Goal: Task Accomplishment & Management: Manage account settings

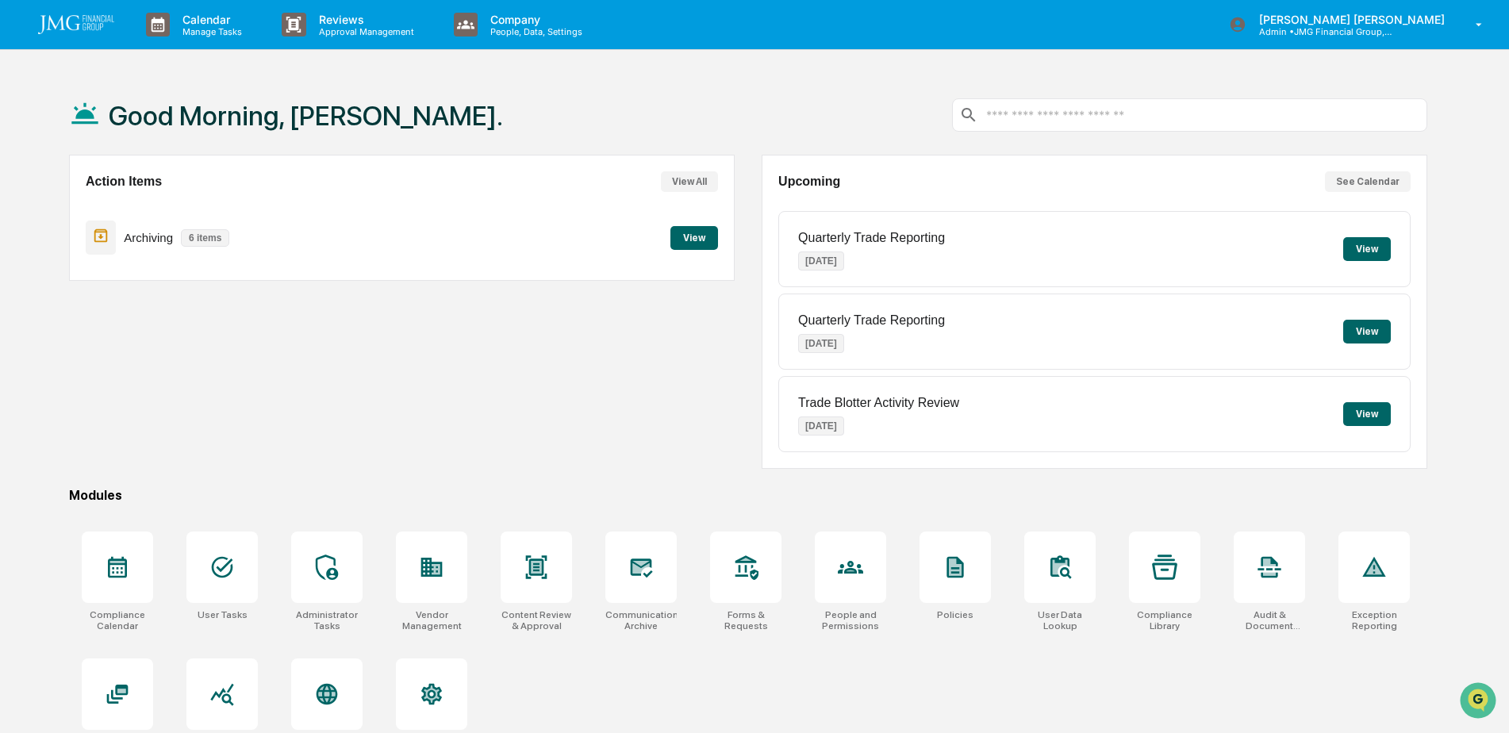
scroll to position [75, 0]
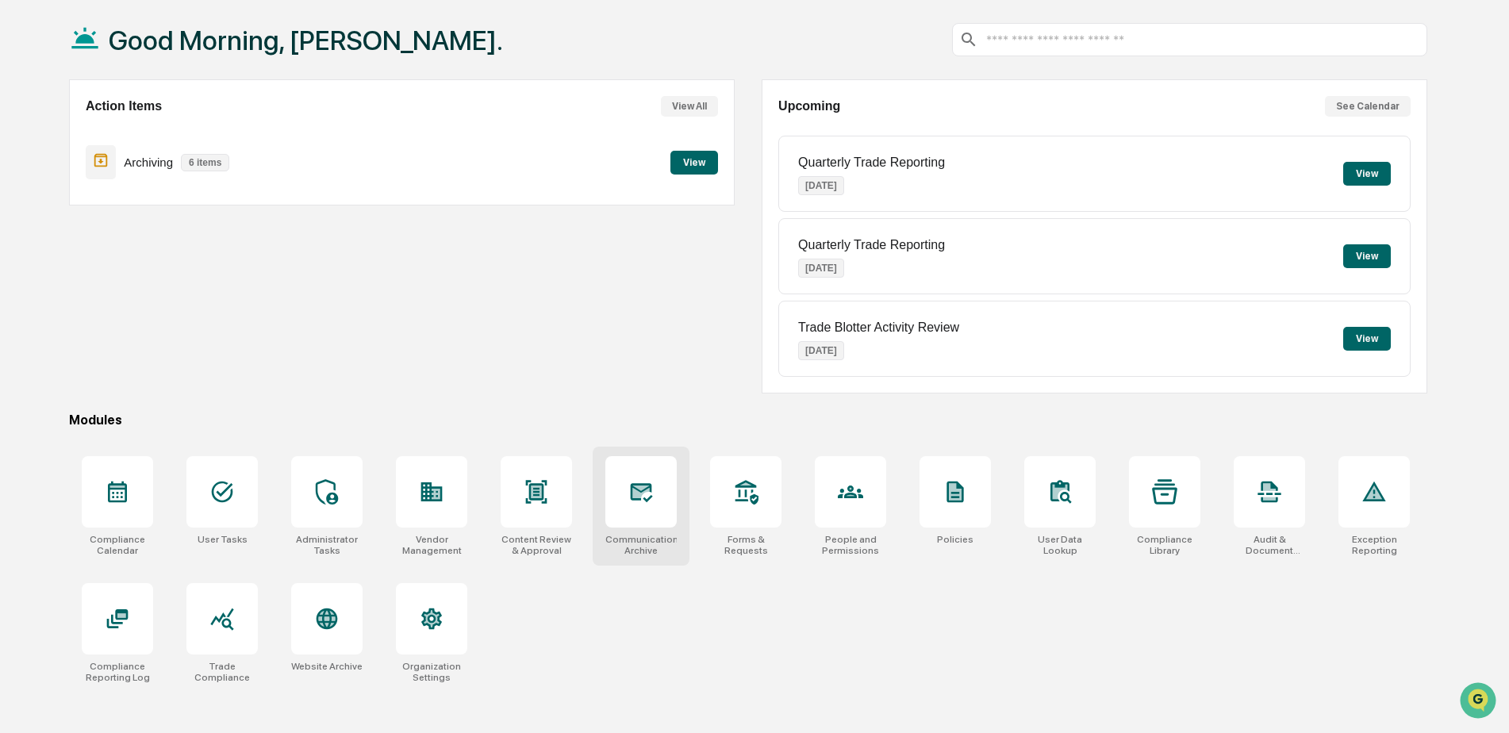
click at [663, 524] on div at bounding box center [640, 491] width 71 height 71
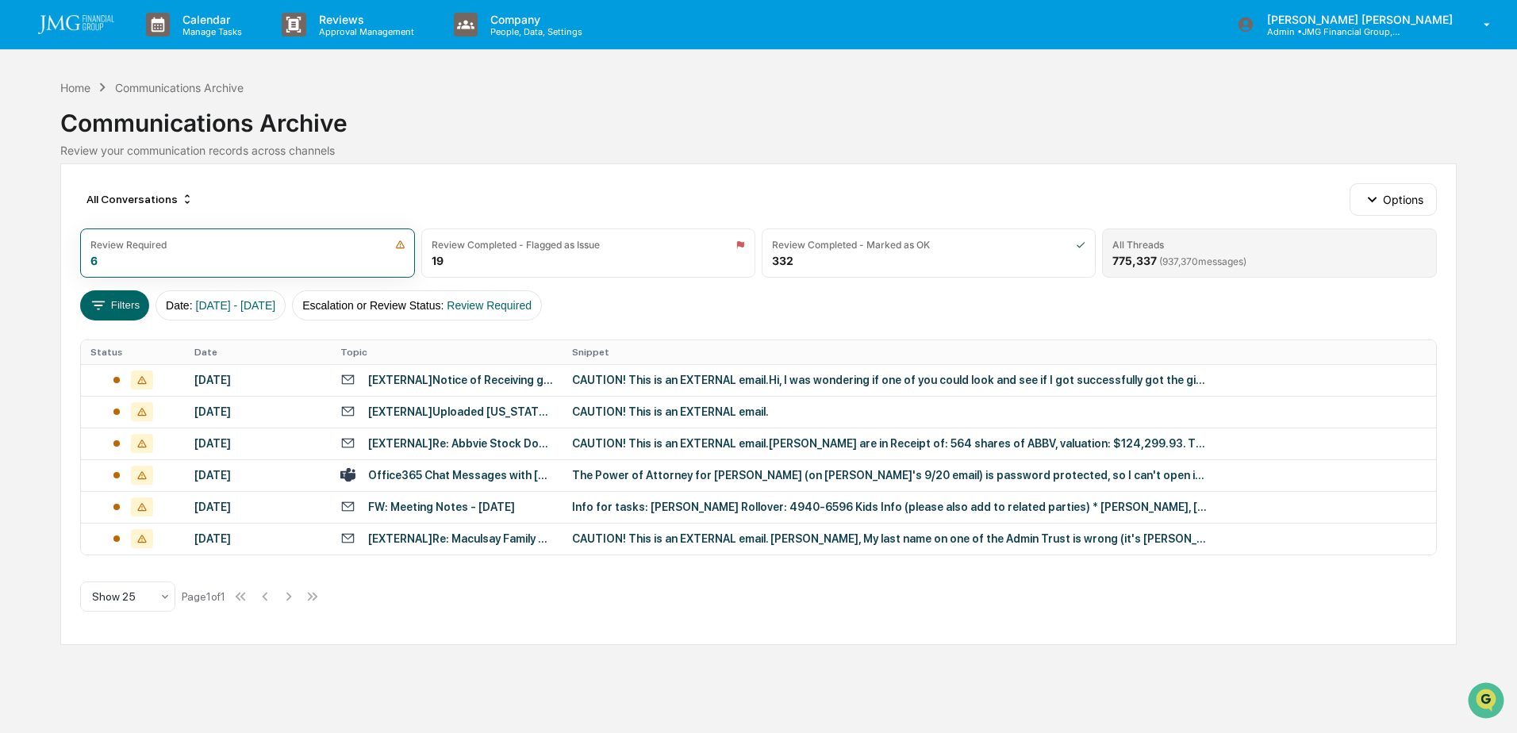
click at [1178, 249] on div "All Threads" at bounding box center [1268, 245] width 313 height 12
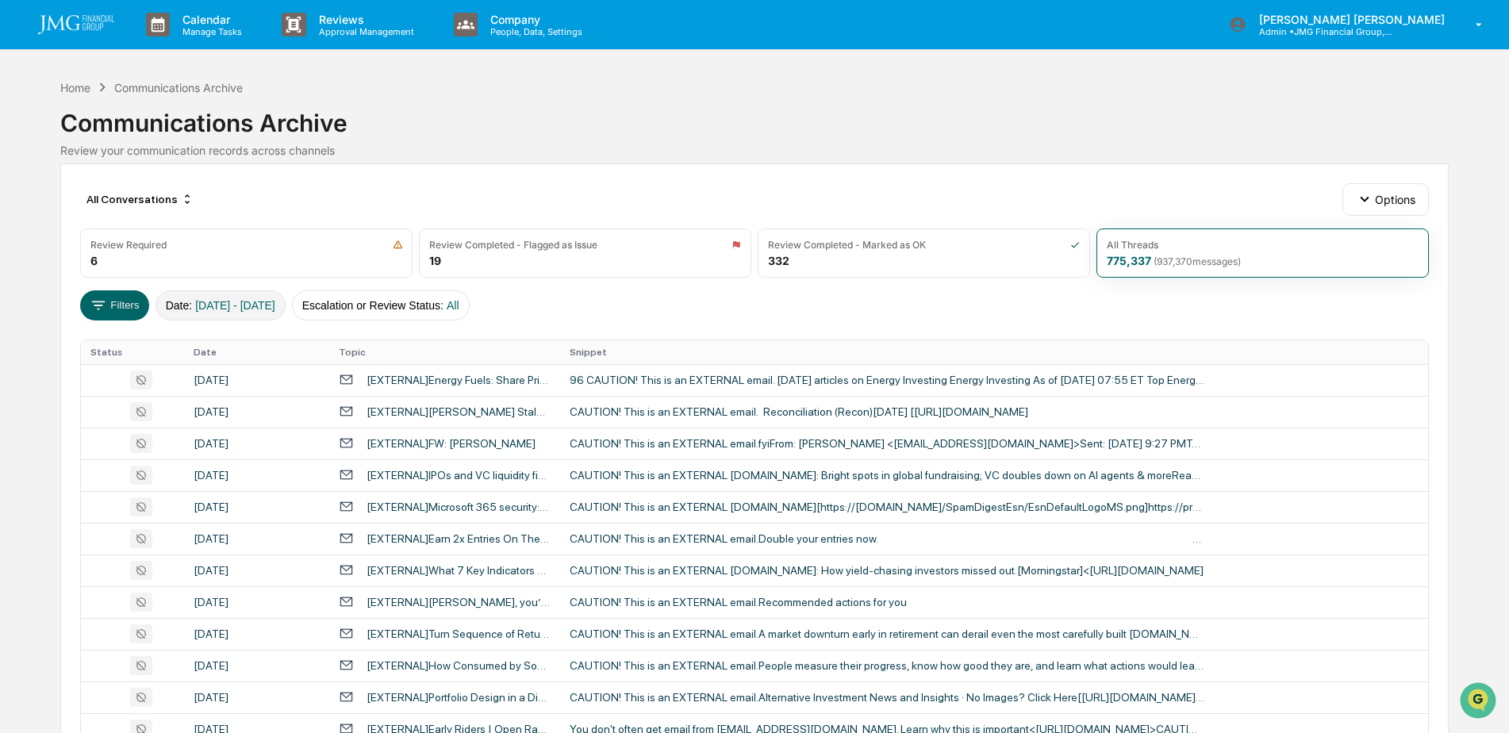
click at [275, 309] on span "01/01/2024 - 12/31/2025" at bounding box center [235, 305] width 80 height 13
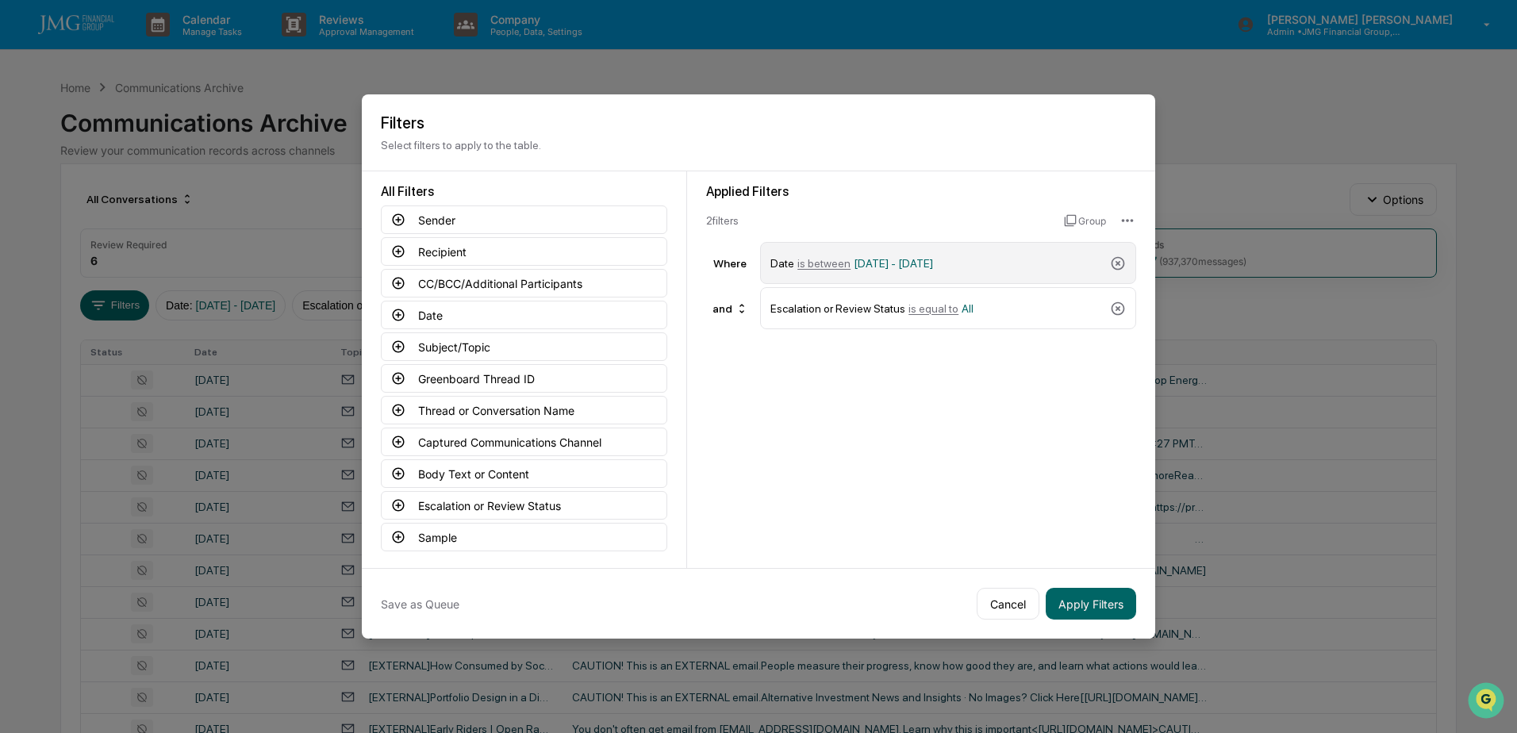
click at [835, 263] on span "is between" at bounding box center [823, 263] width 53 height 13
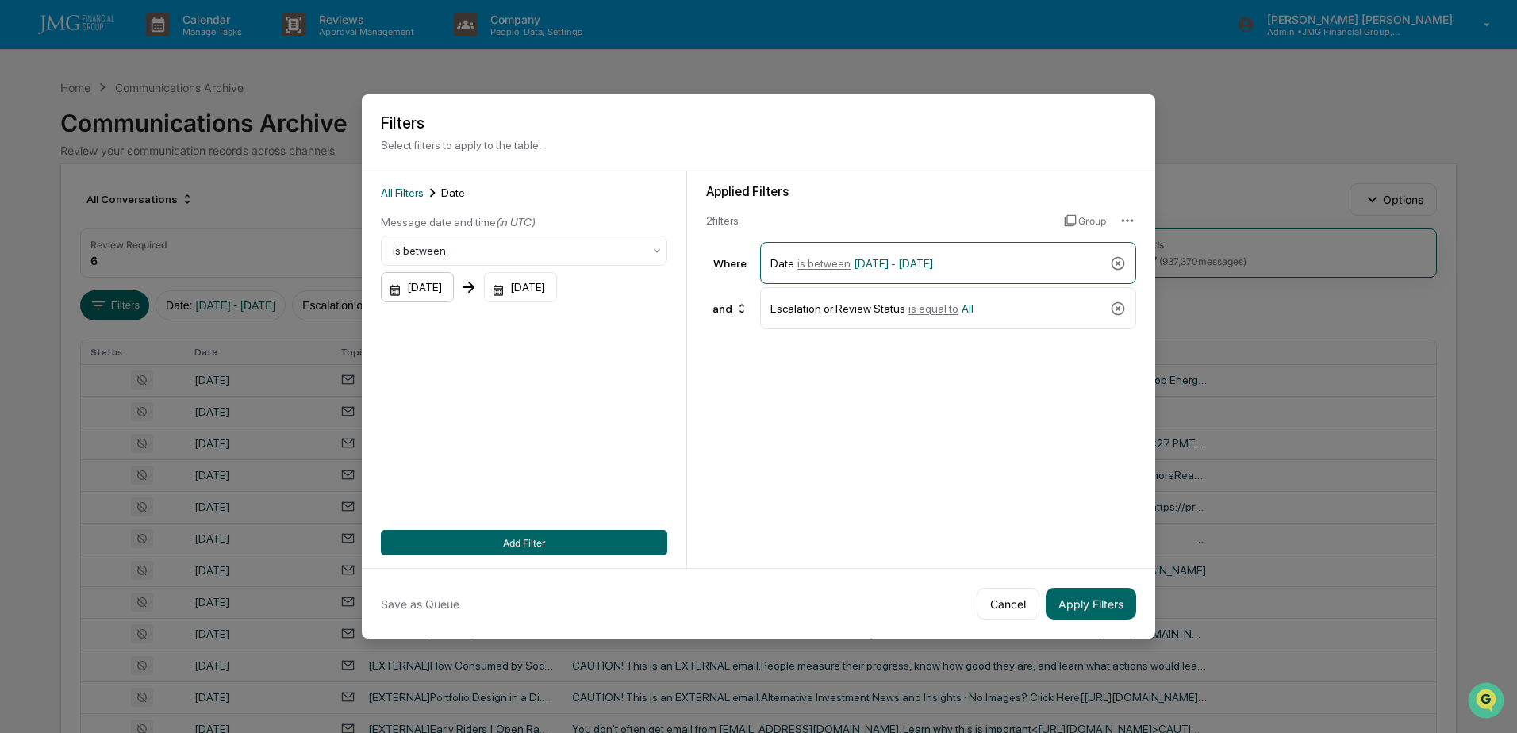
click at [454, 290] on div "01/01/2024" at bounding box center [417, 287] width 73 height 30
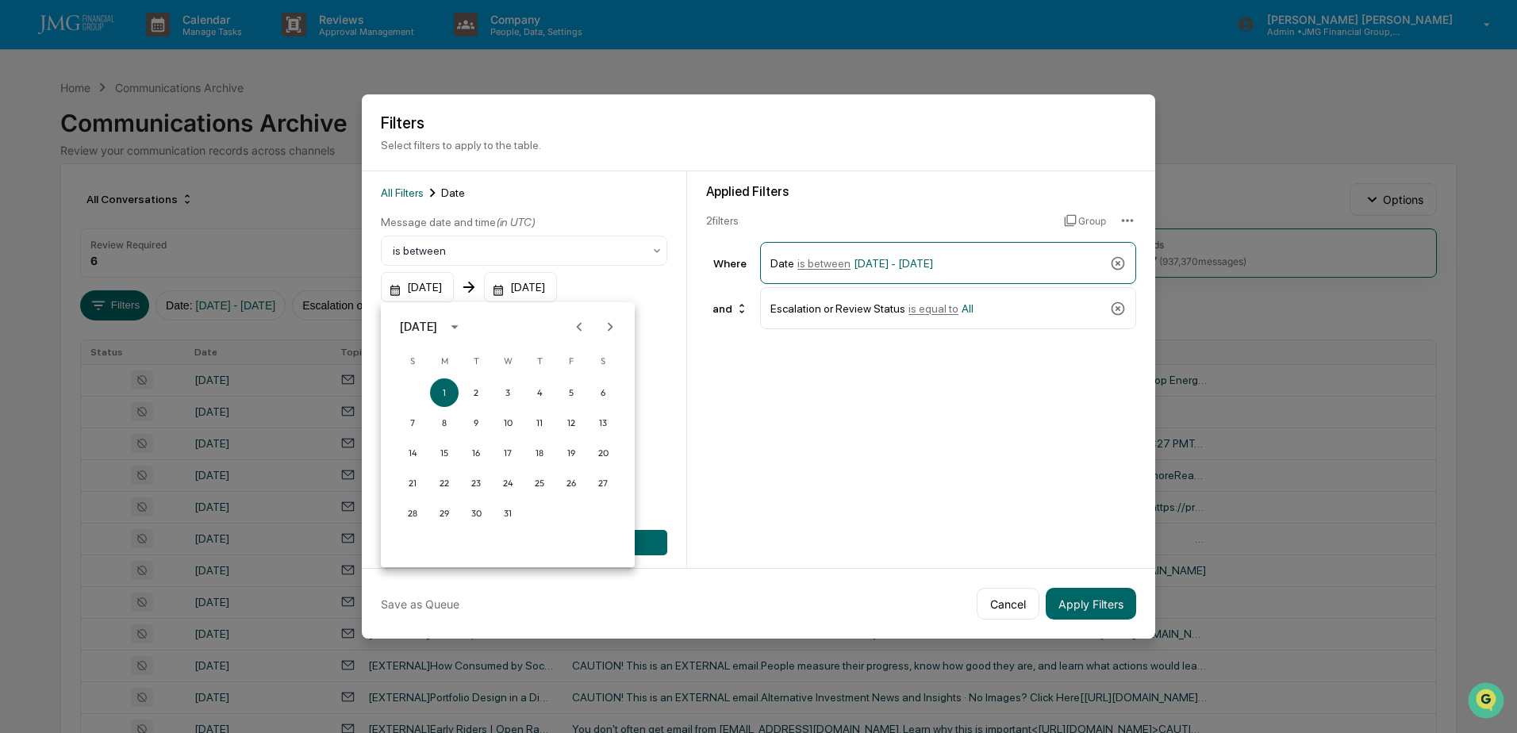
click at [463, 331] on icon "calendar view is open, switch to year view" at bounding box center [454, 326] width 17 height 17
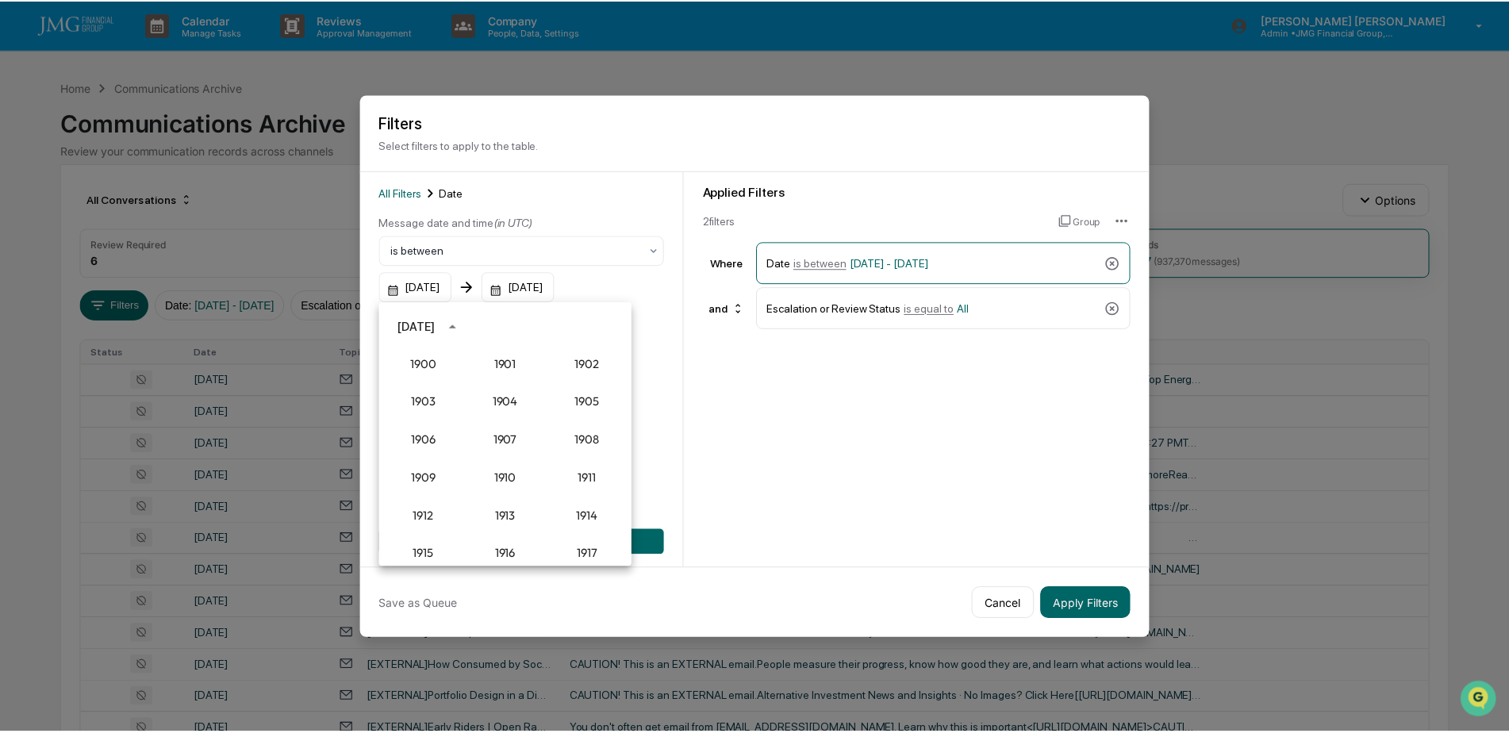
scroll to position [1470, 0]
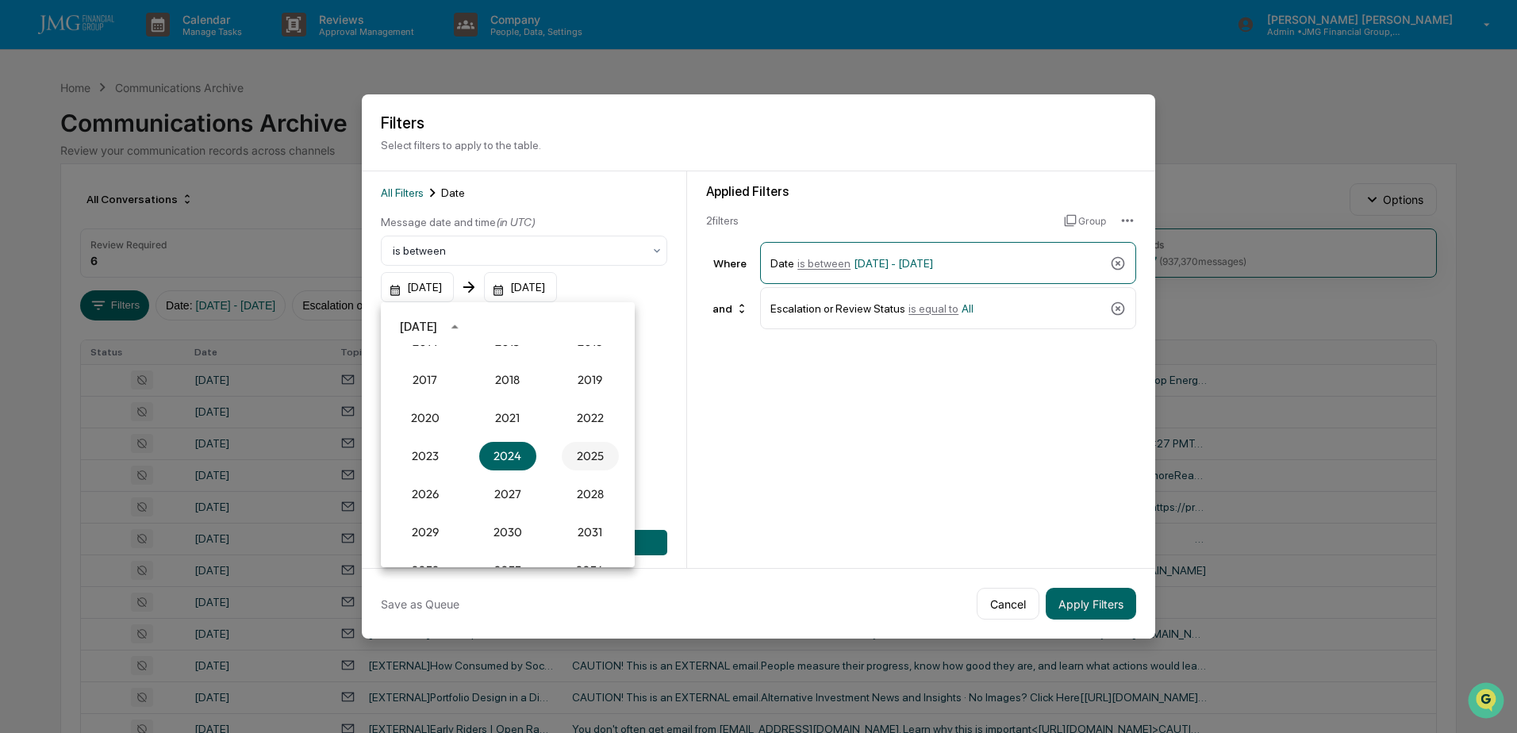
click at [581, 448] on button "2025" at bounding box center [590, 456] width 57 height 29
click at [592, 451] on button "Sep" at bounding box center [590, 448] width 57 height 29
click at [511, 452] on button "17" at bounding box center [508, 453] width 29 height 29
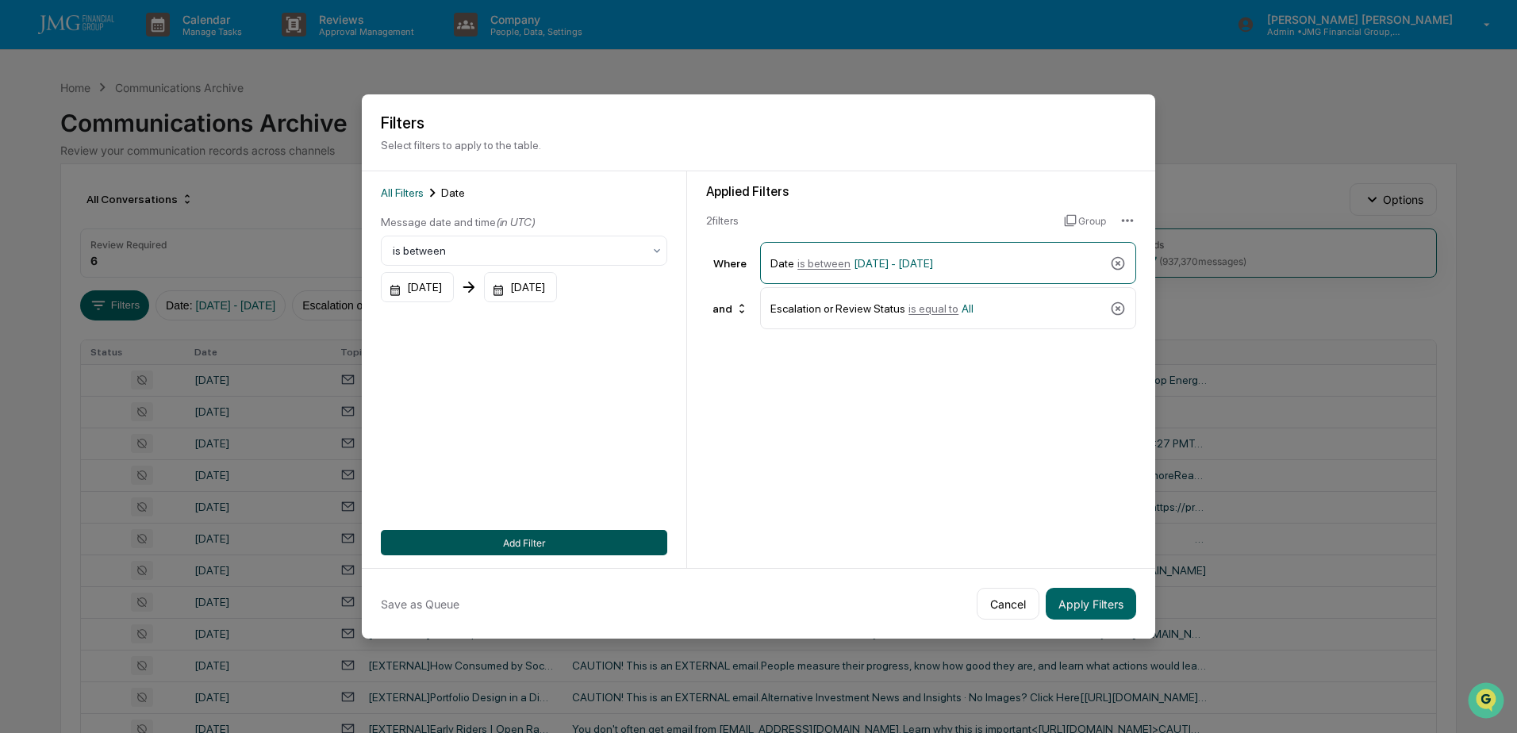
click at [540, 532] on button "Add Filter" at bounding box center [524, 542] width 286 height 25
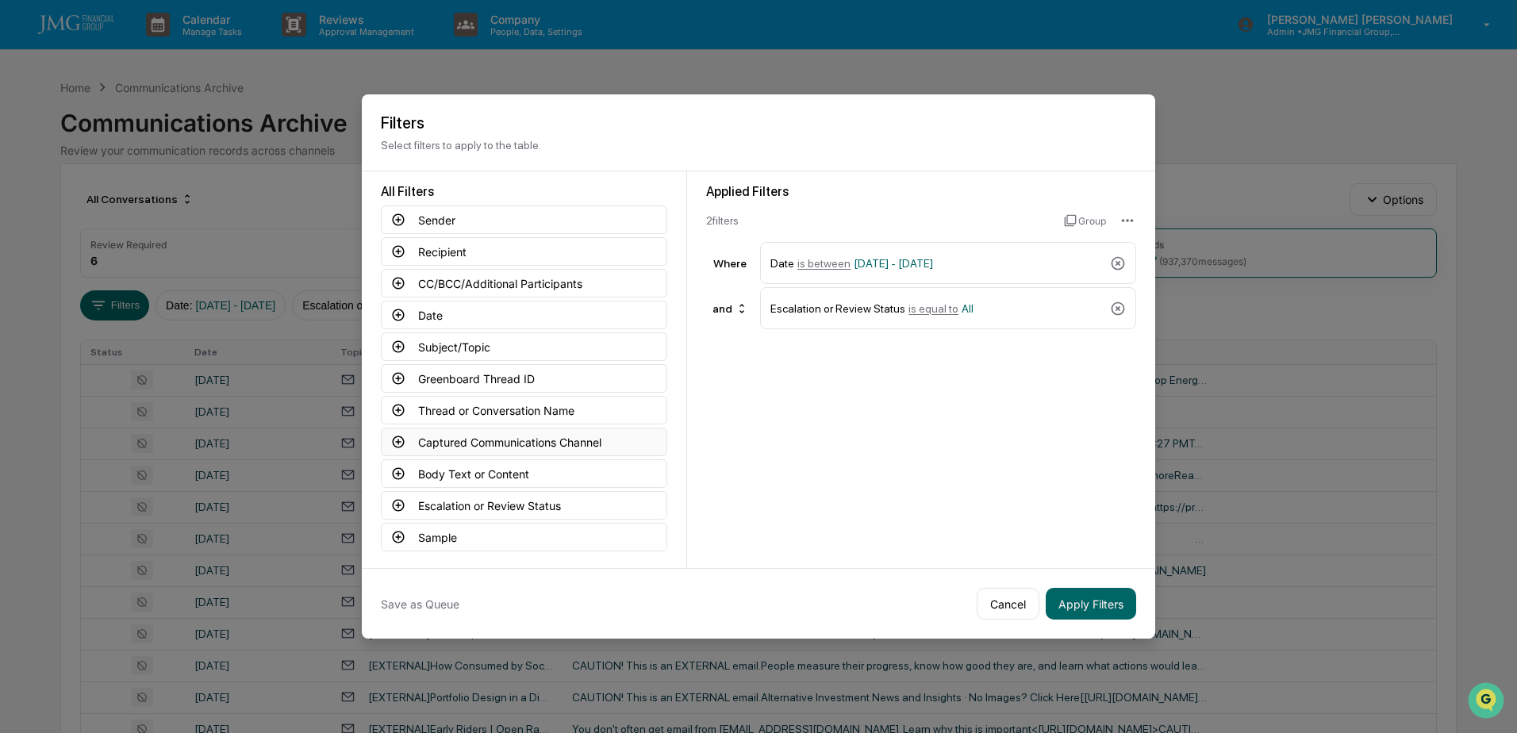
click at [532, 447] on button "Captured Communications Channel" at bounding box center [524, 442] width 286 height 29
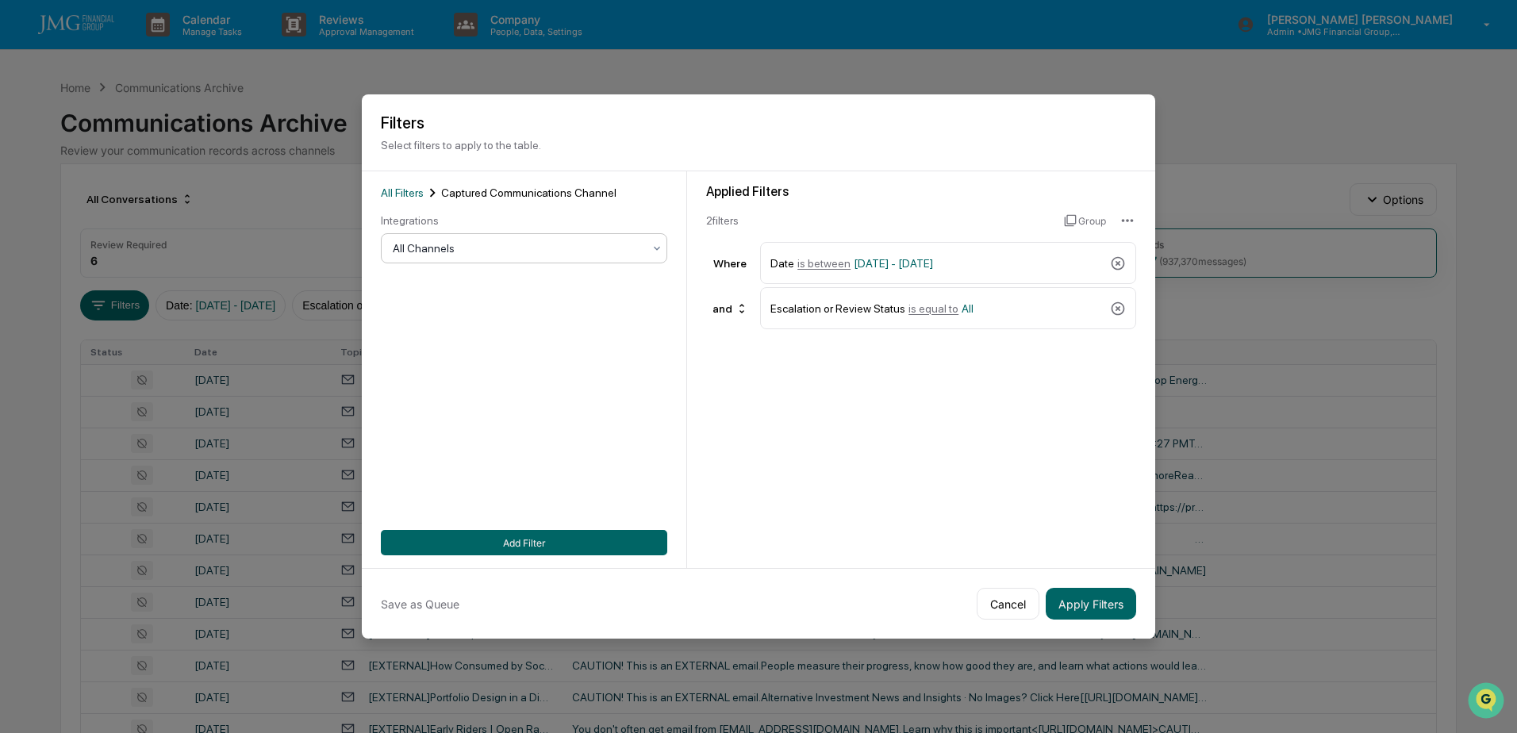
click at [497, 252] on div at bounding box center [518, 248] width 250 height 16
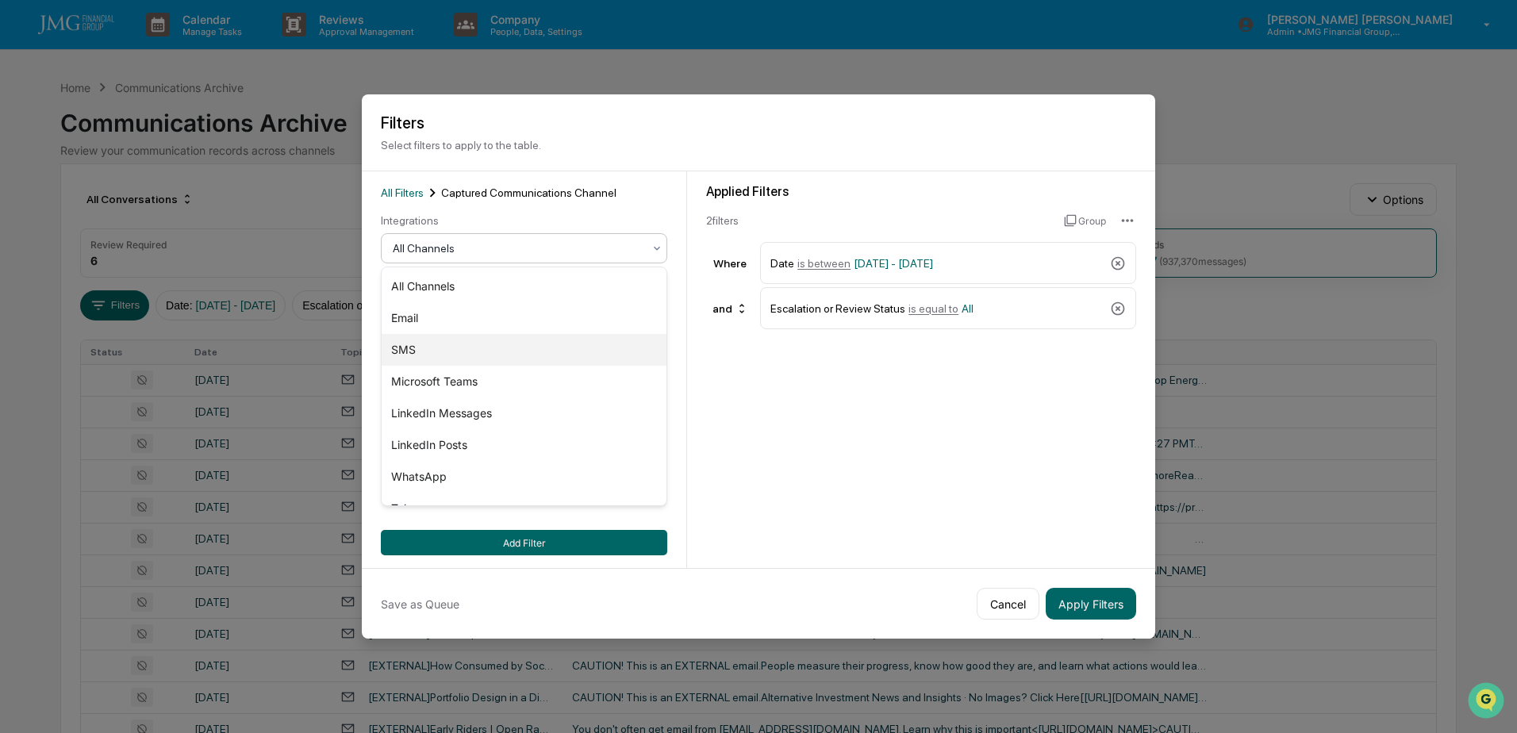
click at [427, 344] on div "SMS" at bounding box center [524, 350] width 285 height 32
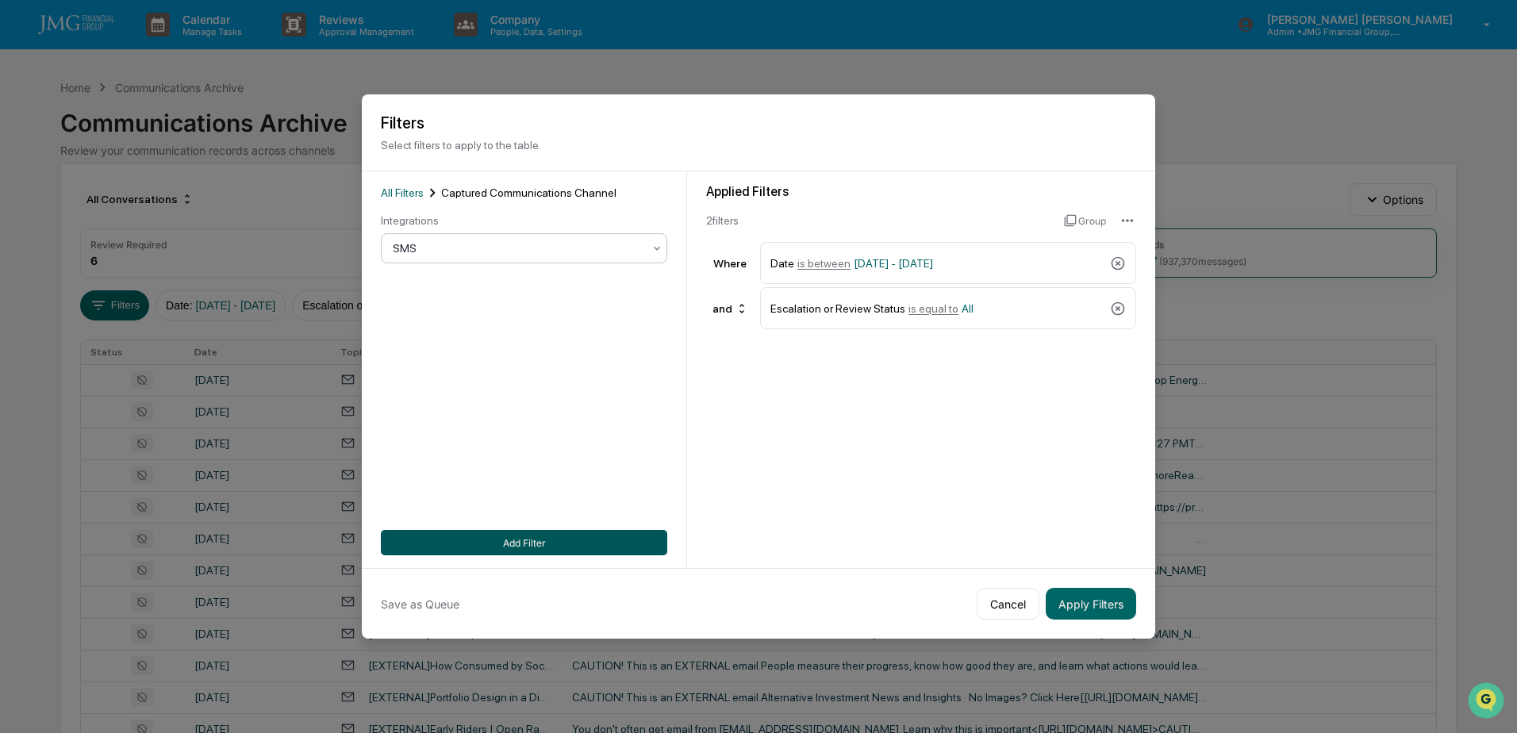
click at [546, 541] on button "Add Filter" at bounding box center [524, 542] width 286 height 25
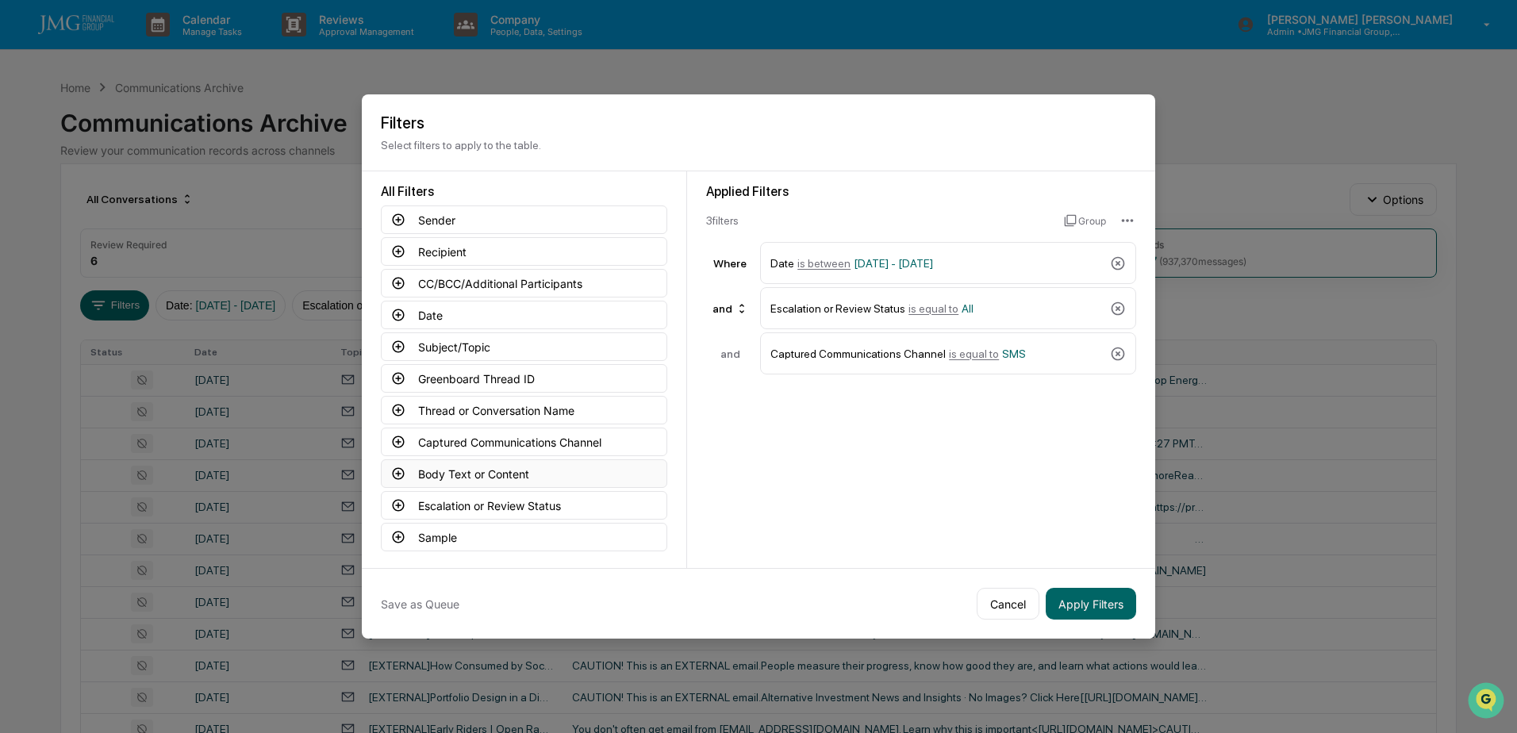
click at [511, 473] on button "Body Text or Content" at bounding box center [524, 473] width 286 height 29
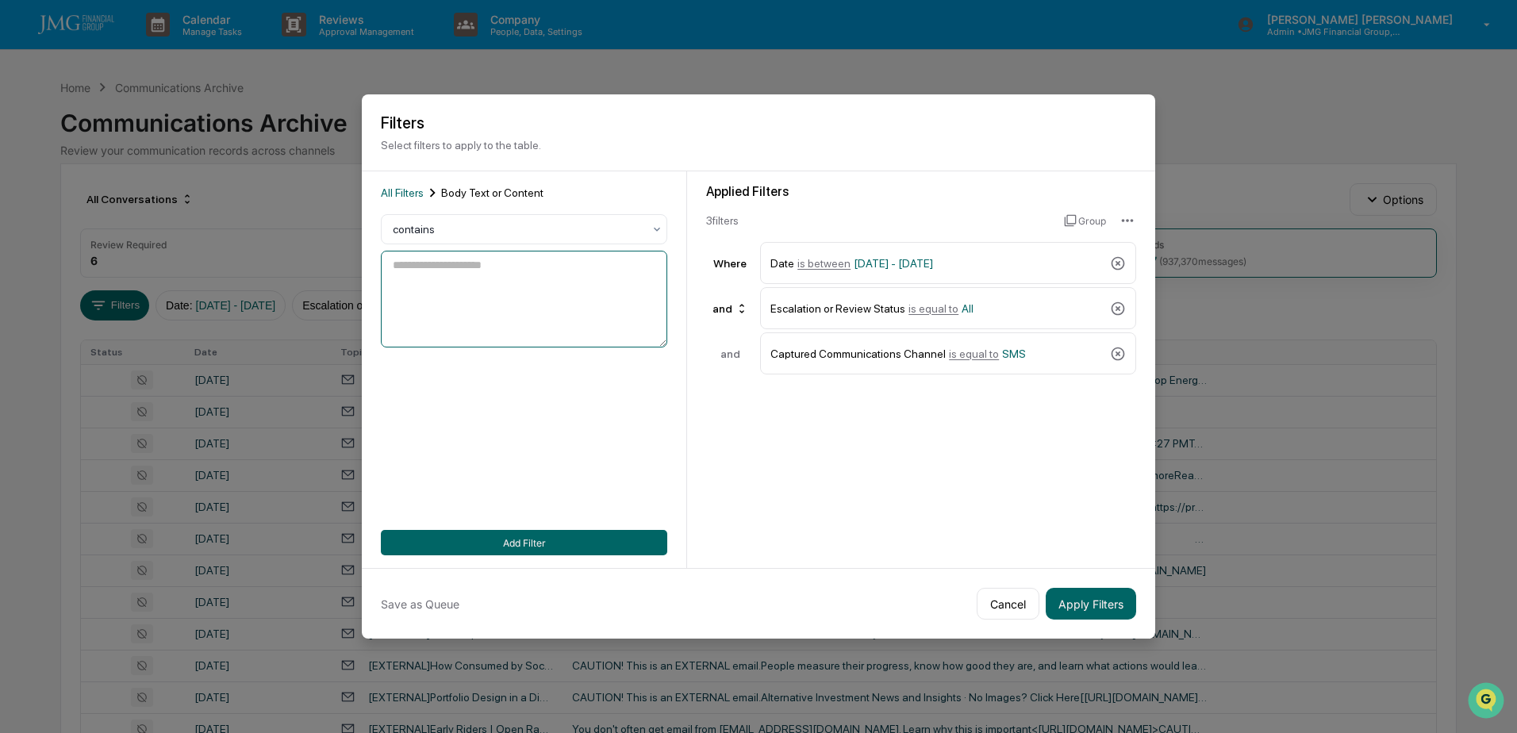
click at [513, 274] on textarea at bounding box center [524, 299] width 286 height 97
type textarea "*******"
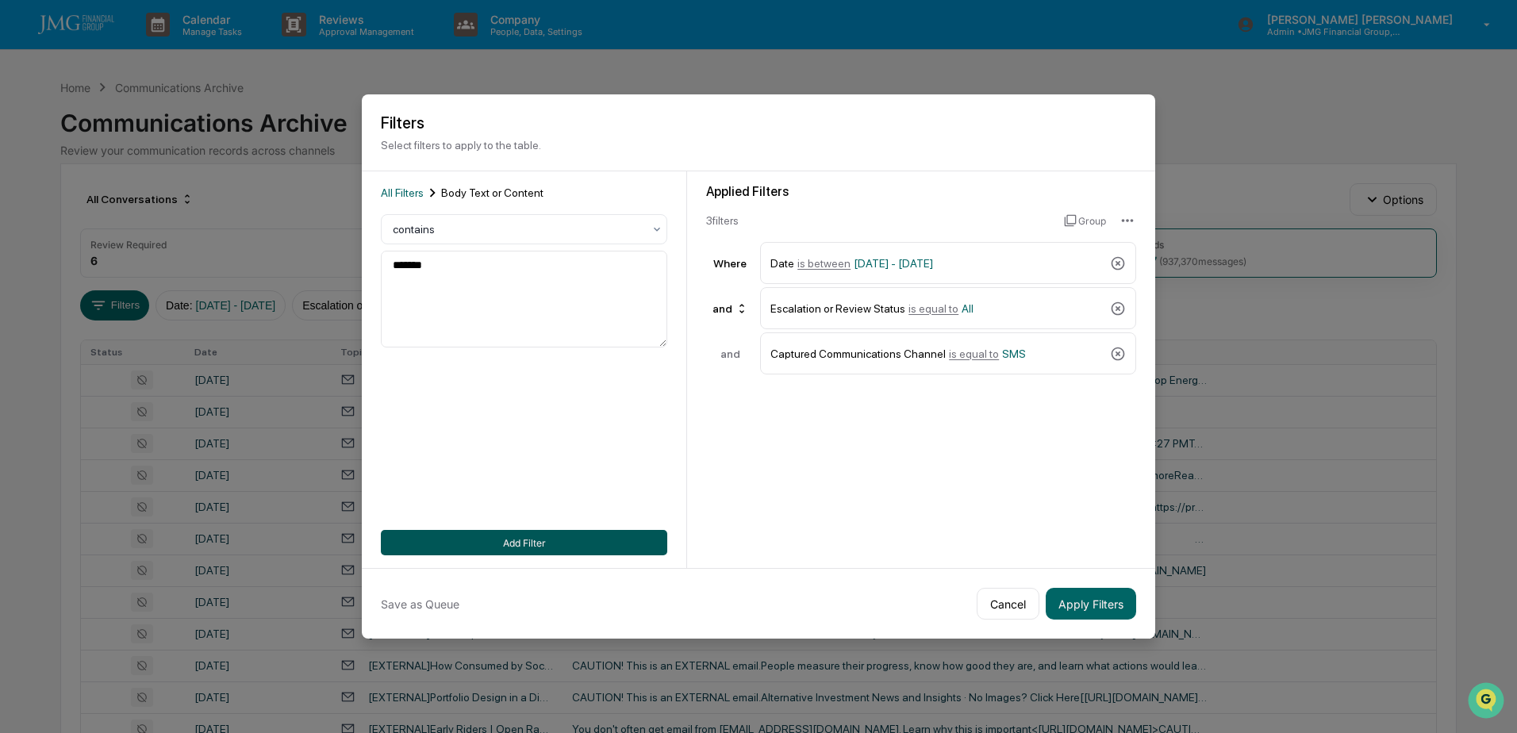
click at [544, 539] on button "Add Filter" at bounding box center [524, 542] width 286 height 25
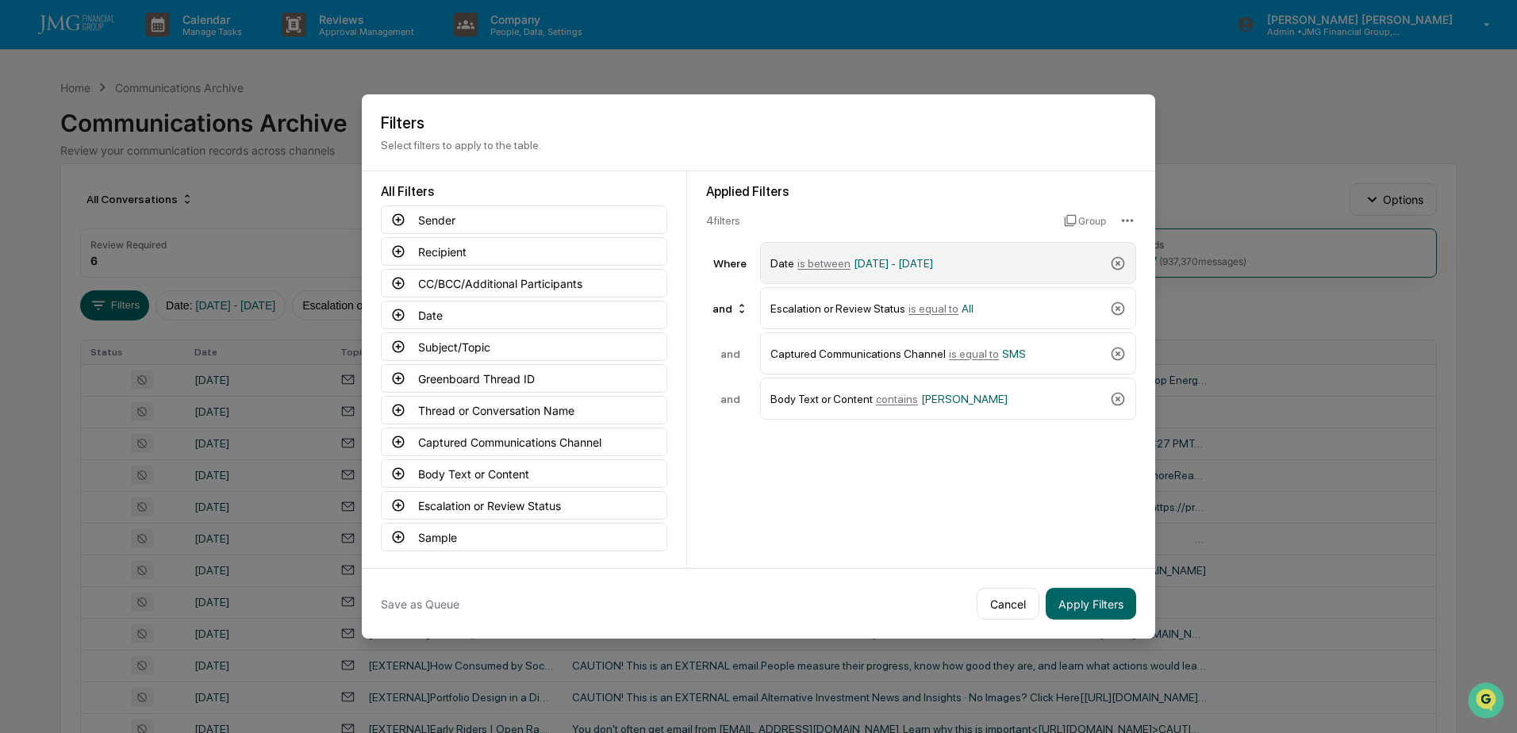
click at [930, 261] on span "09/17/2025 - 12/31/2025" at bounding box center [893, 263] width 79 height 13
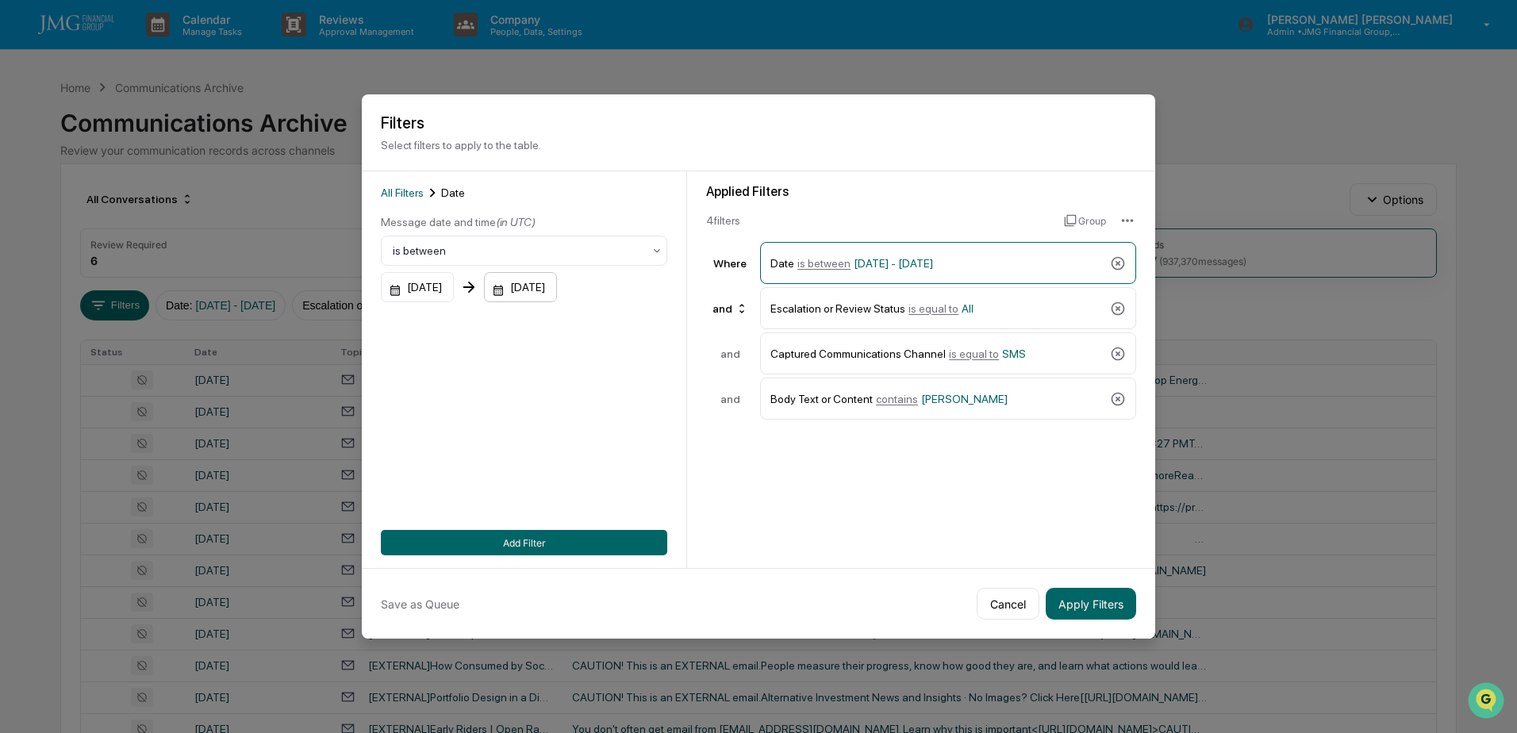
click at [555, 284] on div "12/31/2025" at bounding box center [520, 287] width 73 height 30
click at [701, 326] on icon "Previous month" at bounding box center [704, 326] width 17 height 17
click at [541, 510] on button "28" at bounding box center [538, 513] width 29 height 29
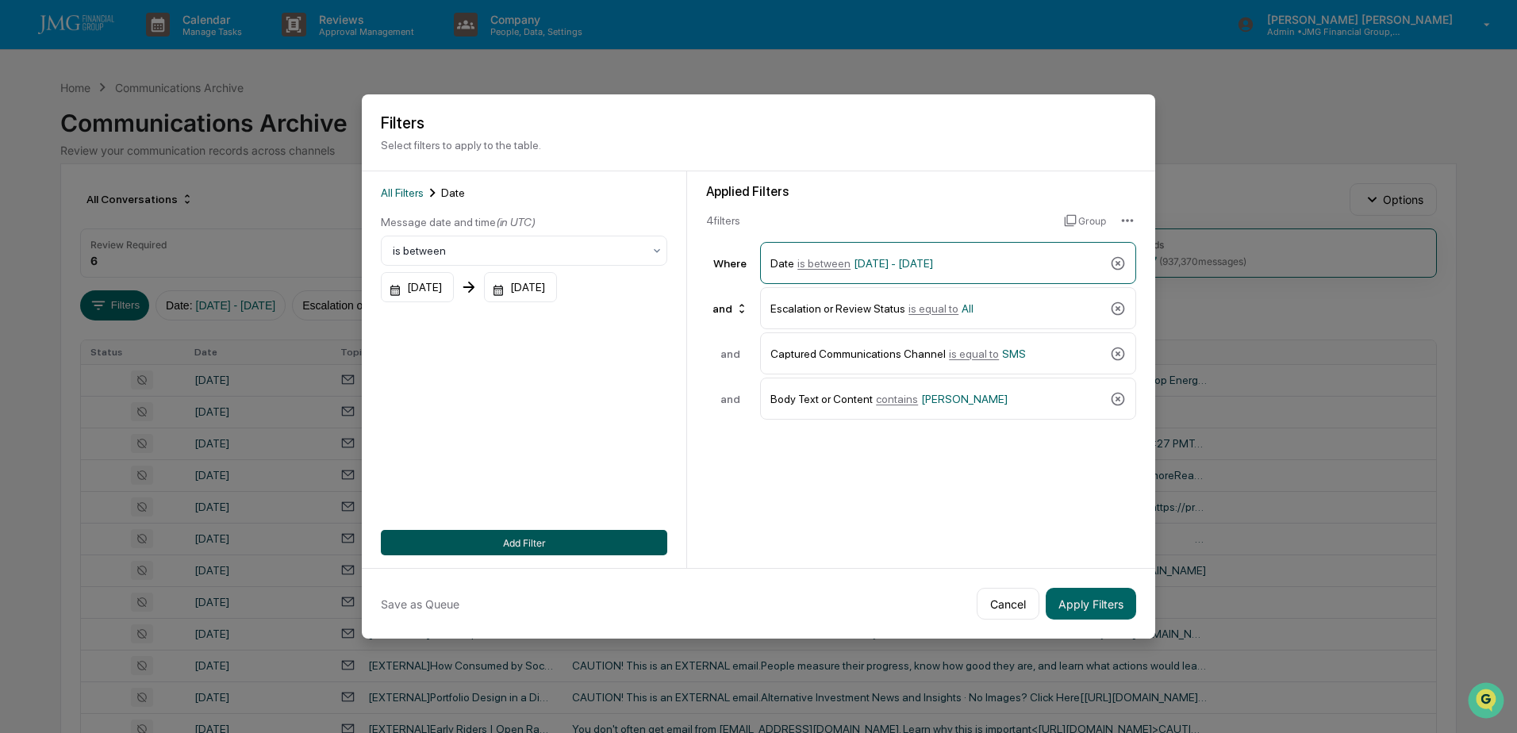
click at [544, 543] on button "Add Filter" at bounding box center [524, 542] width 286 height 25
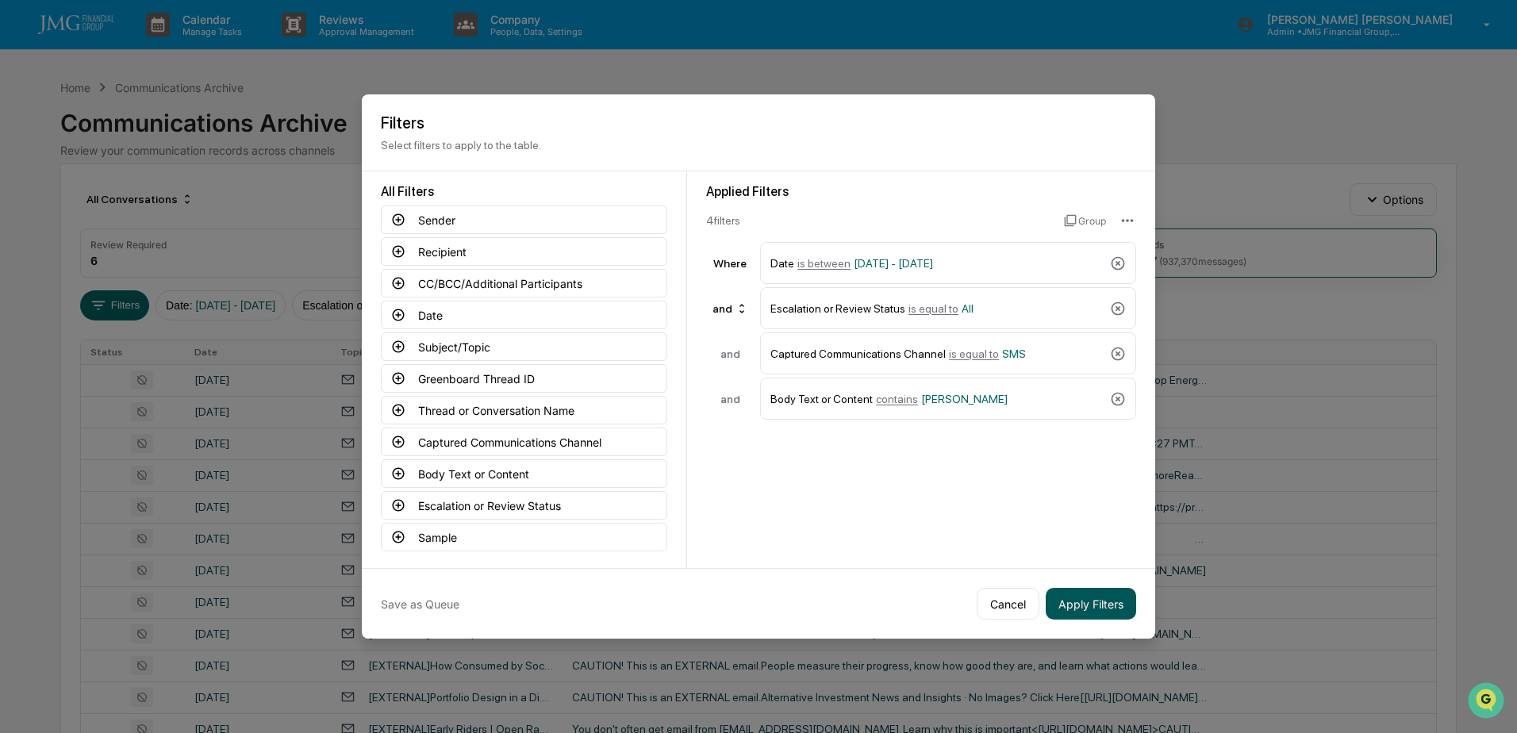
click at [1078, 607] on button "Apply Filters" at bounding box center [1091, 604] width 90 height 32
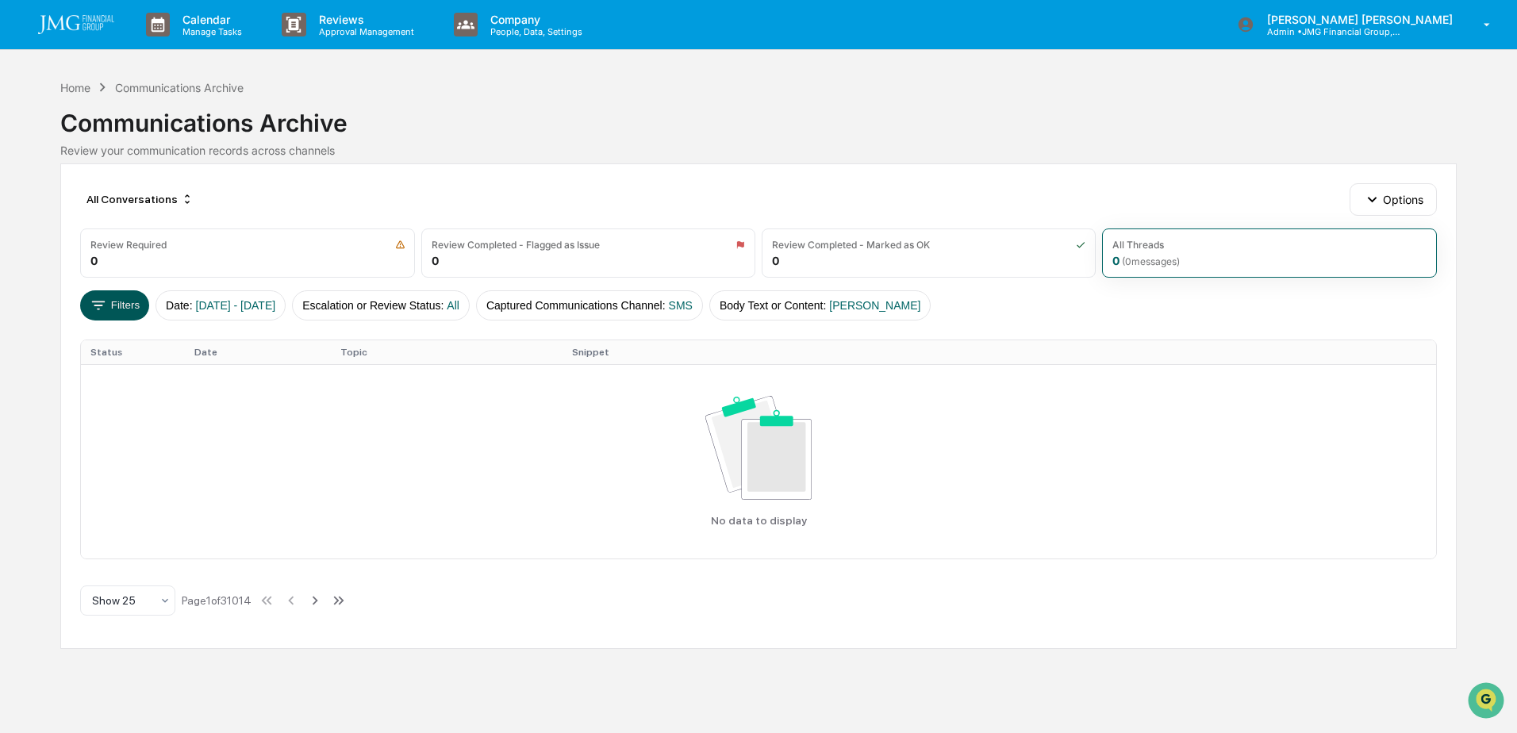
click at [136, 309] on button "Filters" at bounding box center [114, 305] width 69 height 30
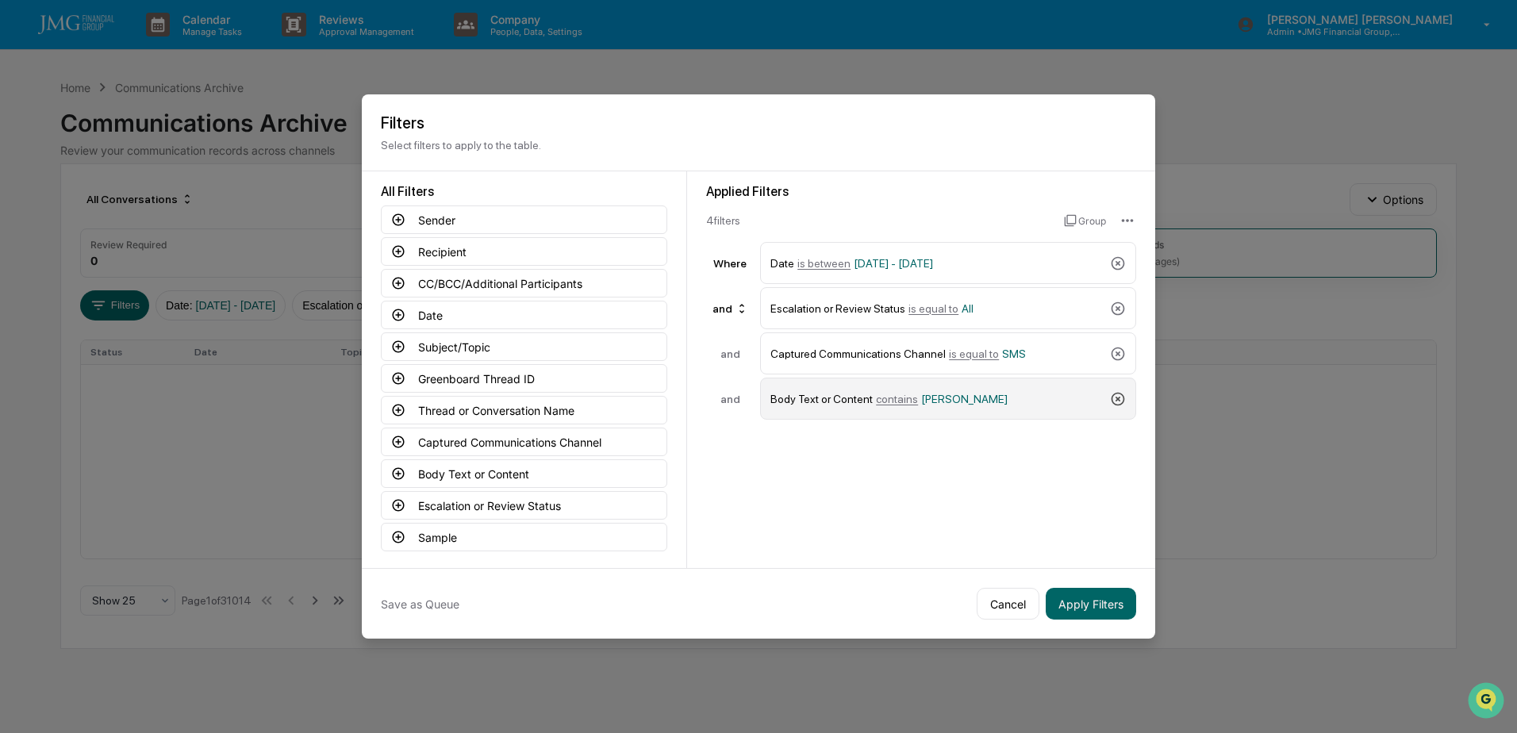
click at [1120, 398] on icon at bounding box center [1118, 399] width 16 height 16
click at [526, 475] on button "Body Text or Content" at bounding box center [524, 473] width 286 height 29
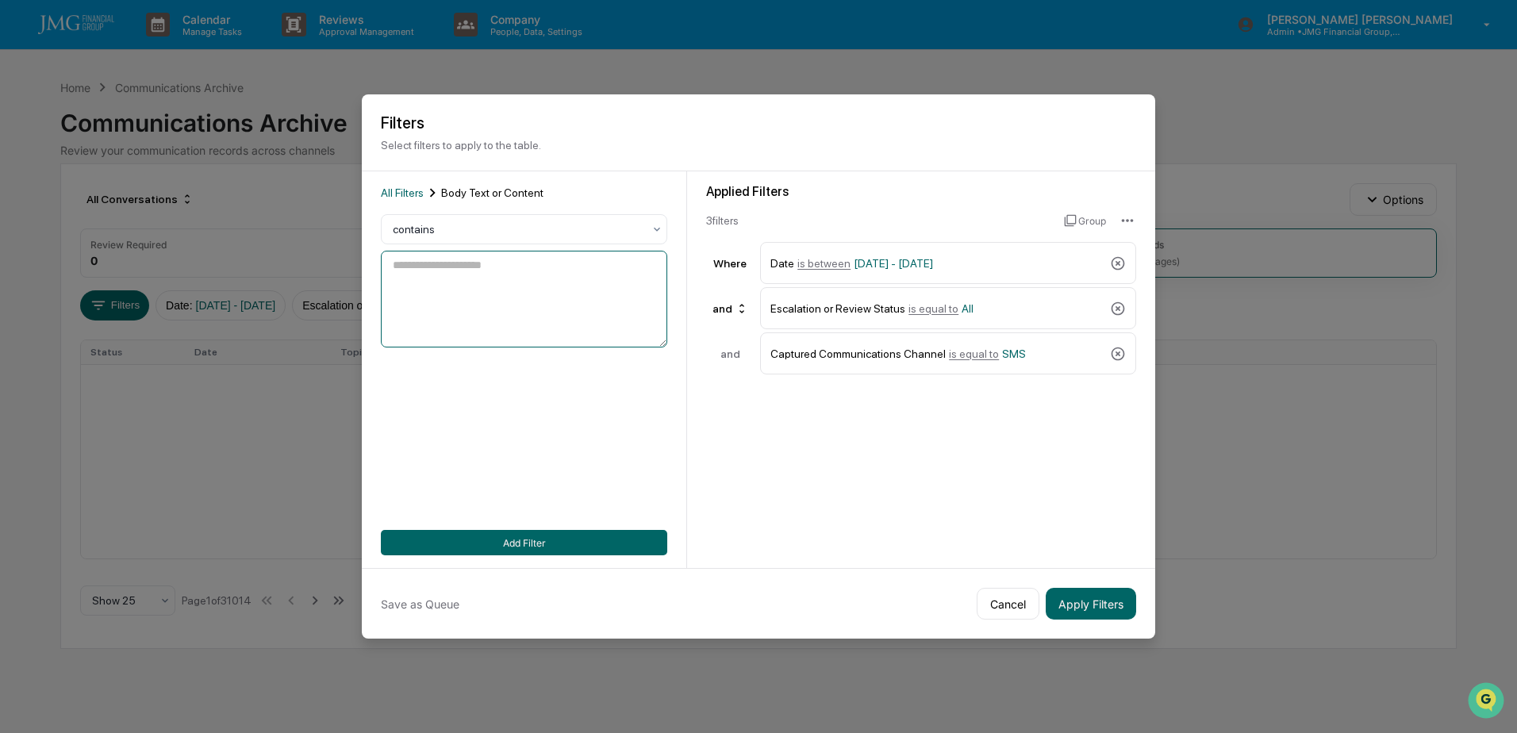
click at [478, 282] on textarea at bounding box center [524, 299] width 286 height 97
type textarea "****"
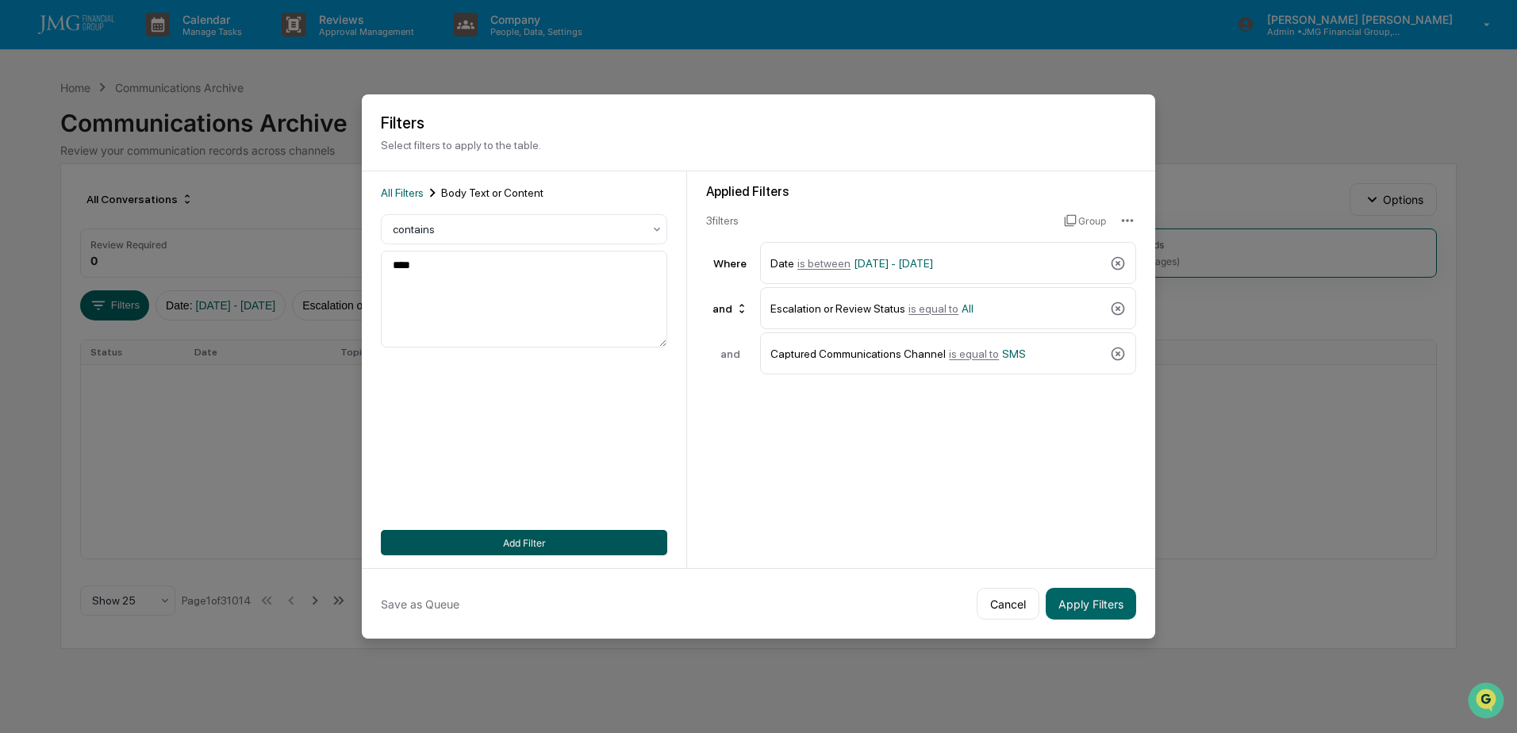
click at [518, 540] on button "Add Filter" at bounding box center [524, 542] width 286 height 25
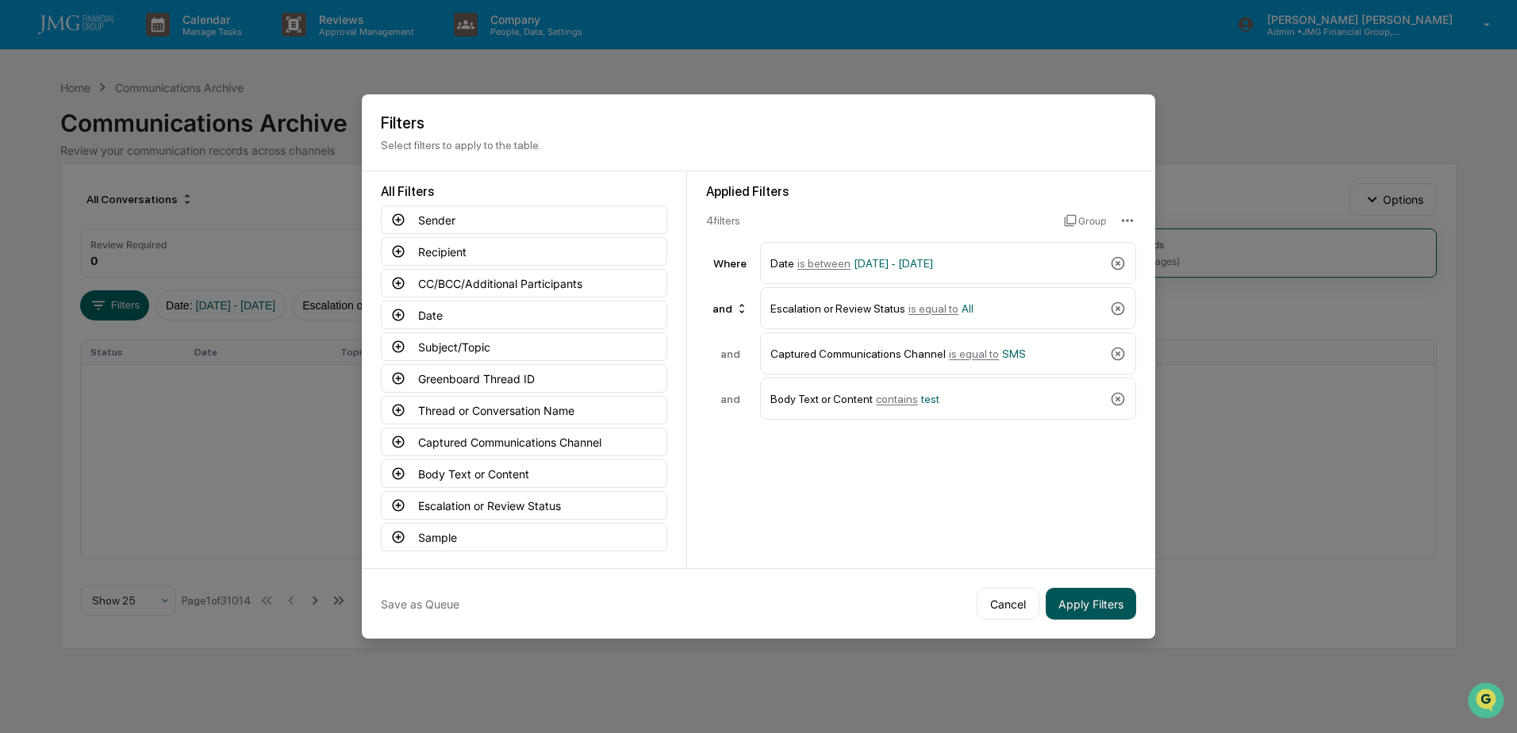
click at [1101, 599] on button "Apply Filters" at bounding box center [1091, 604] width 90 height 32
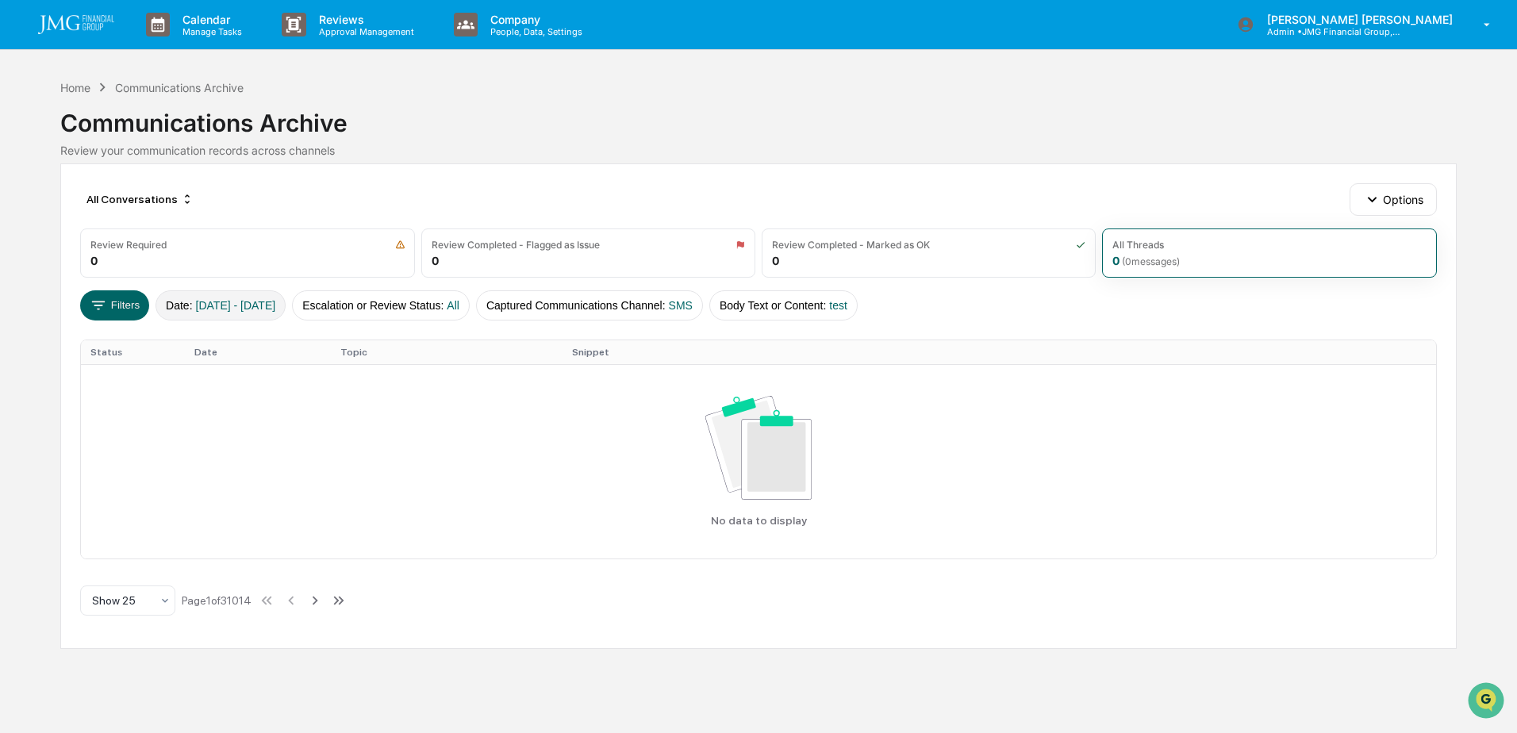
click at [208, 310] on span "09/17/2025 - 09/28/2025" at bounding box center [236, 305] width 80 height 13
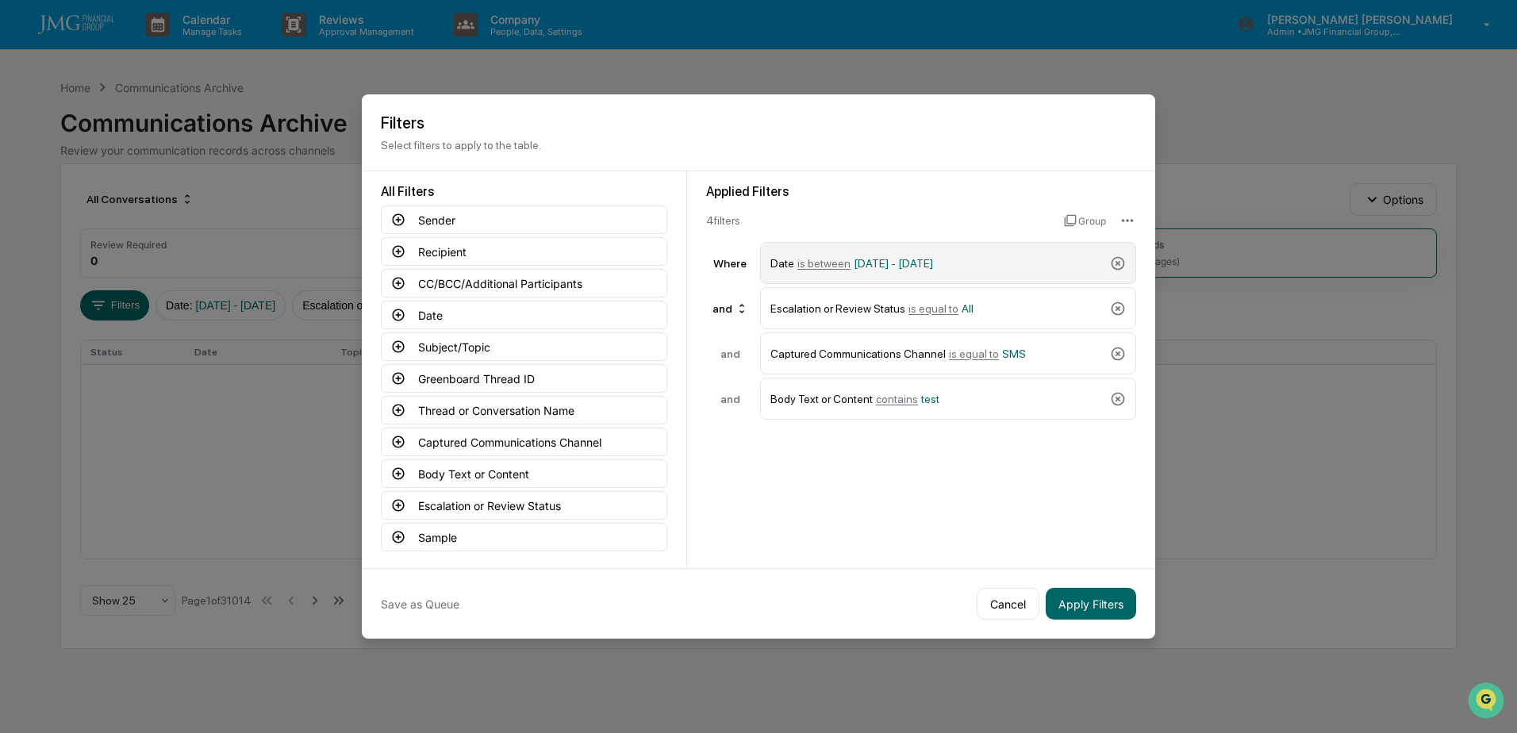
click at [880, 266] on span "09/17/2025 - 09/28/2025" at bounding box center [893, 263] width 79 height 13
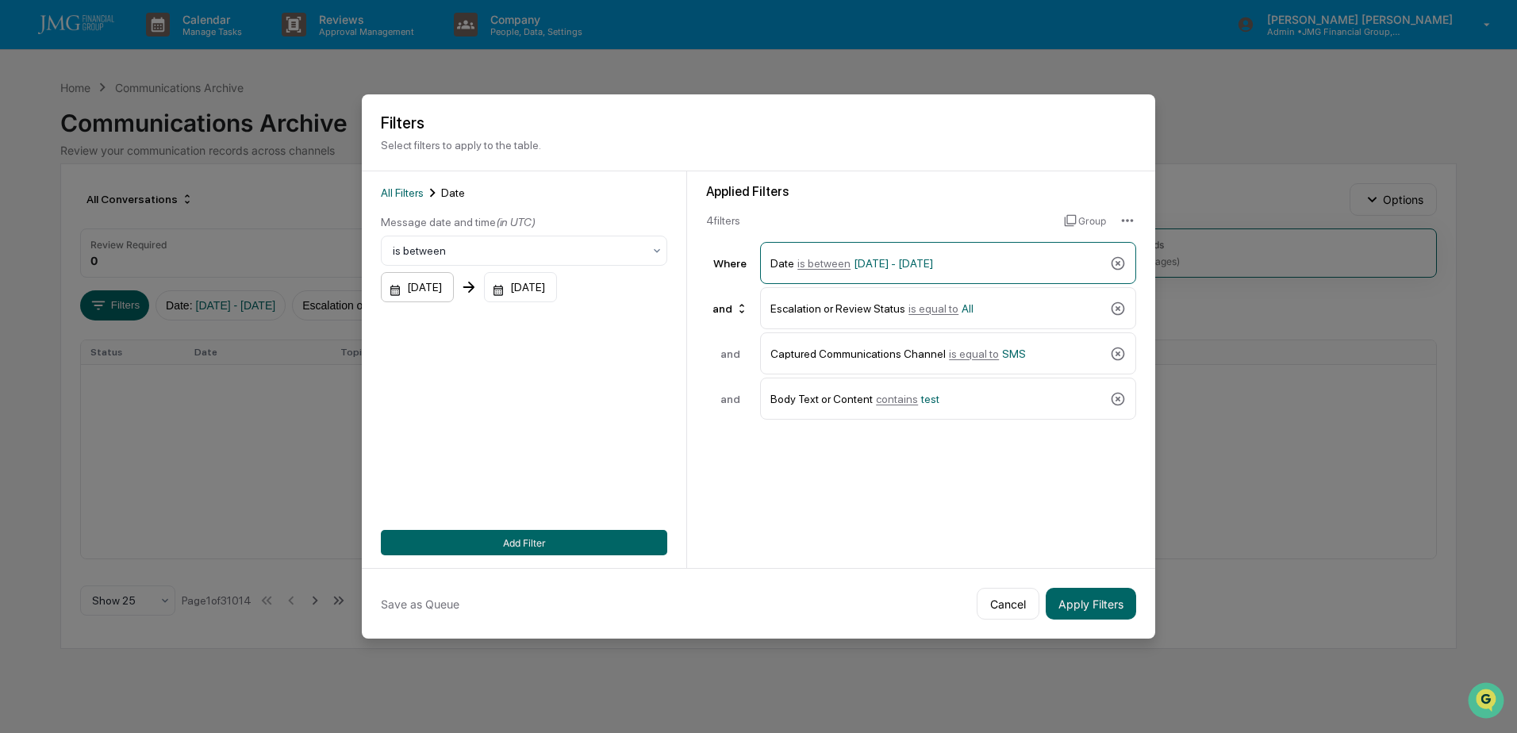
click at [428, 286] on div "09/17/2025" at bounding box center [417, 287] width 73 height 30
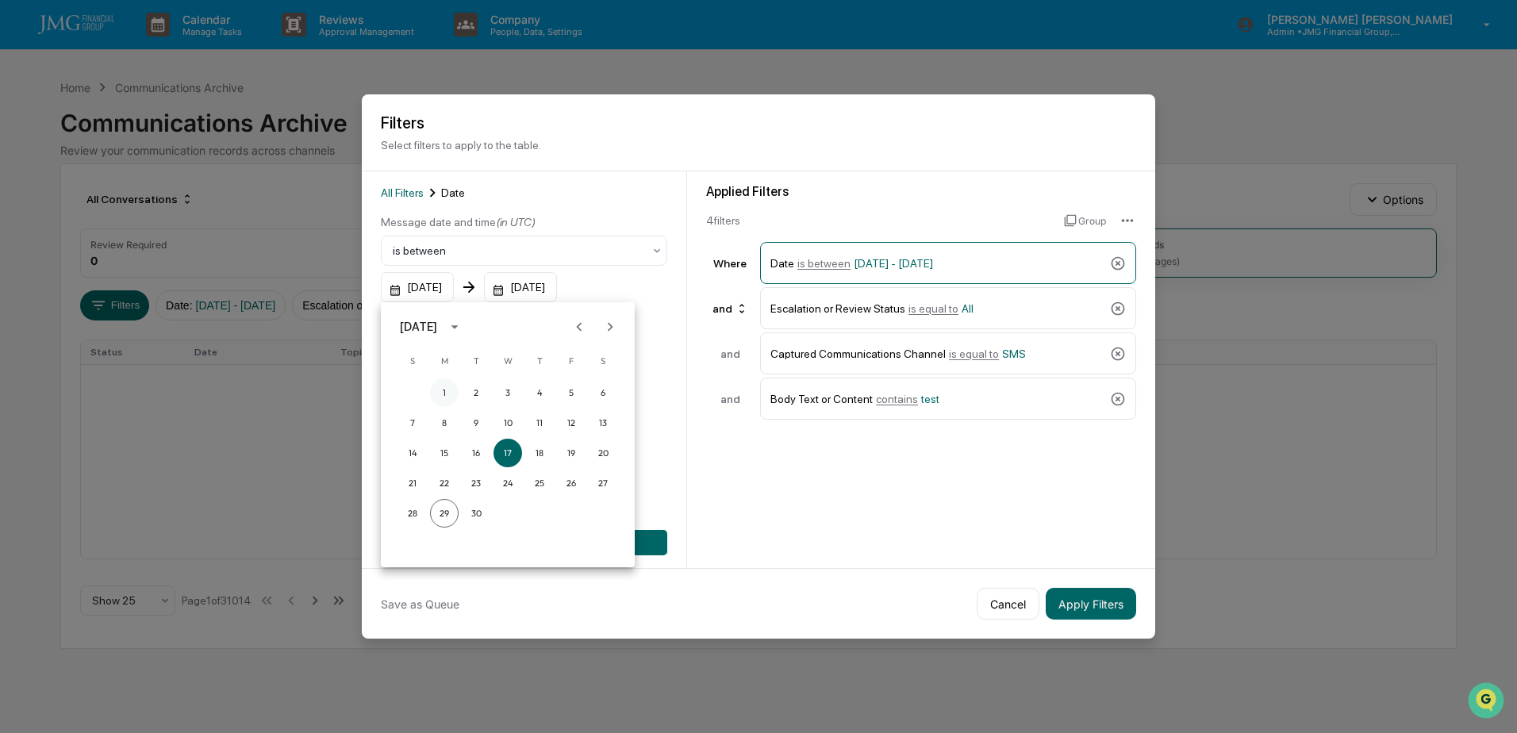
click at [449, 388] on button "1" at bounding box center [444, 392] width 29 height 29
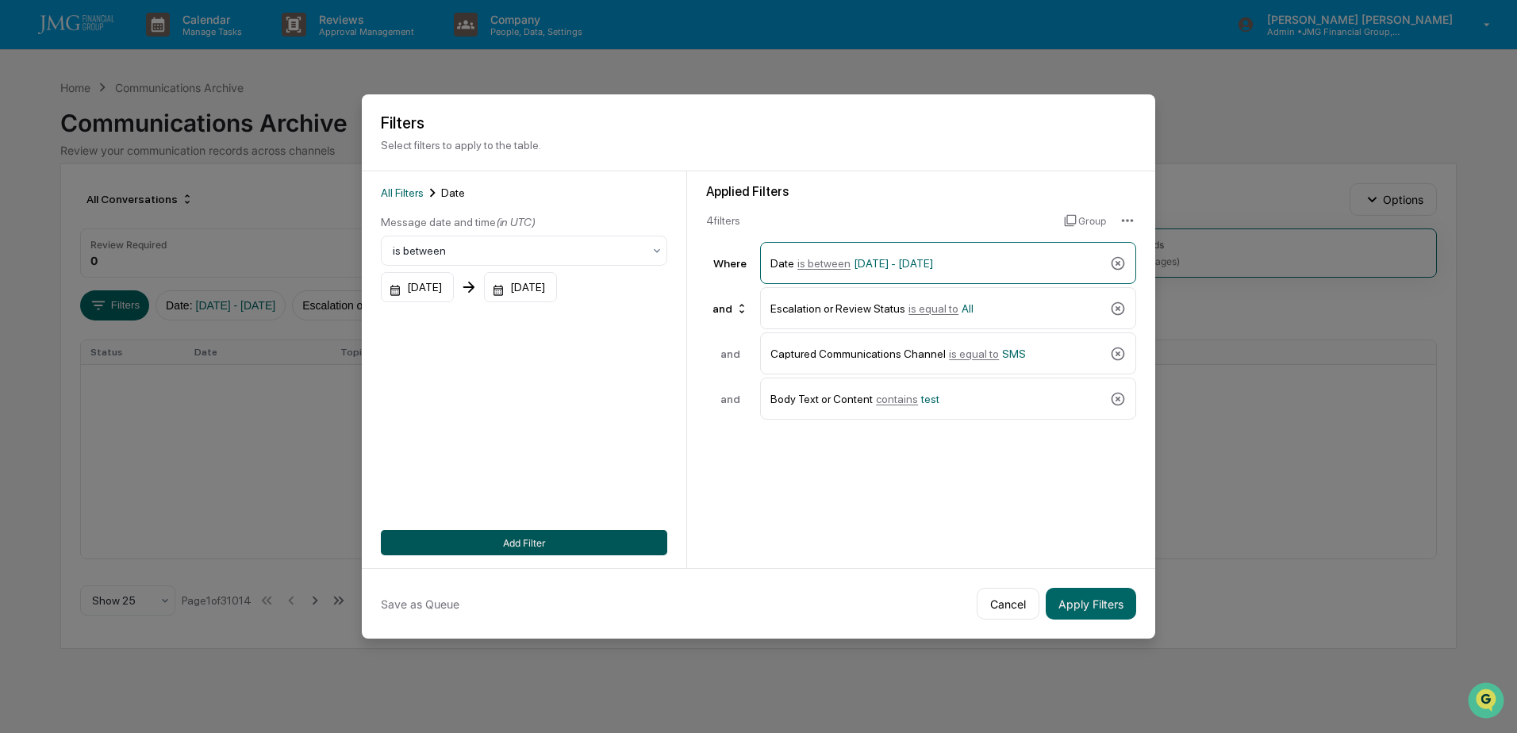
click at [539, 543] on button "Add Filter" at bounding box center [524, 542] width 286 height 25
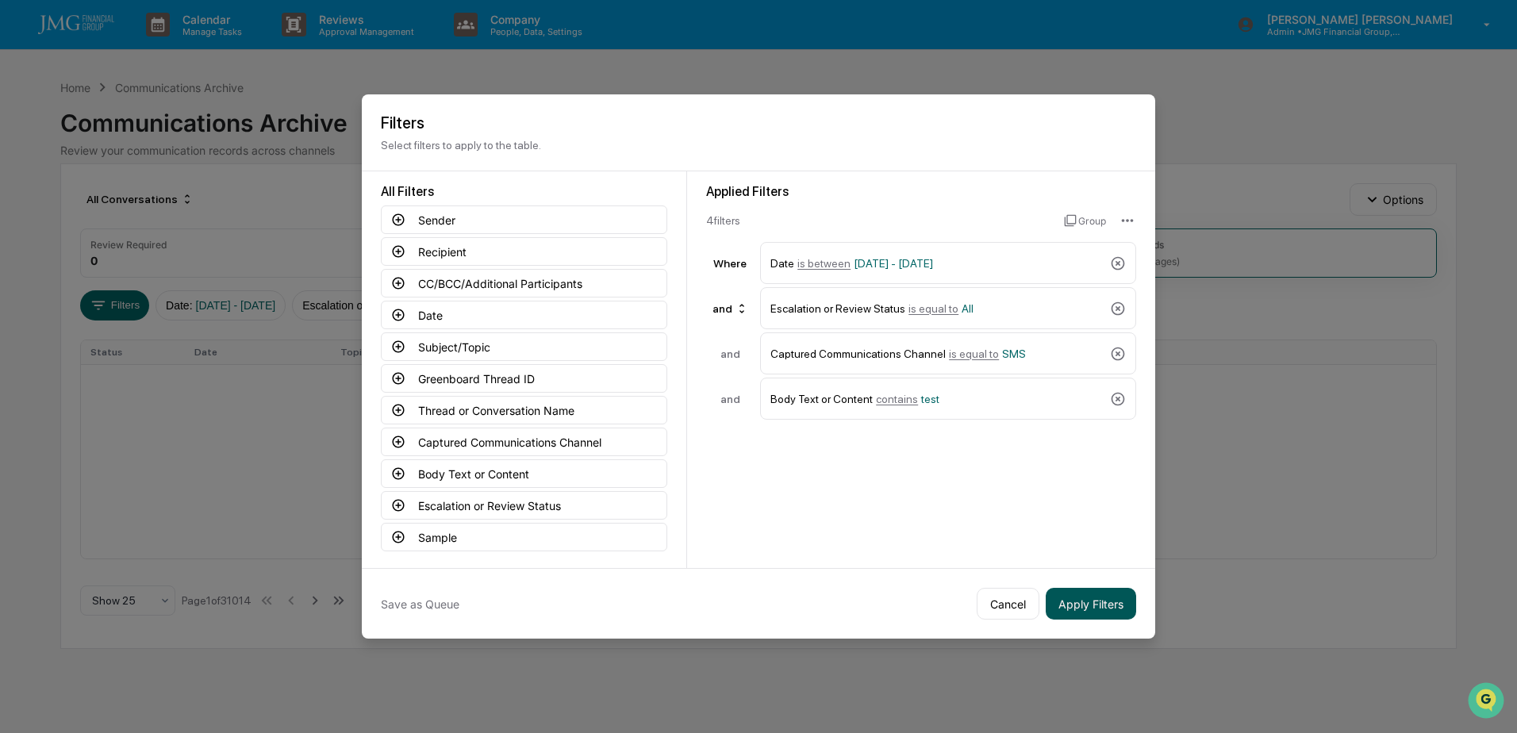
click at [1066, 602] on button "Apply Filters" at bounding box center [1091, 604] width 90 height 32
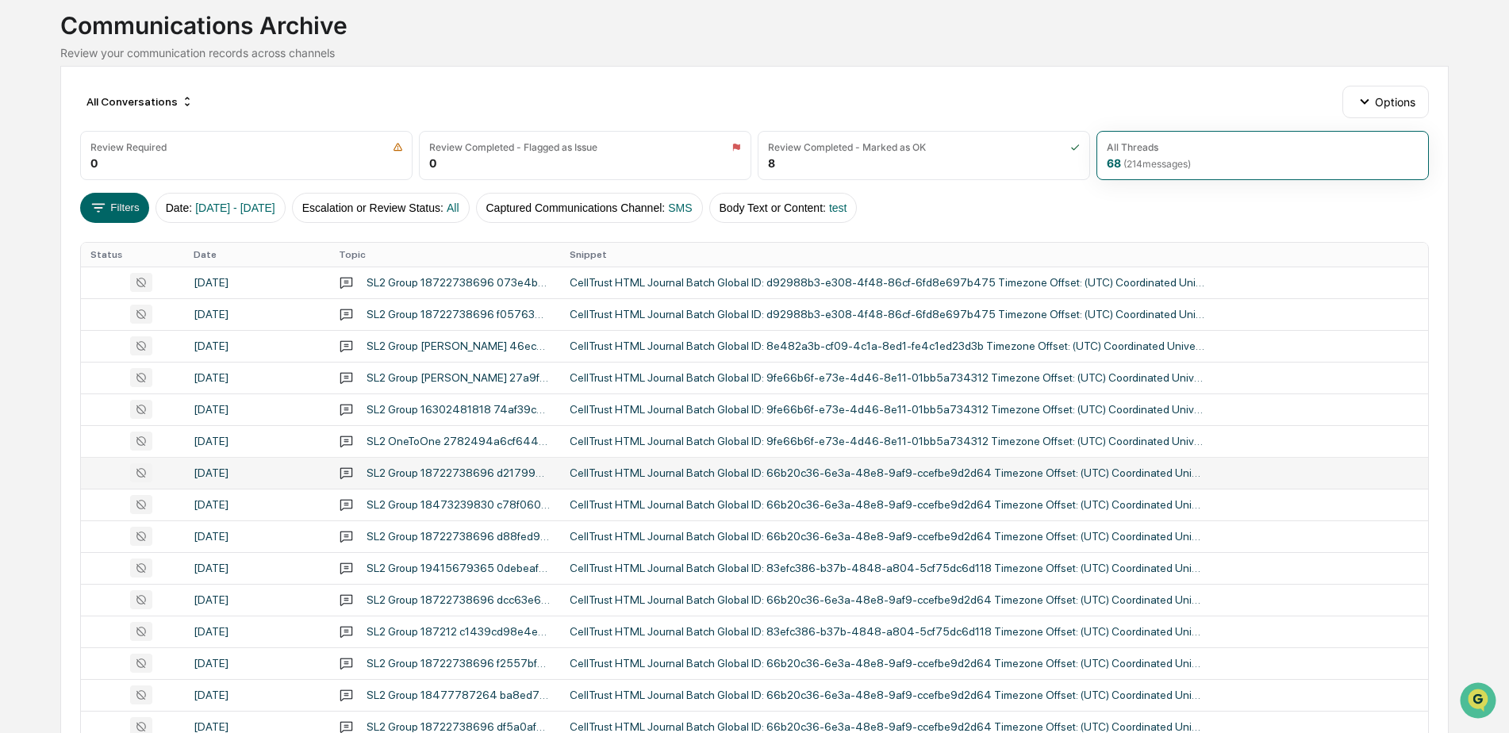
scroll to position [159, 0]
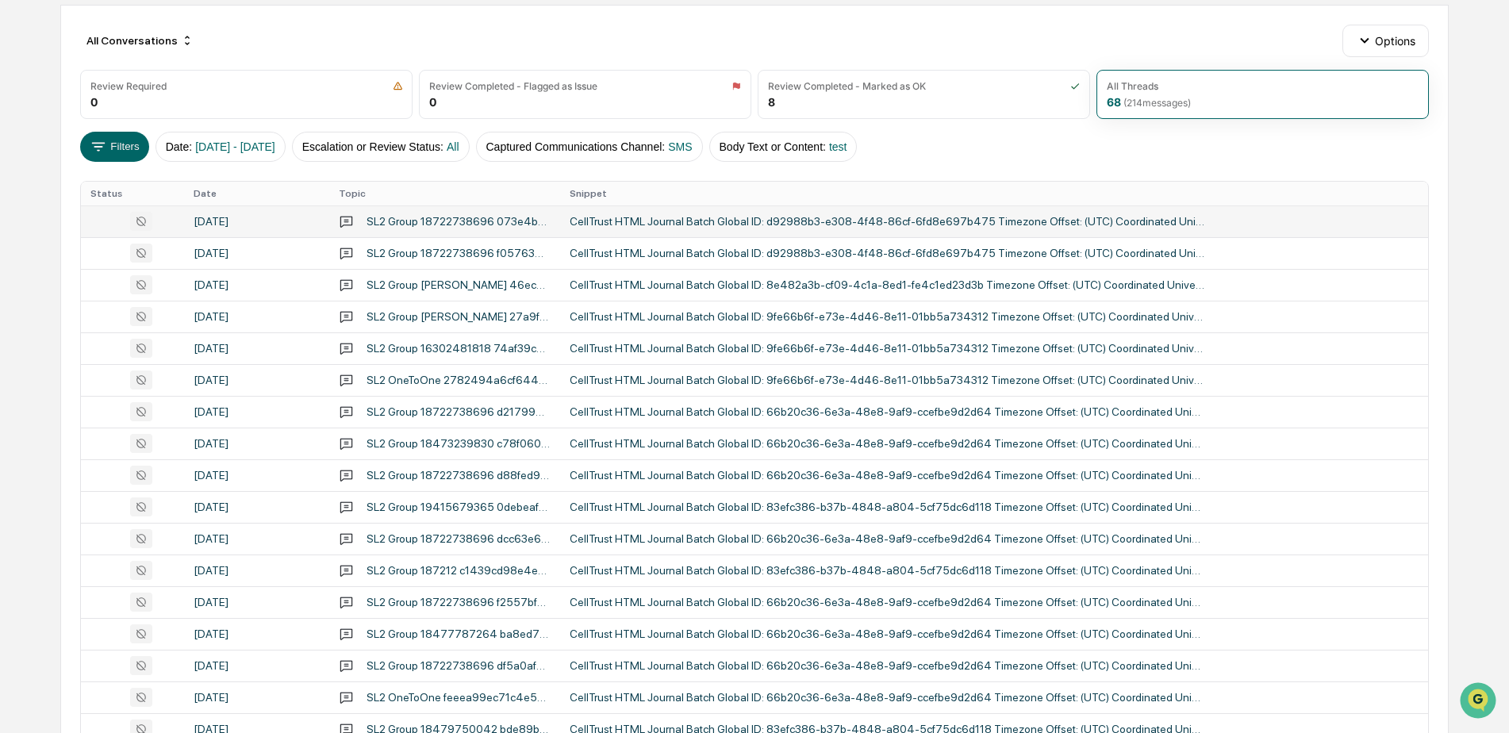
click at [839, 219] on div "CellTrust HTML Journal Batch Global ID: d92988b3-e308-4f48-86cf-6fd8e697b475 Ti…" at bounding box center [887, 221] width 635 height 13
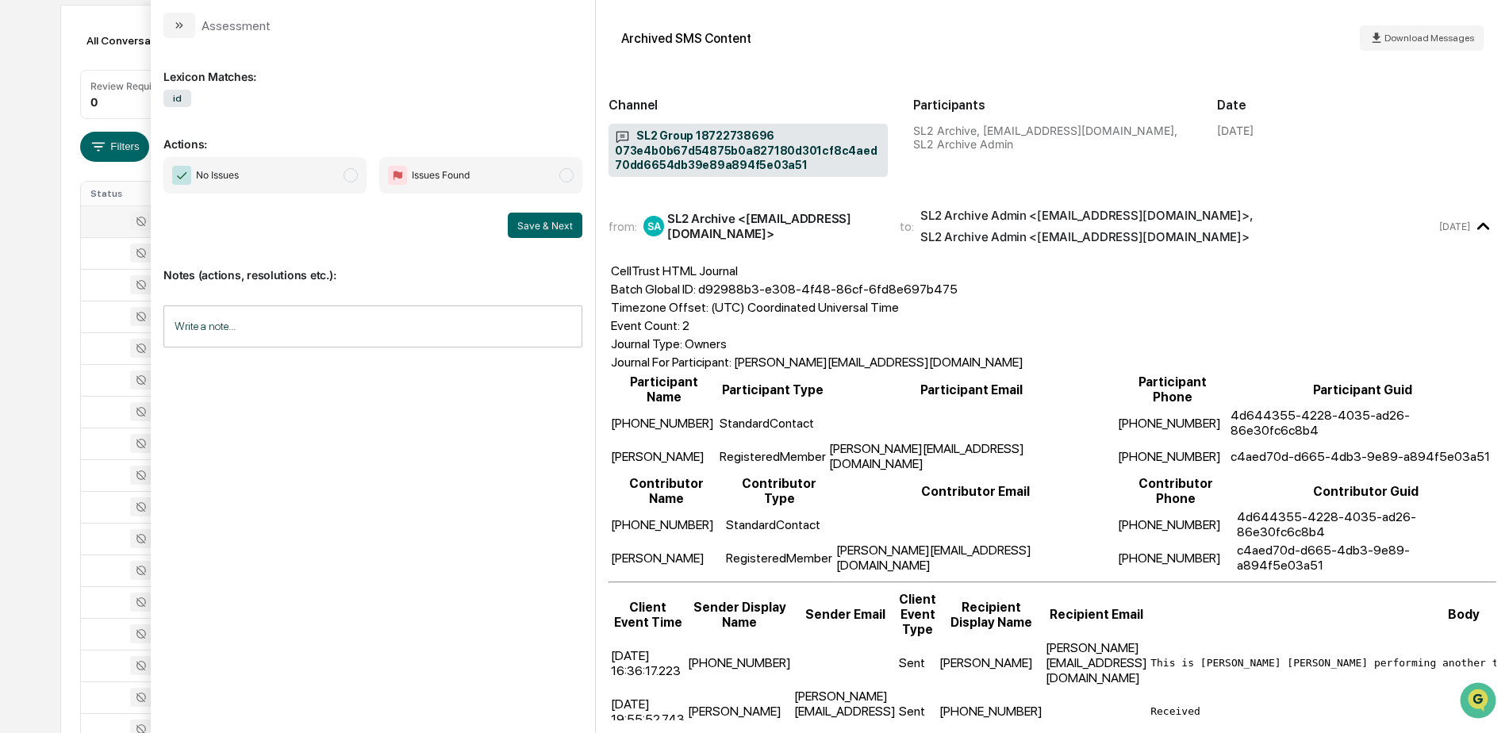
click at [51, 307] on div "Calendar Manage Tasks Reviews Approval Management Company People, Data, Setting…" at bounding box center [754, 465] width 1509 height 1248
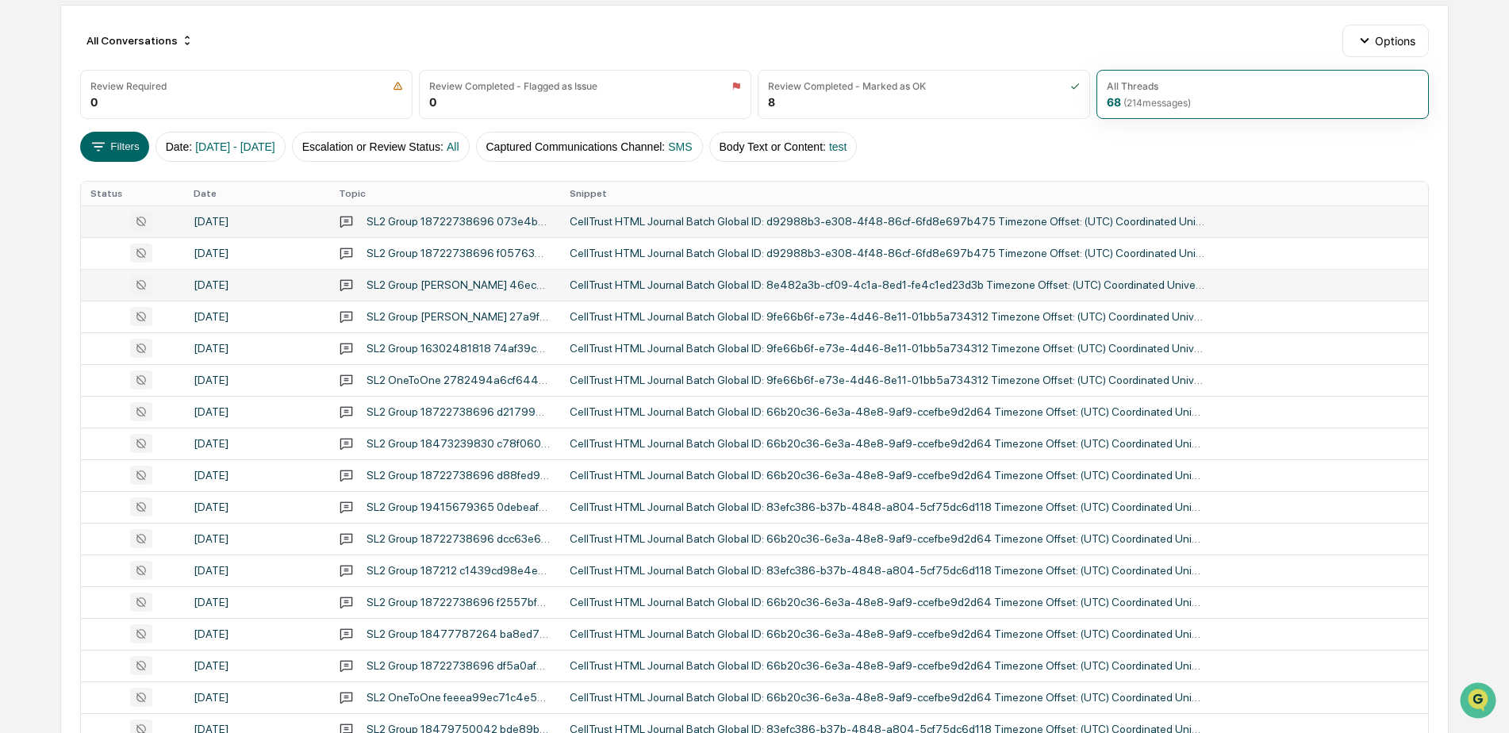
click at [711, 286] on div "CellTrust HTML Journal Batch Global ID: 8e482a3b-cf09-4c1a-8ed1-fe4c1ed23d3b Ti…" at bounding box center [887, 285] width 635 height 13
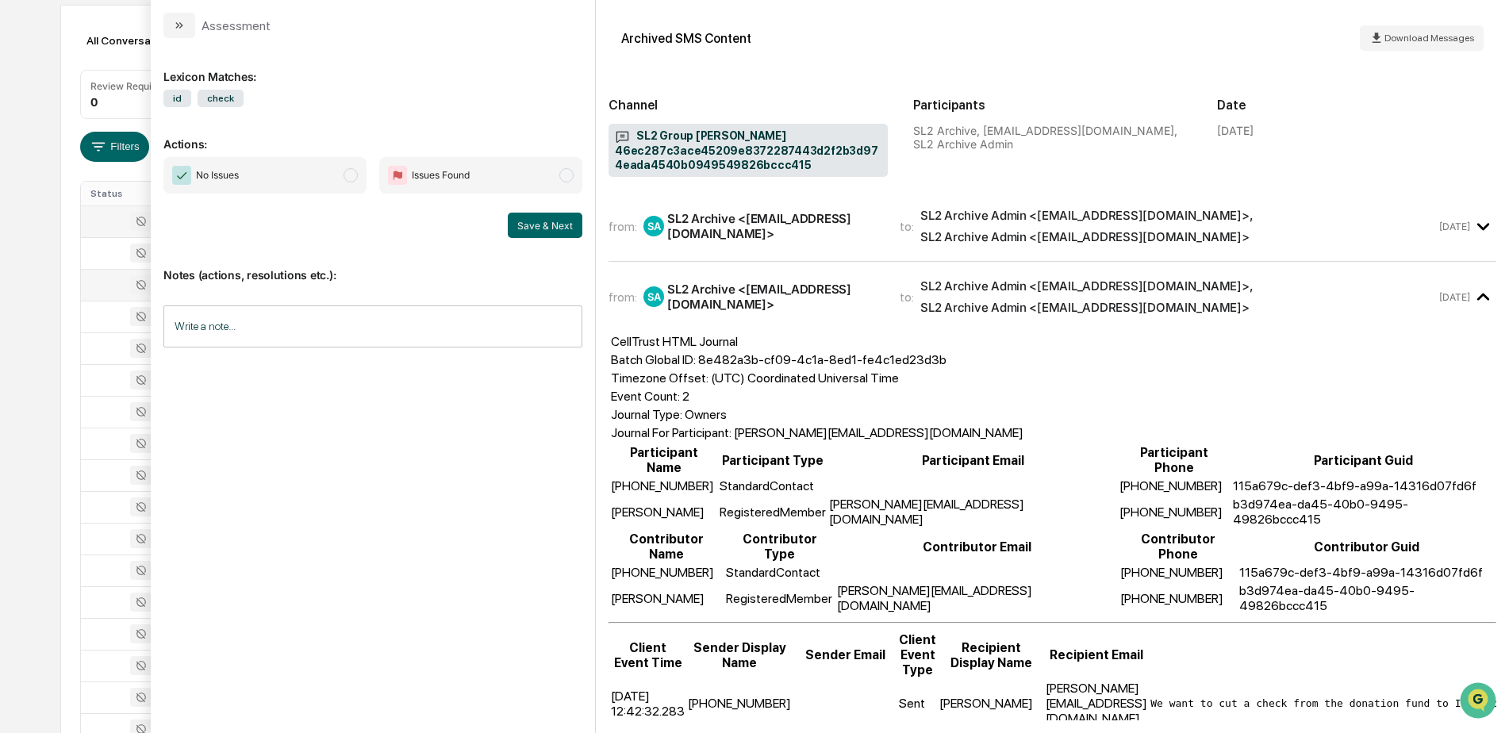
click at [30, 331] on div "Calendar Manage Tasks Reviews Approval Management Company People, Data, Setting…" at bounding box center [754, 465] width 1509 height 1248
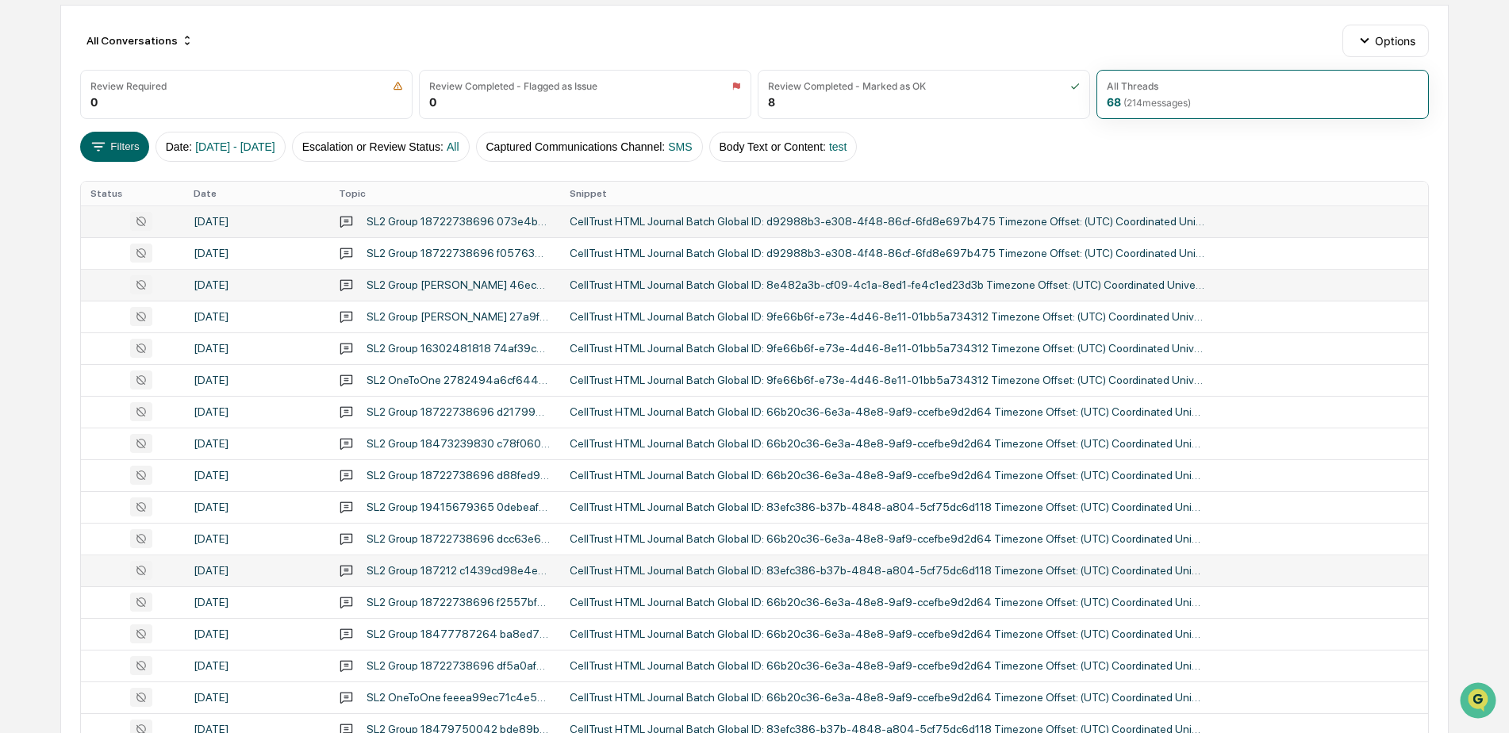
click at [696, 567] on div "CellTrust HTML Journal Batch Global ID: 83efc386-b37b-4848-a804-5cf75dc6d118 Ti…" at bounding box center [887, 570] width 635 height 13
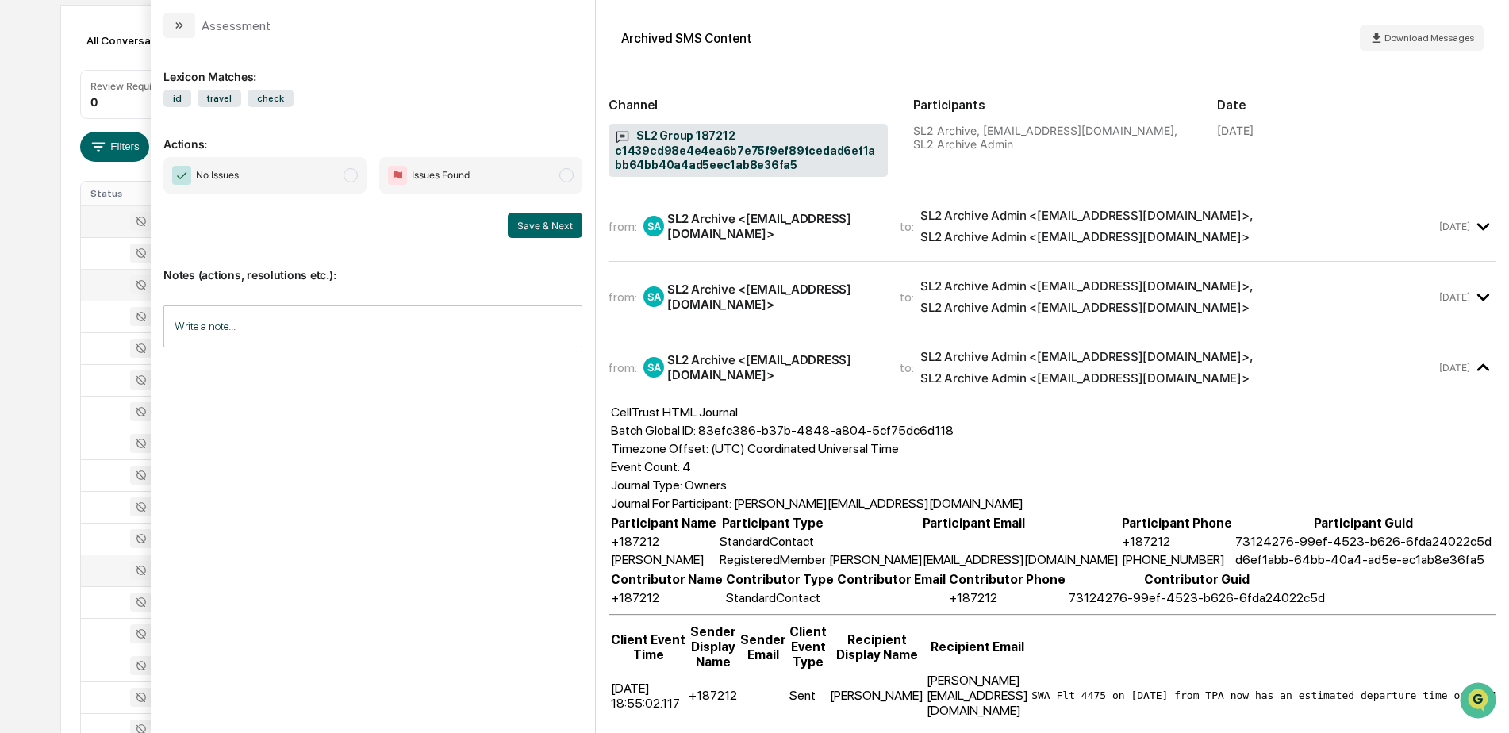
click at [29, 286] on div "Calendar Manage Tasks Reviews Approval Management Company People, Data, Setting…" at bounding box center [754, 465] width 1509 height 1248
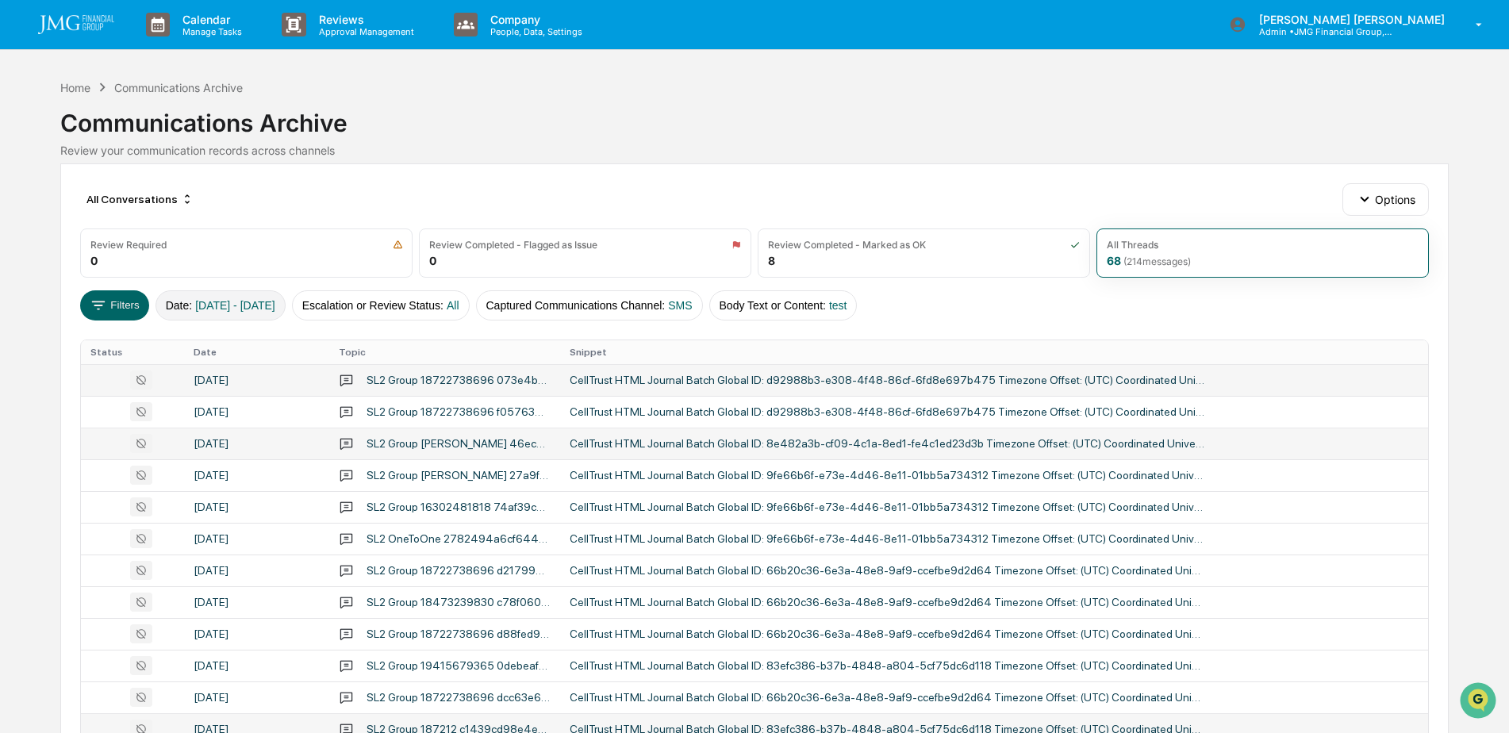
click at [275, 299] on span "09/01/2025 - 09/28/2025" at bounding box center [235, 305] width 80 height 13
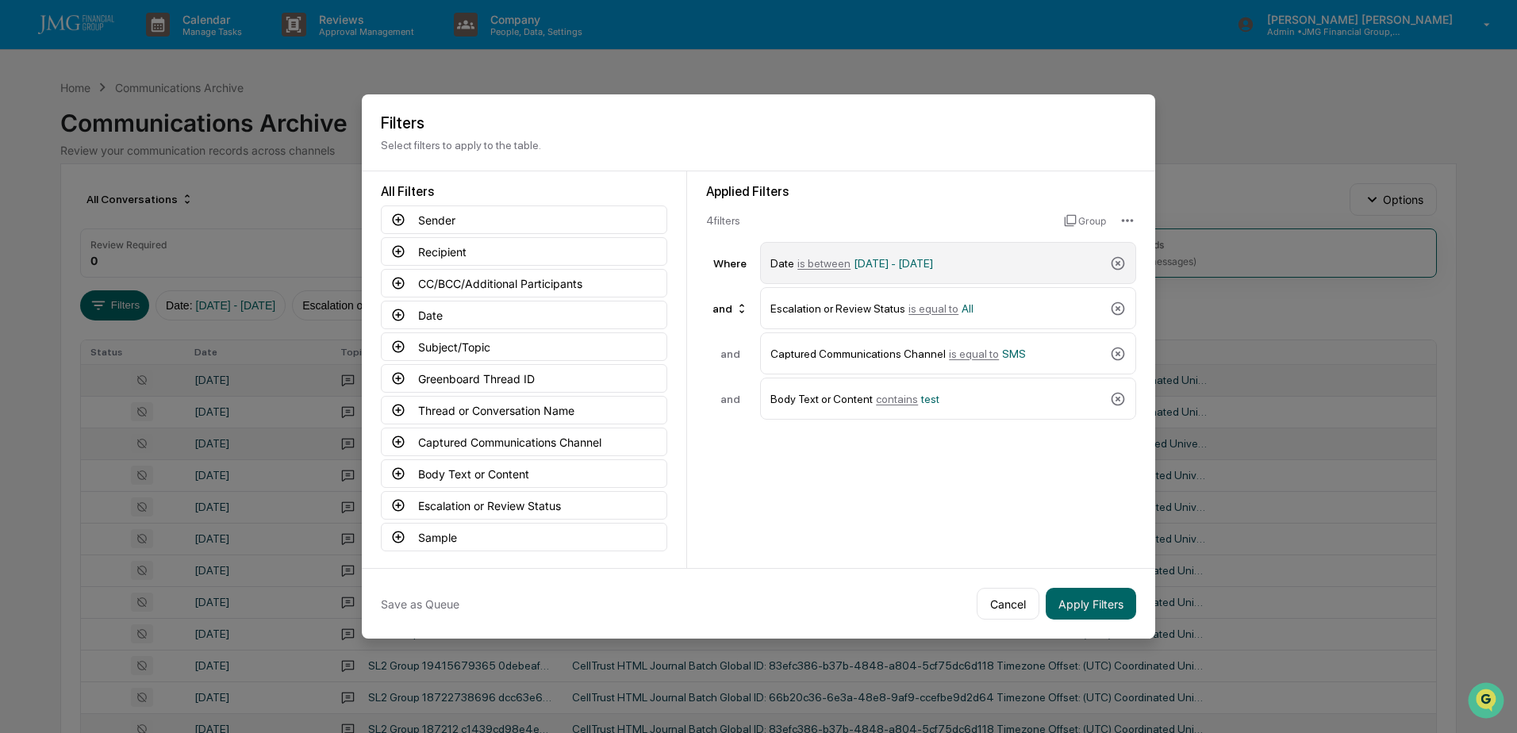
click at [886, 271] on div "Date is between 09/01/2025 - 09/28/2025" at bounding box center [936, 263] width 333 height 28
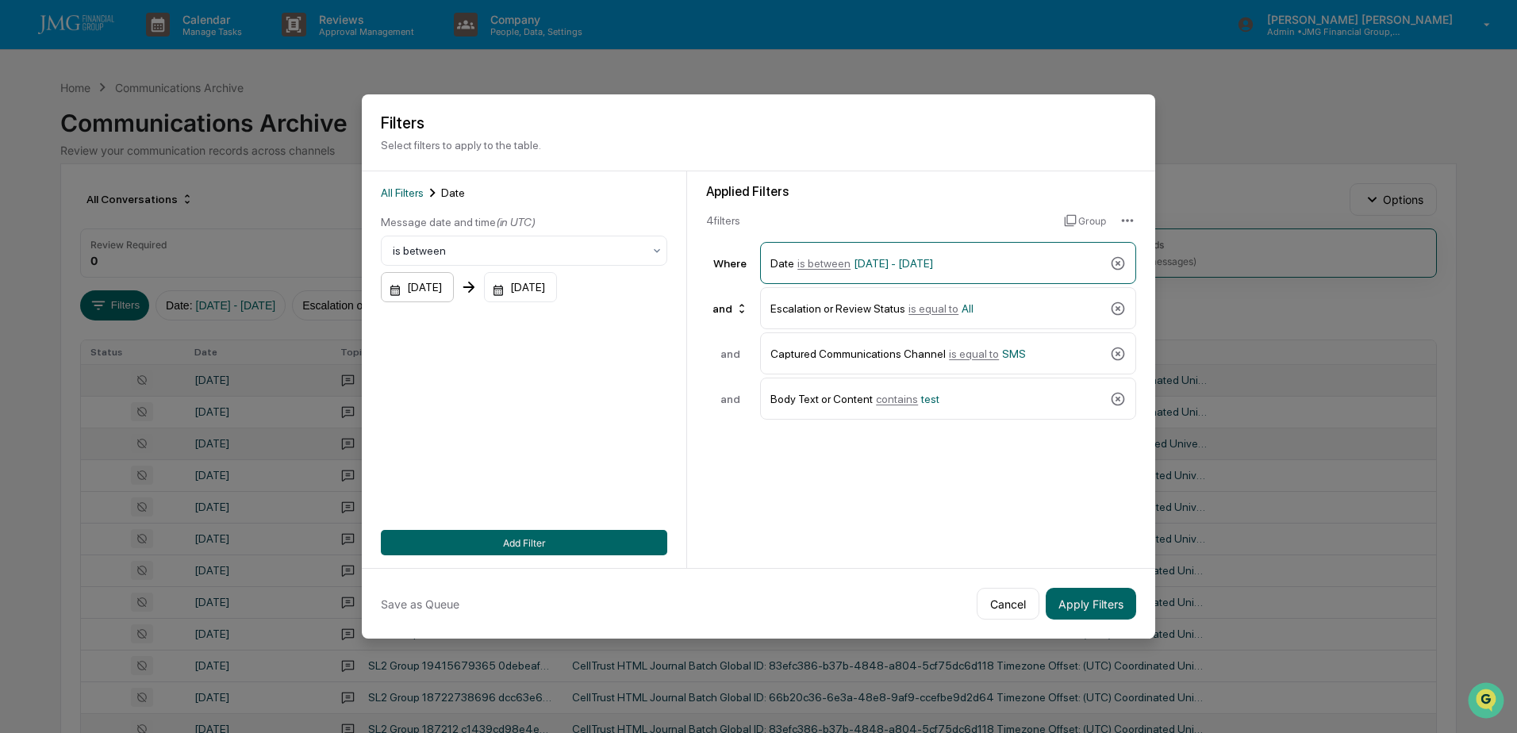
click at [454, 284] on div "09/01/2025" at bounding box center [417, 287] width 73 height 30
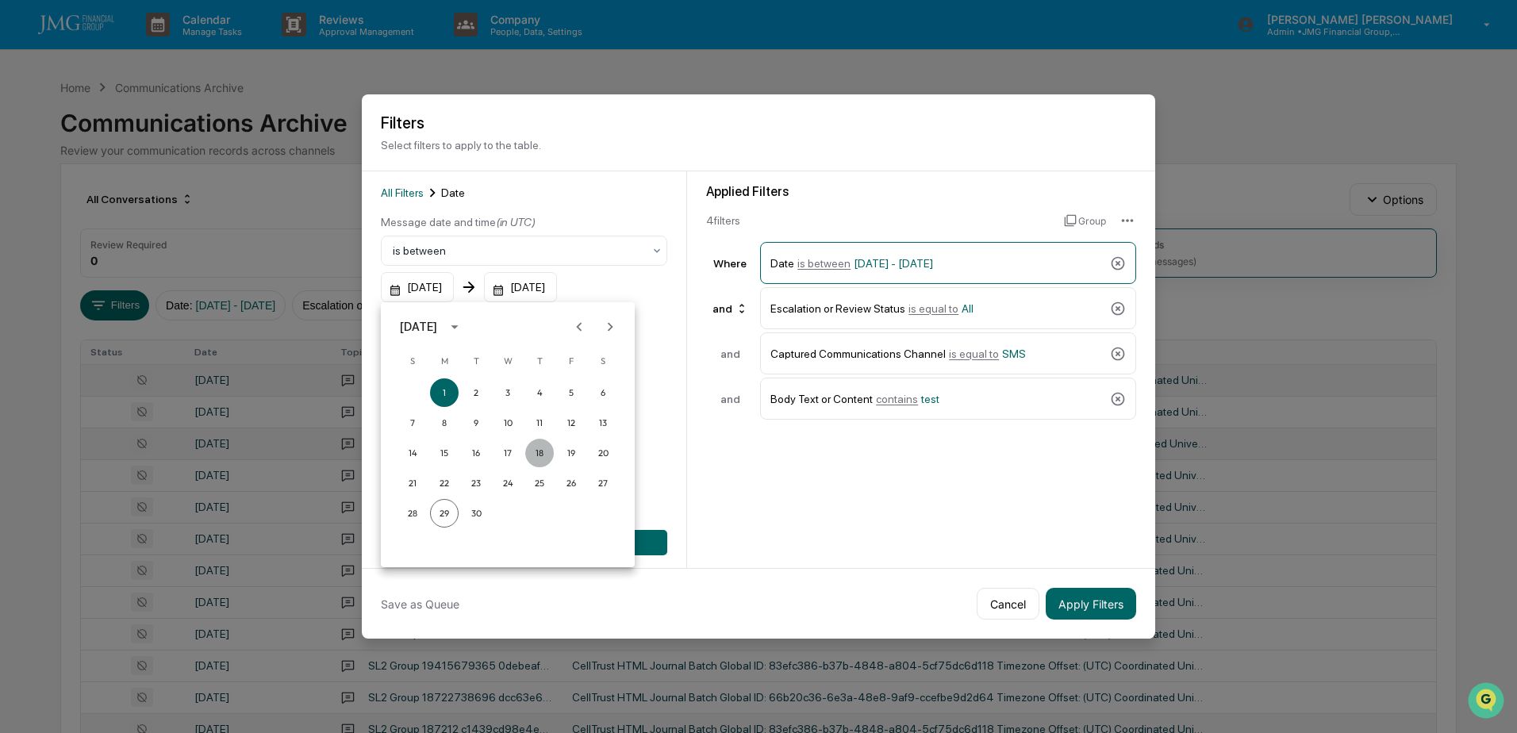
click at [530, 449] on button "18" at bounding box center [539, 453] width 29 height 29
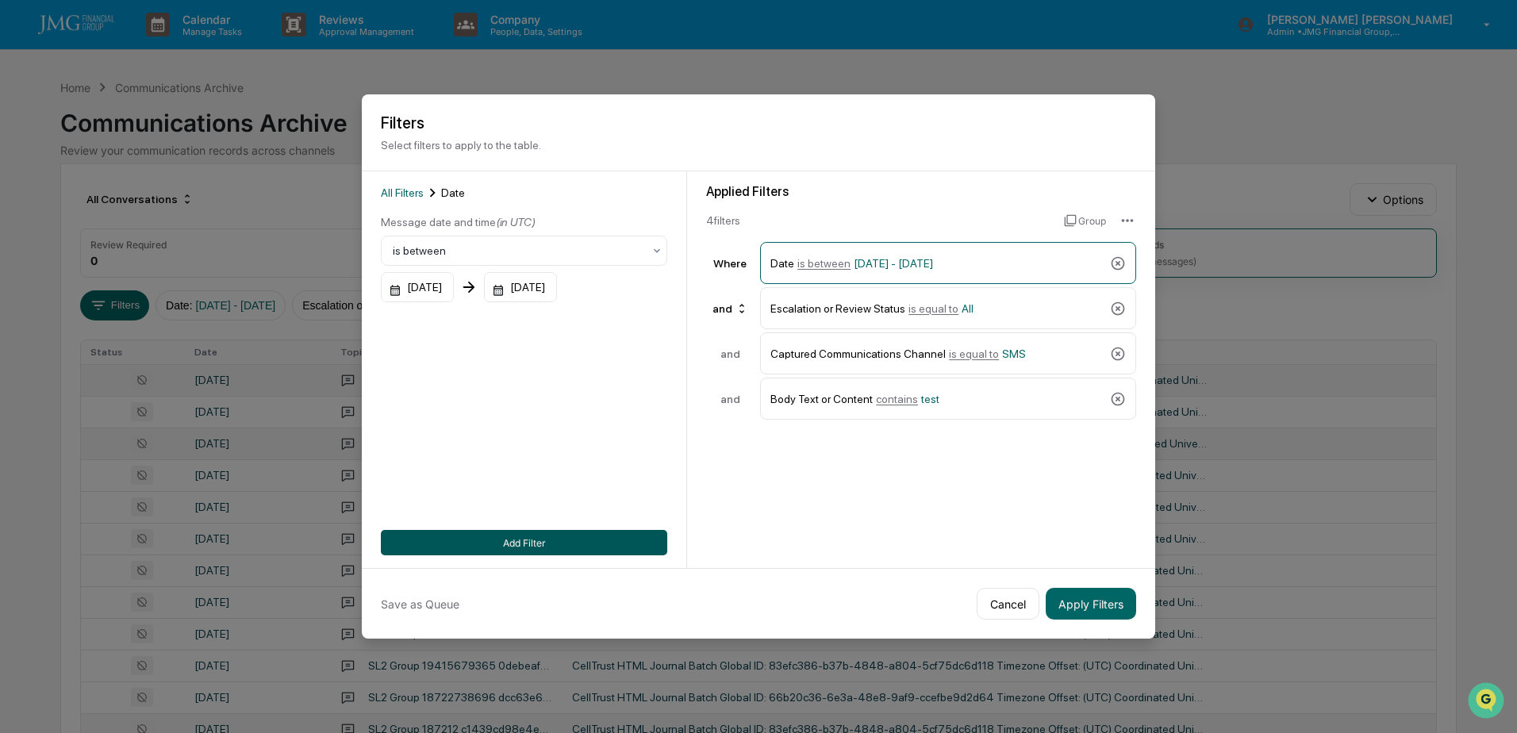
click at [524, 536] on button "Add Filter" at bounding box center [524, 542] width 286 height 25
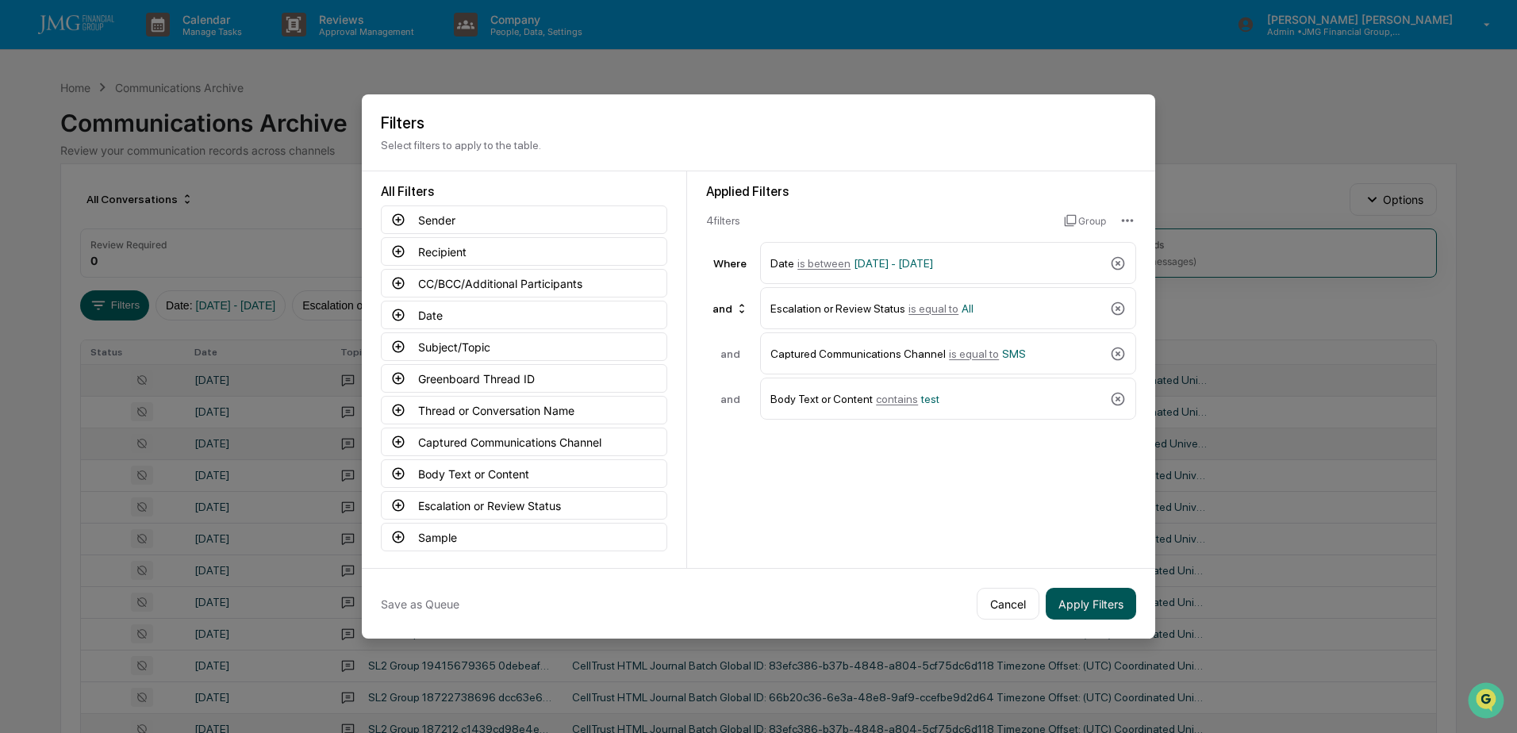
click at [1094, 600] on button "Apply Filters" at bounding box center [1091, 604] width 90 height 32
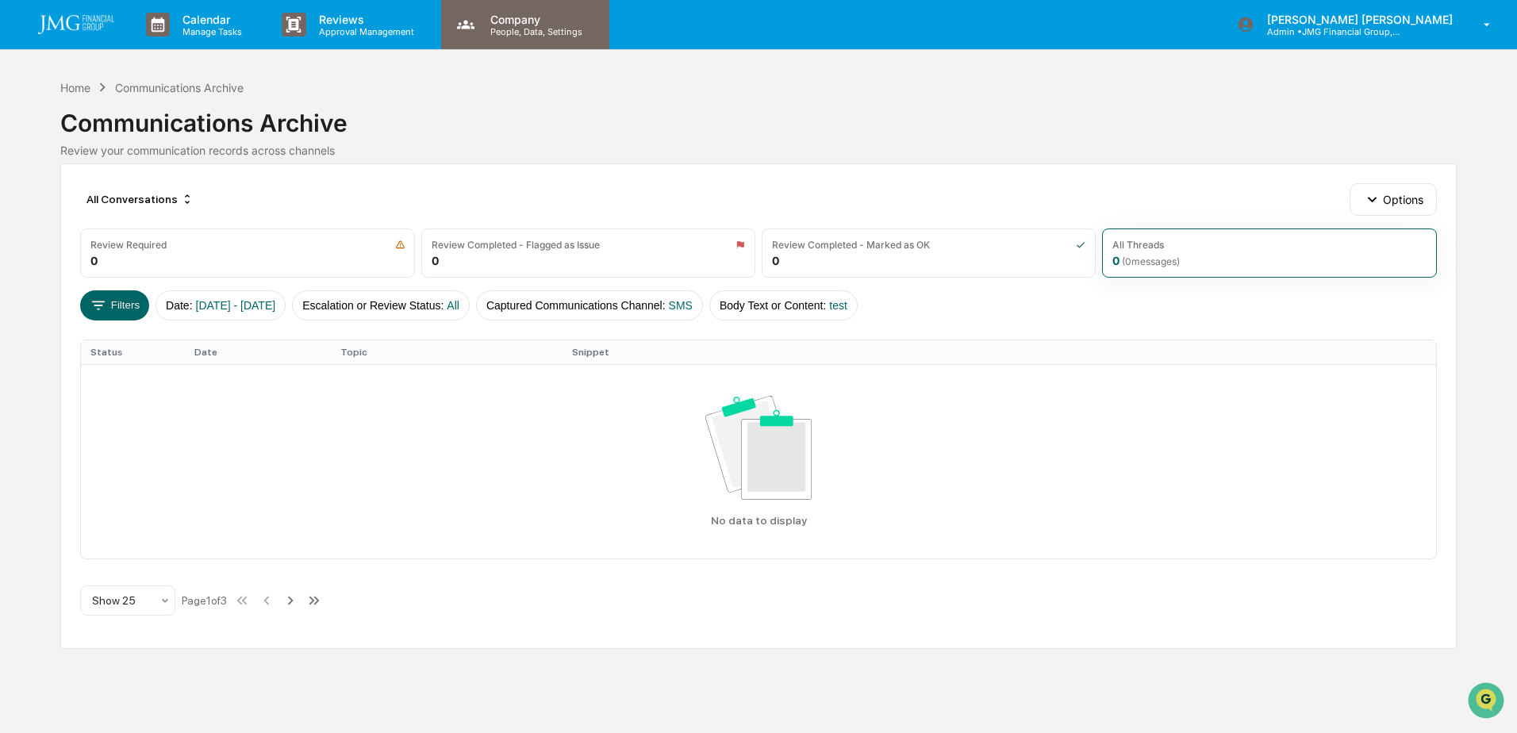
click at [517, 33] on p "People, Data, Settings" at bounding box center [534, 31] width 113 height 11
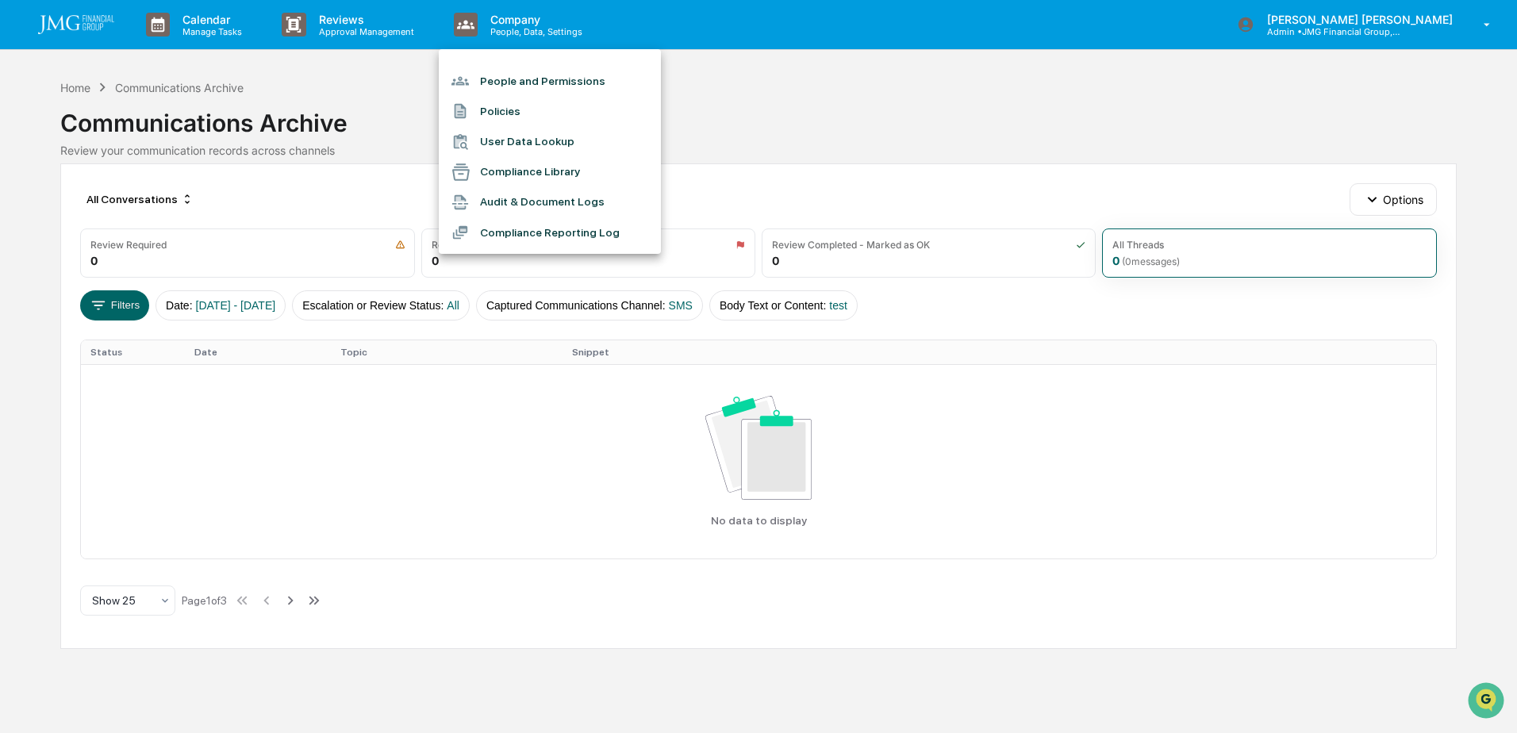
click at [780, 143] on div at bounding box center [758, 366] width 1517 height 733
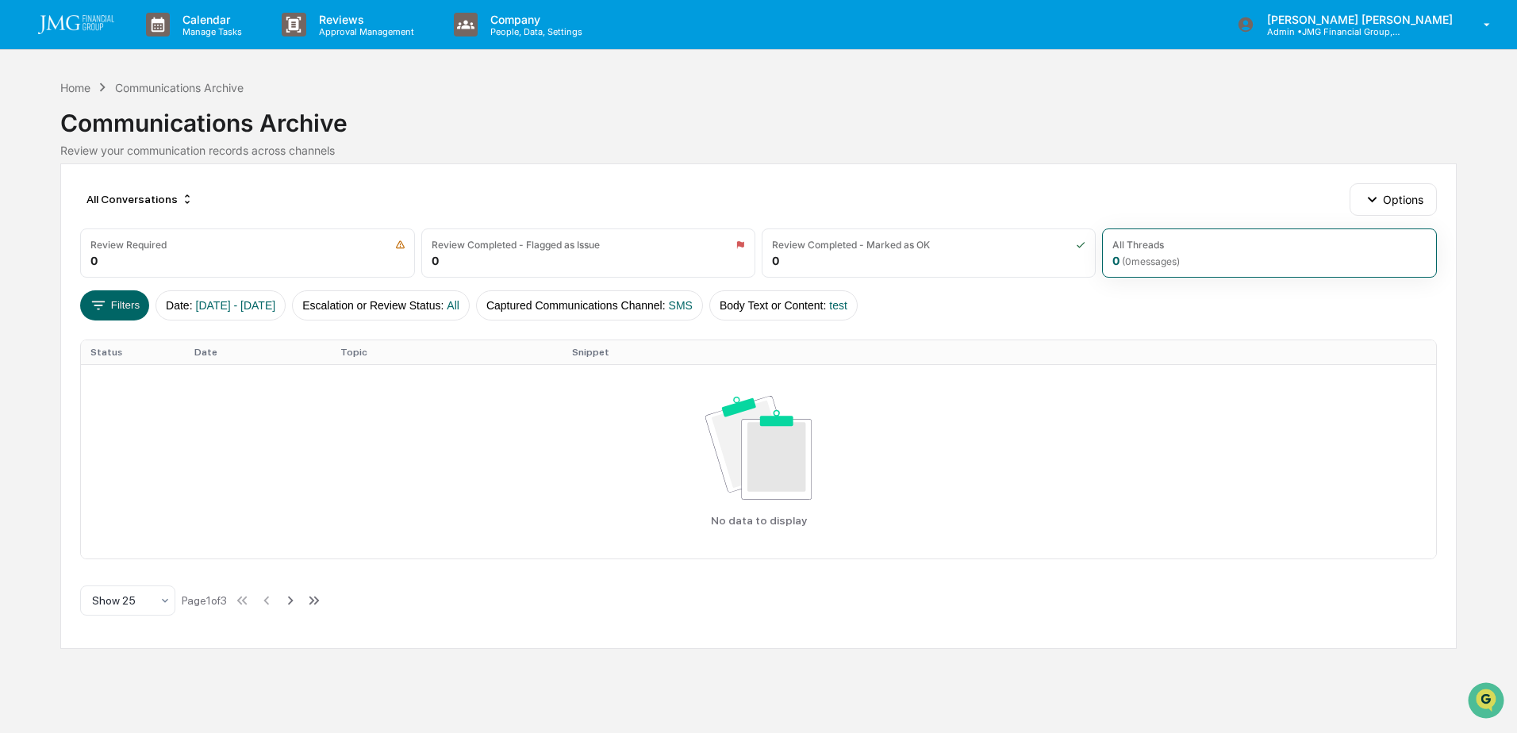
click at [69, 21] on img at bounding box center [76, 24] width 76 height 19
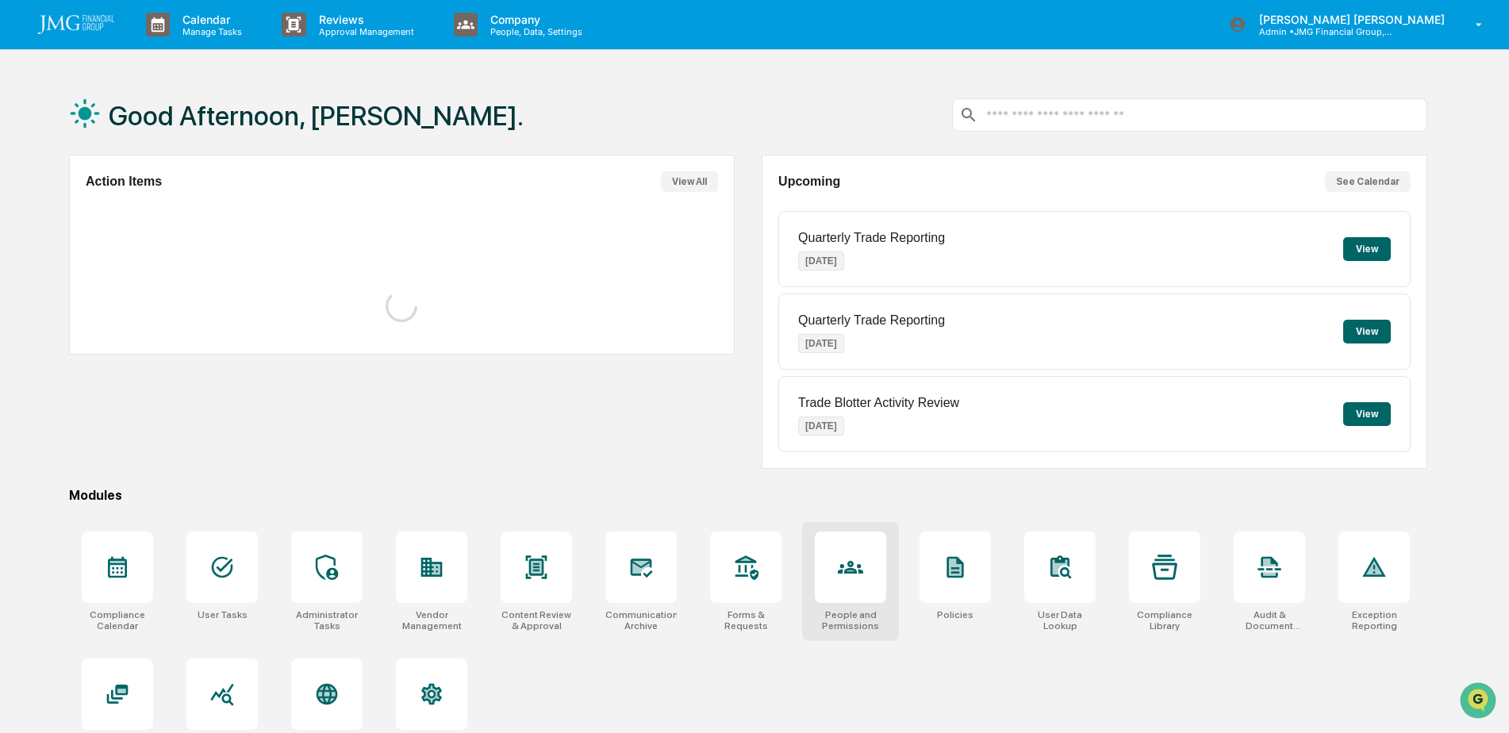
click at [850, 583] on div at bounding box center [850, 567] width 71 height 71
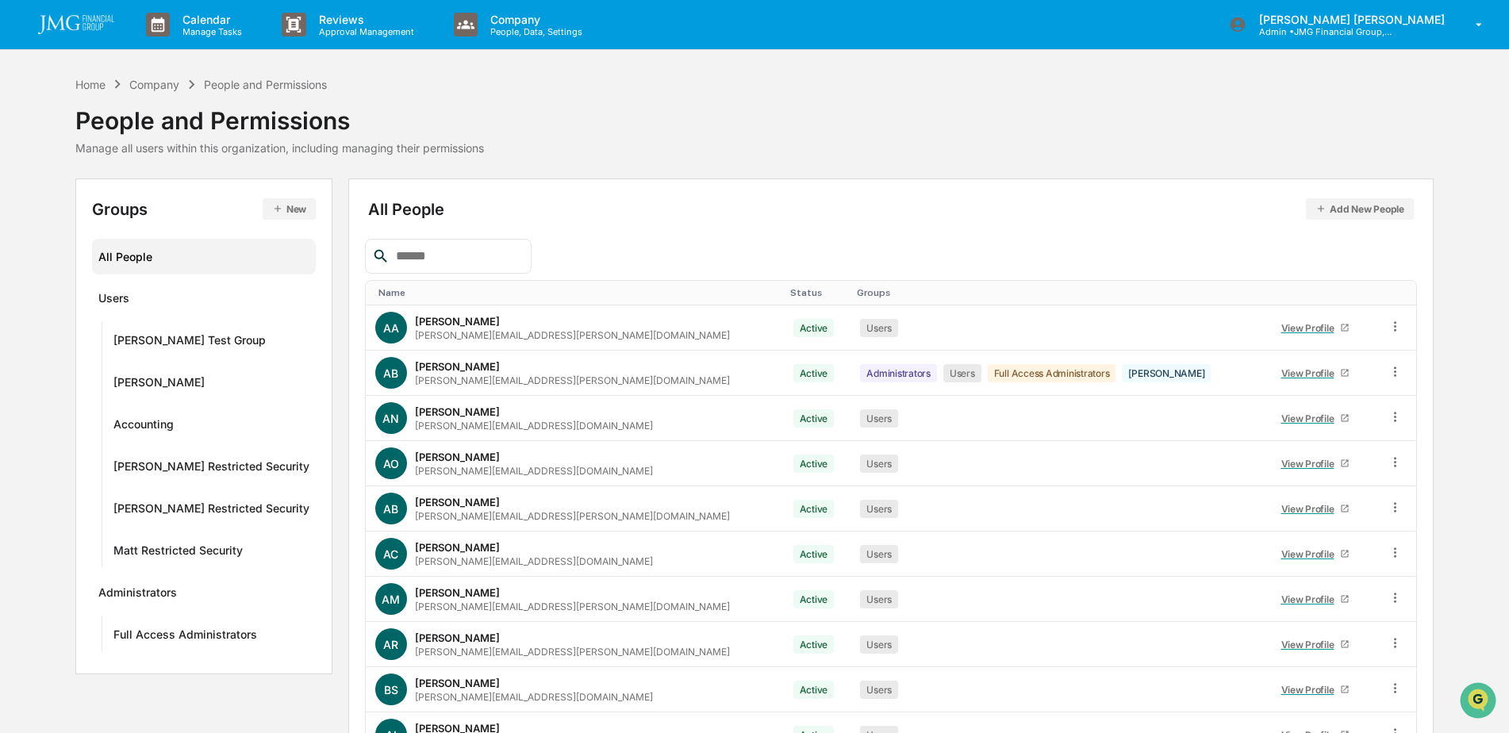
click at [532, 244] on div at bounding box center [448, 256] width 167 height 35
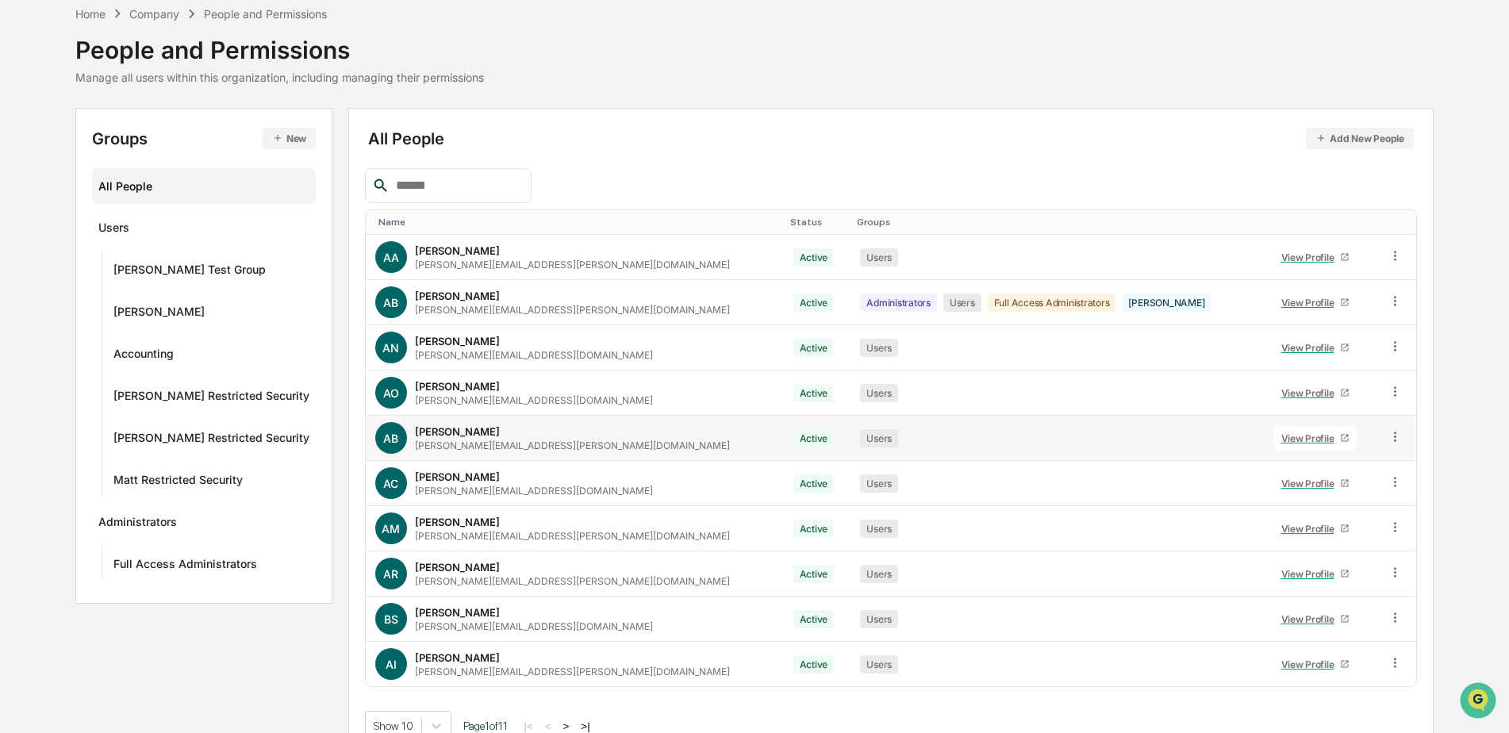
scroll to position [95, 0]
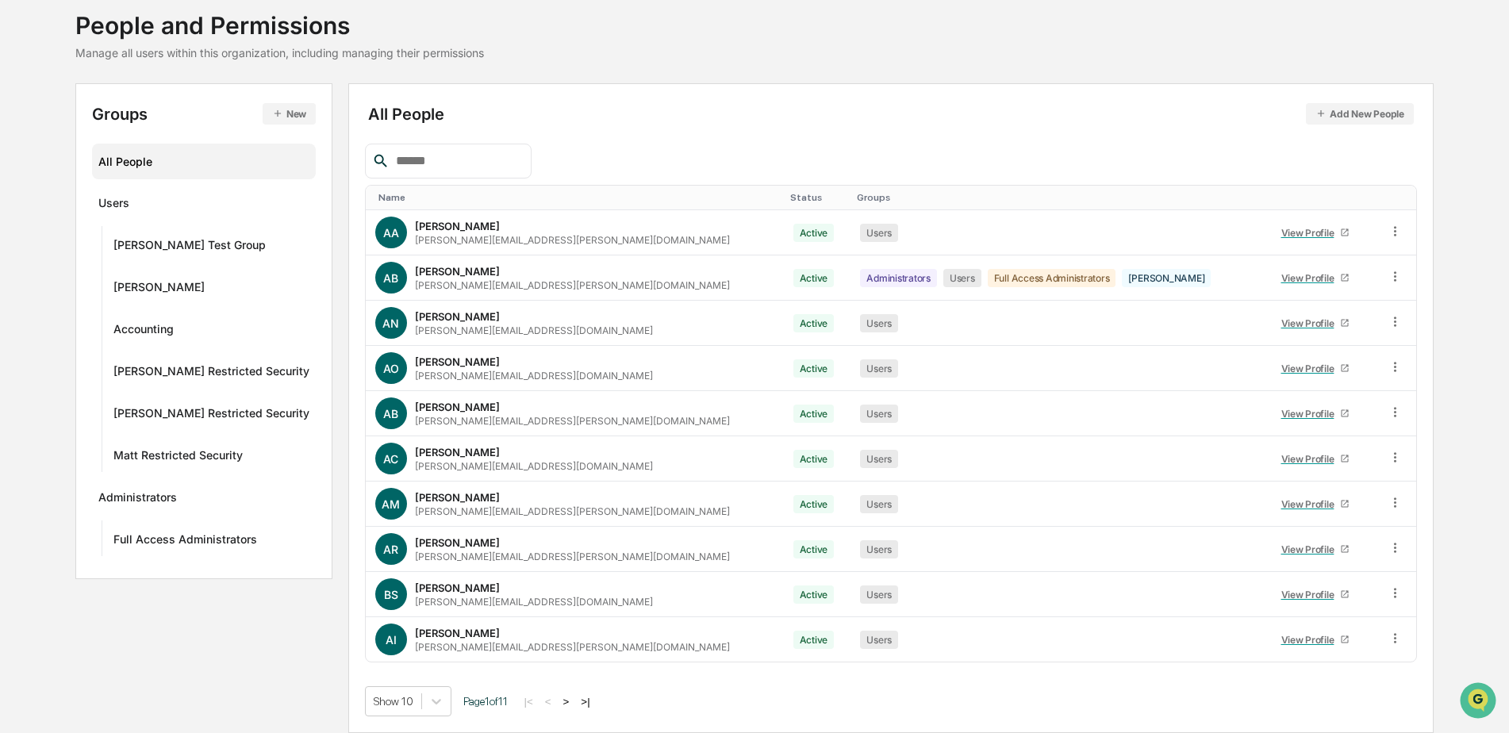
click at [578, 701] on button ">|" at bounding box center [585, 701] width 18 height 13
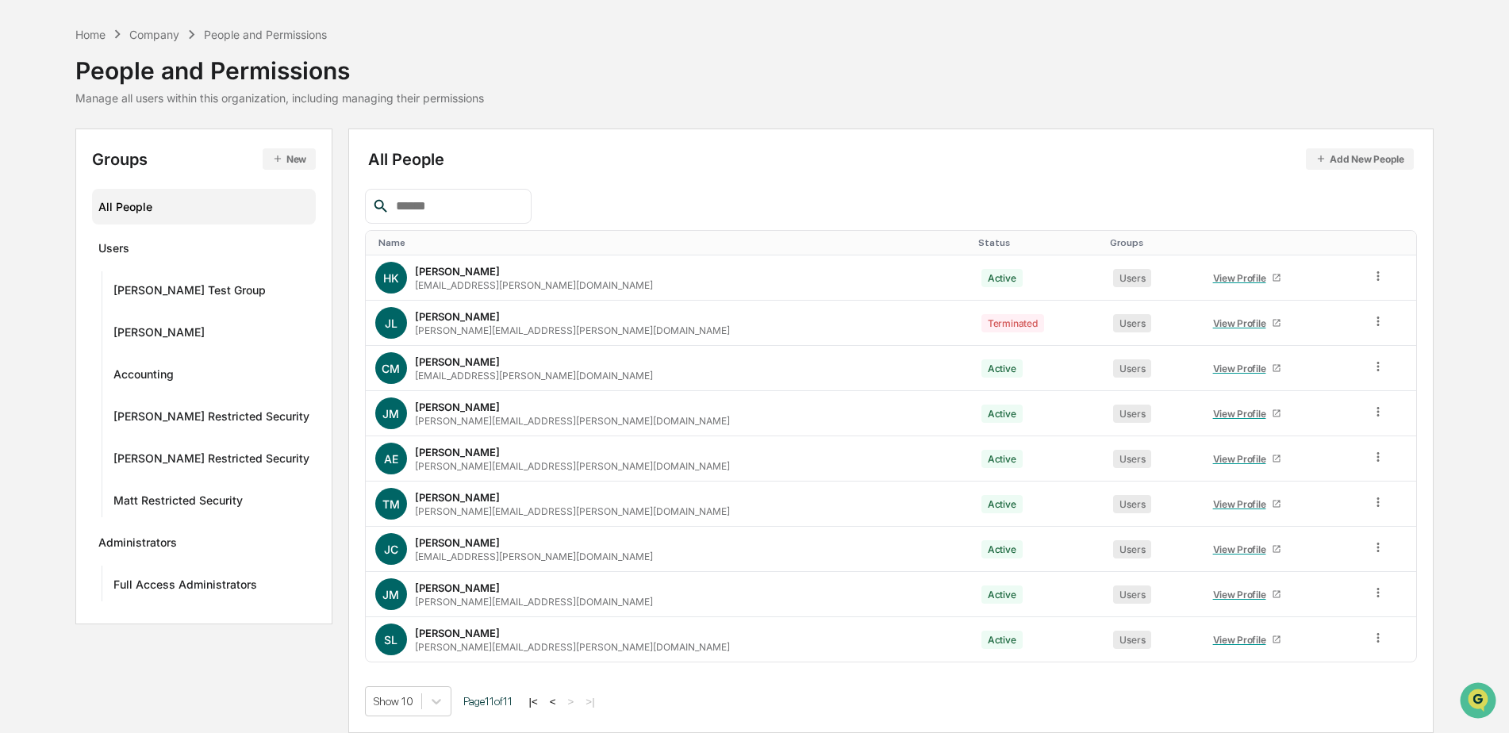
click at [545, 705] on button "<" at bounding box center [553, 701] width 16 height 13
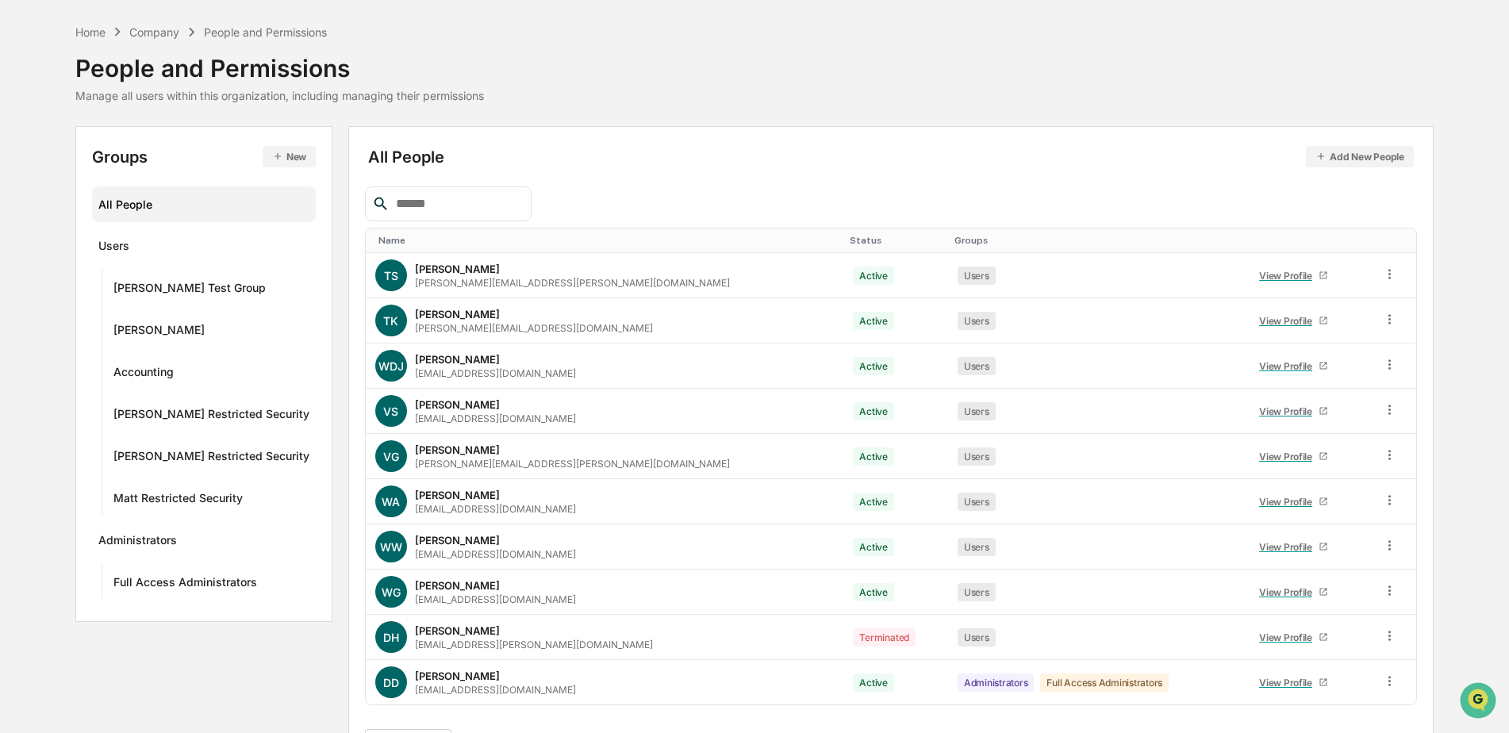
scroll to position [95, 0]
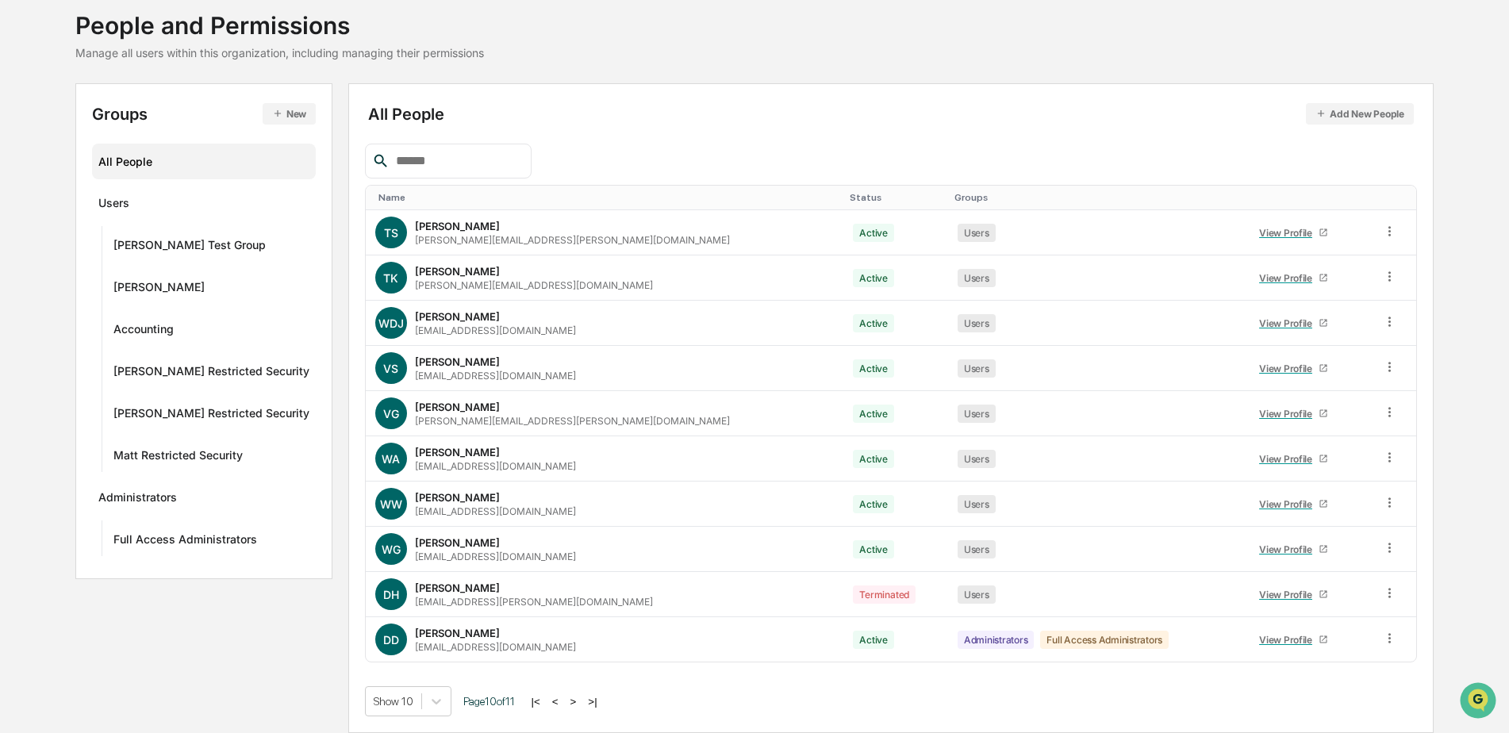
click at [568, 703] on button ">" at bounding box center [574, 701] width 16 height 13
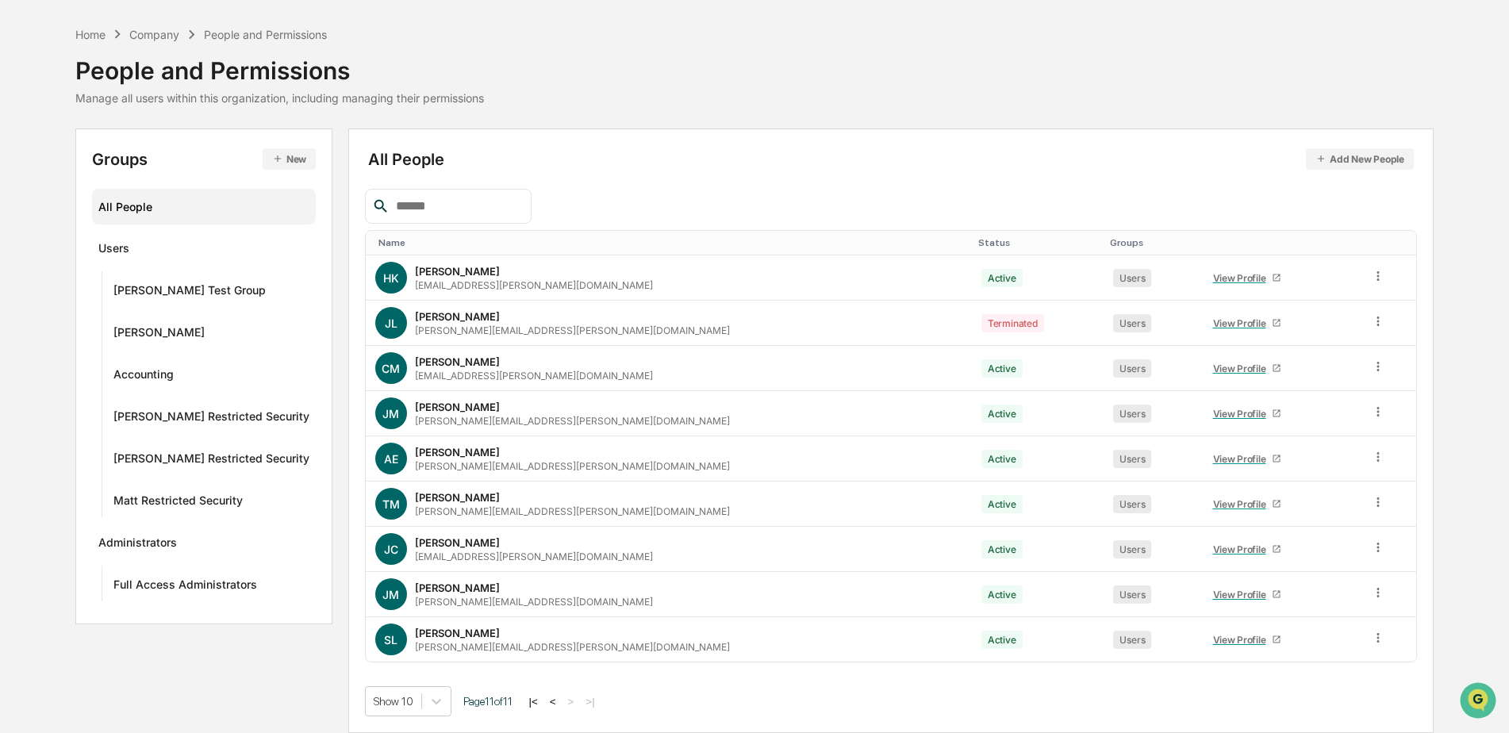
scroll to position [50, 0]
click at [474, 194] on div at bounding box center [448, 206] width 167 height 35
click at [474, 209] on input "text" at bounding box center [457, 206] width 135 height 21
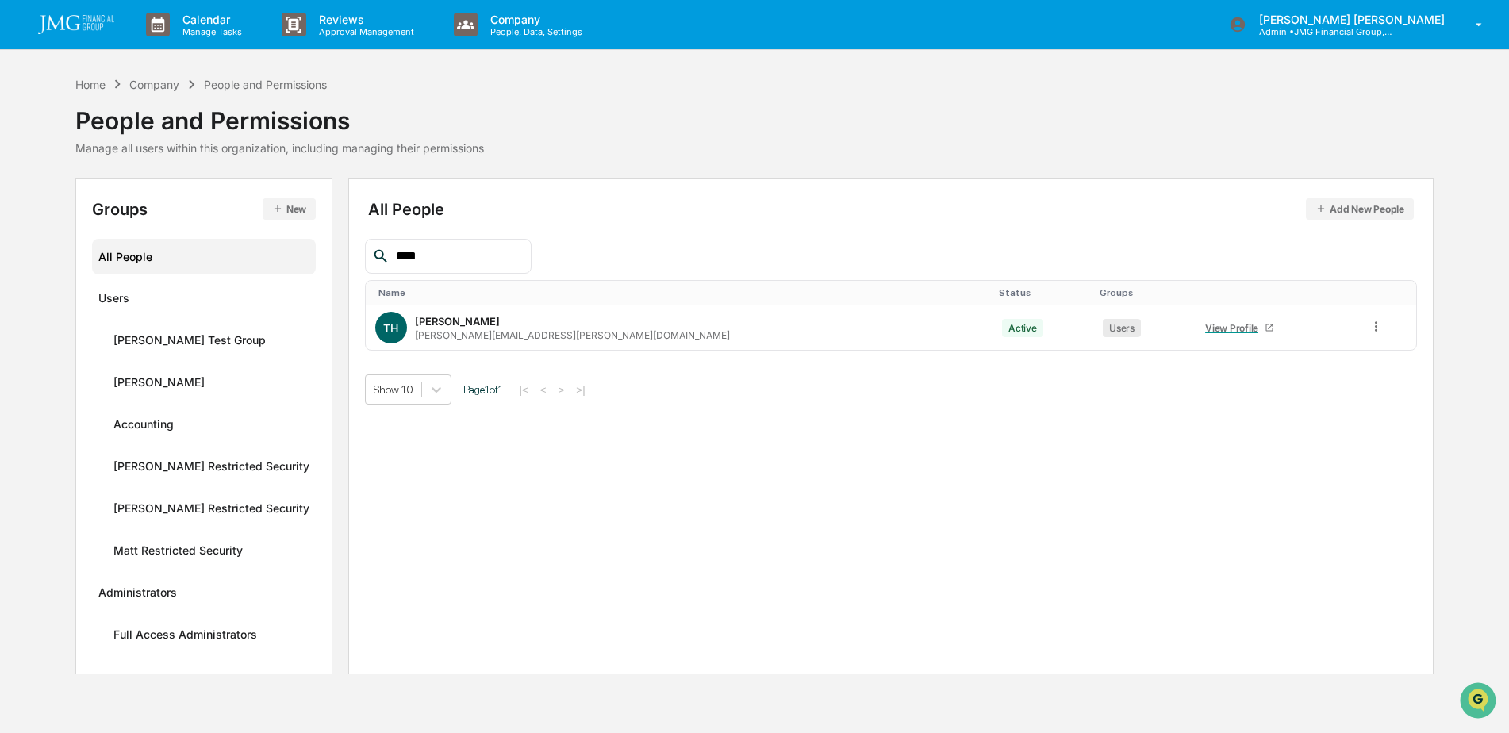
scroll to position [0, 0]
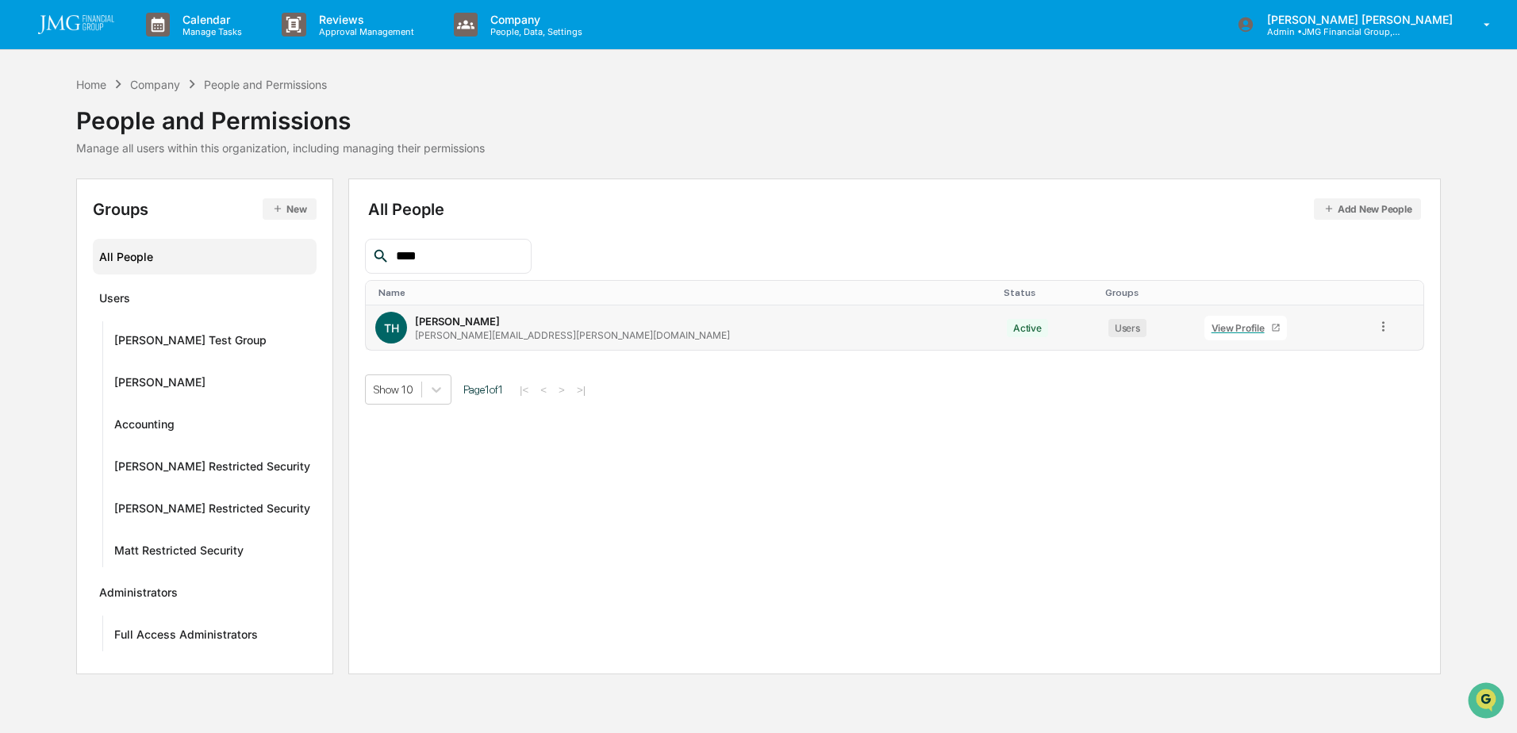
click at [1376, 325] on icon at bounding box center [1383, 326] width 15 height 15
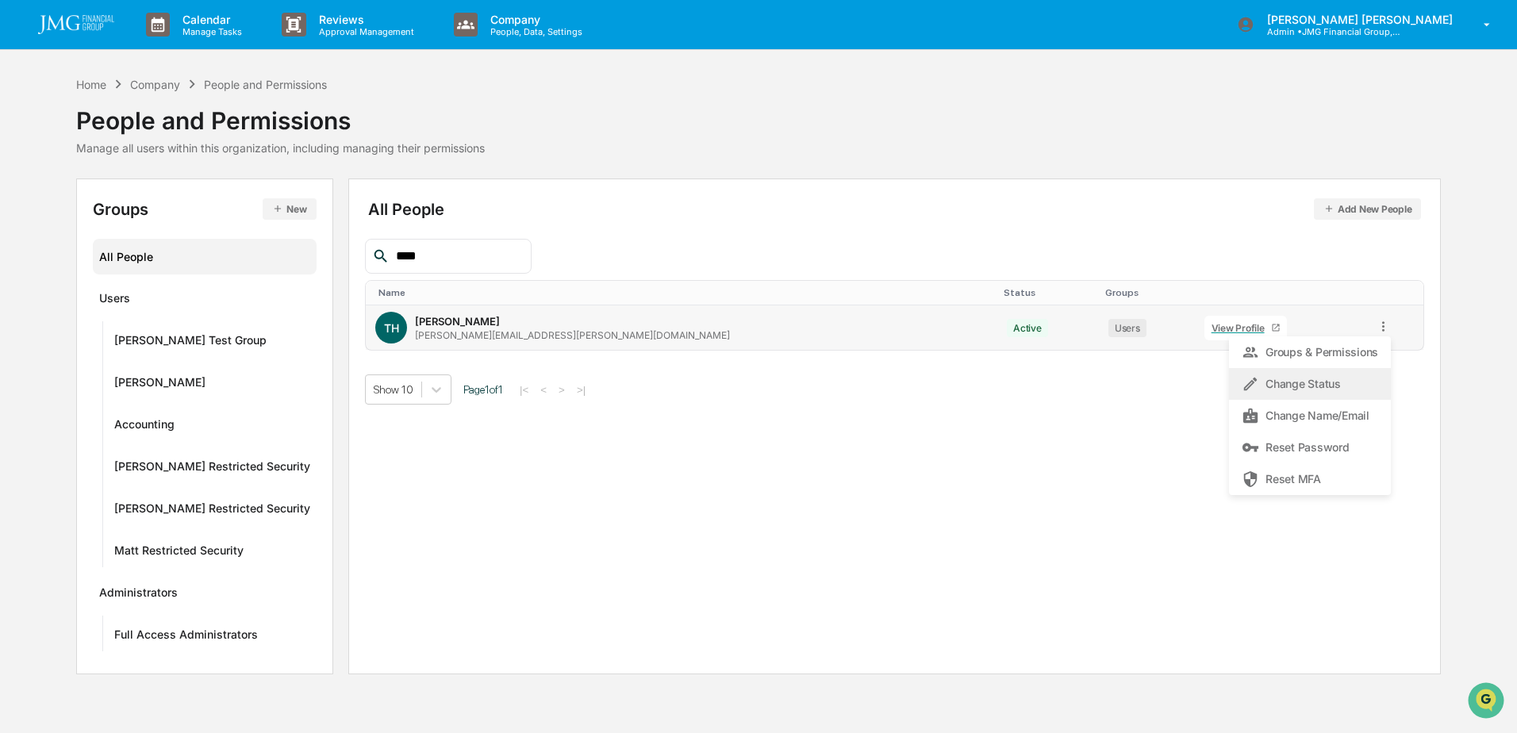
click at [1292, 382] on div "Change Status" at bounding box center [1310, 384] width 136 height 19
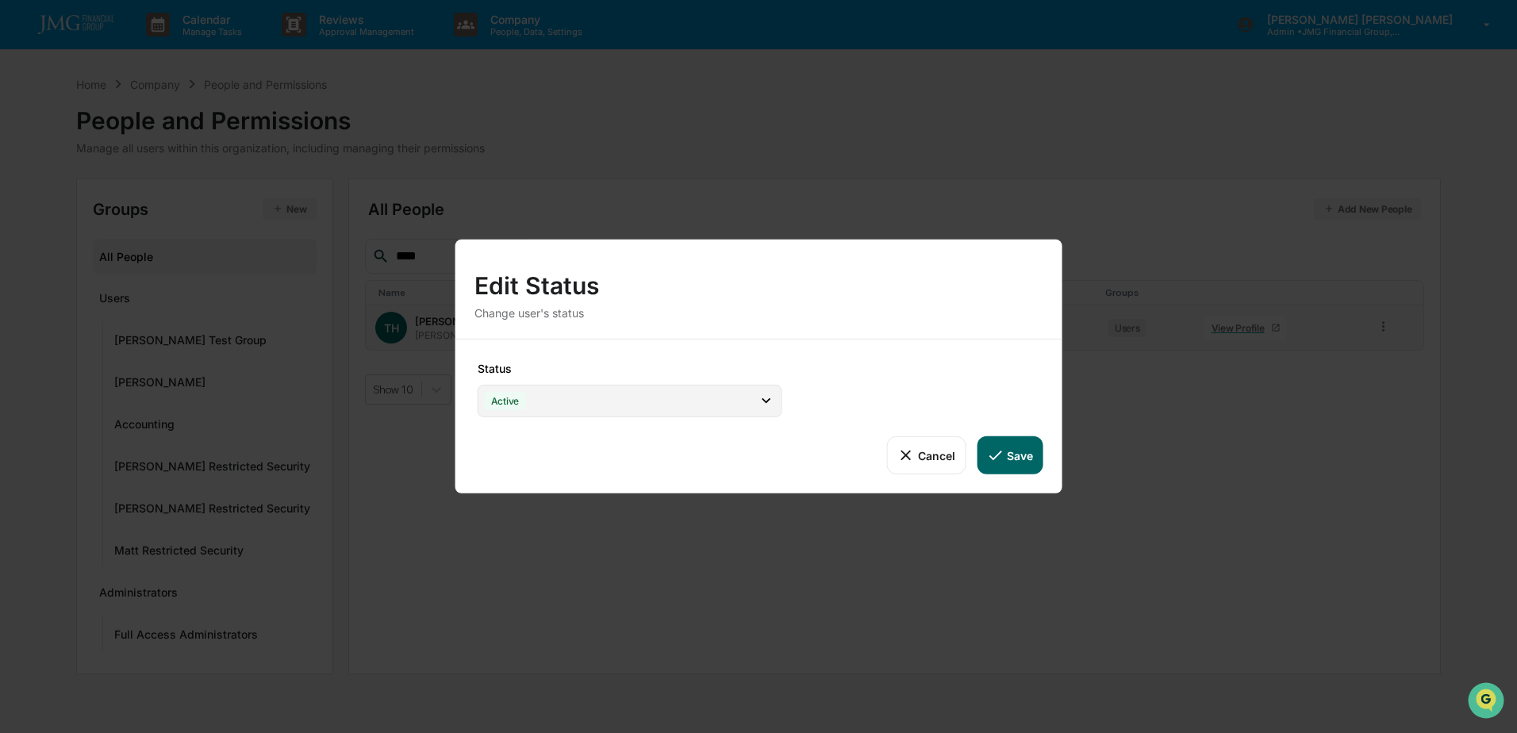
click at [774, 402] on icon at bounding box center [765, 400] width 17 height 17
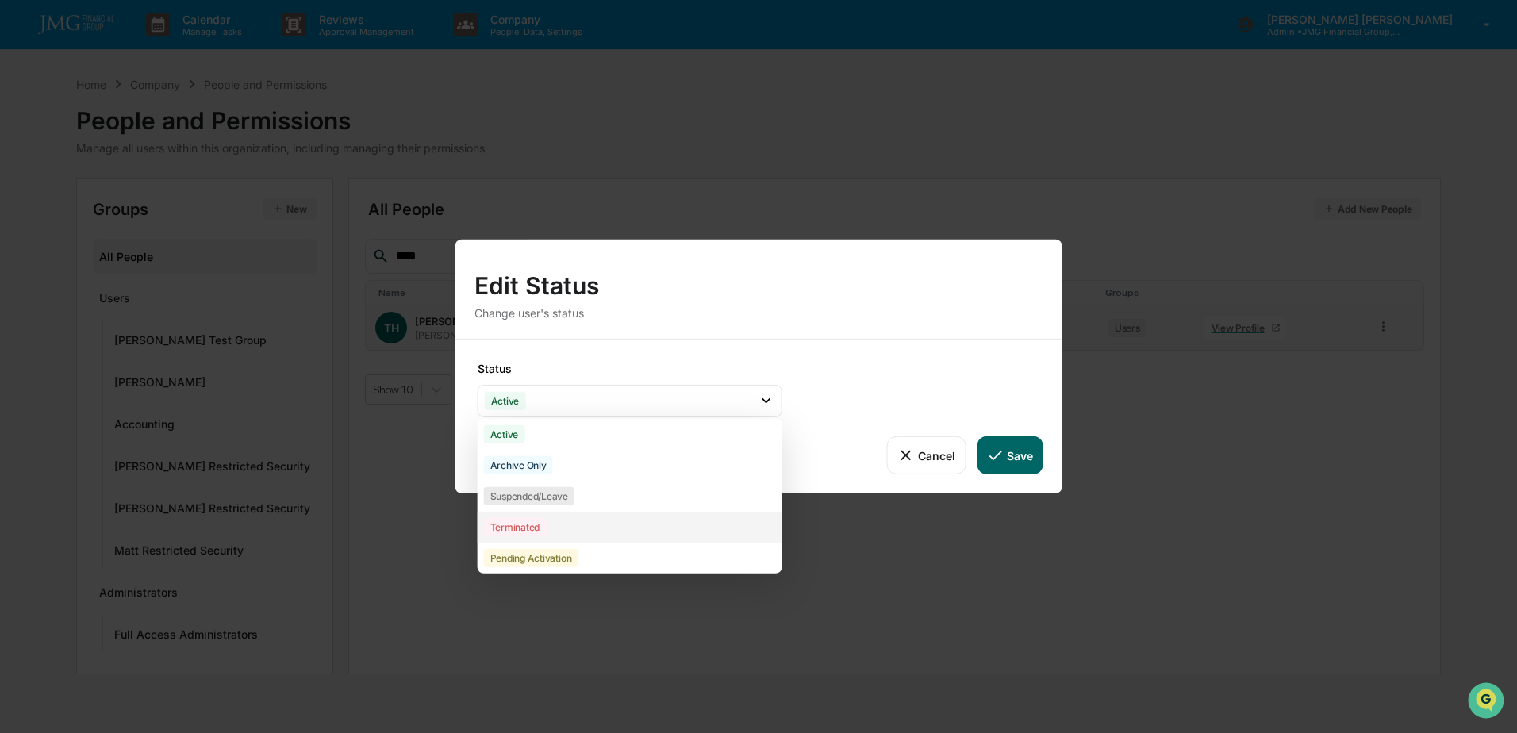
click at [522, 524] on div "Terminated" at bounding box center [515, 527] width 63 height 18
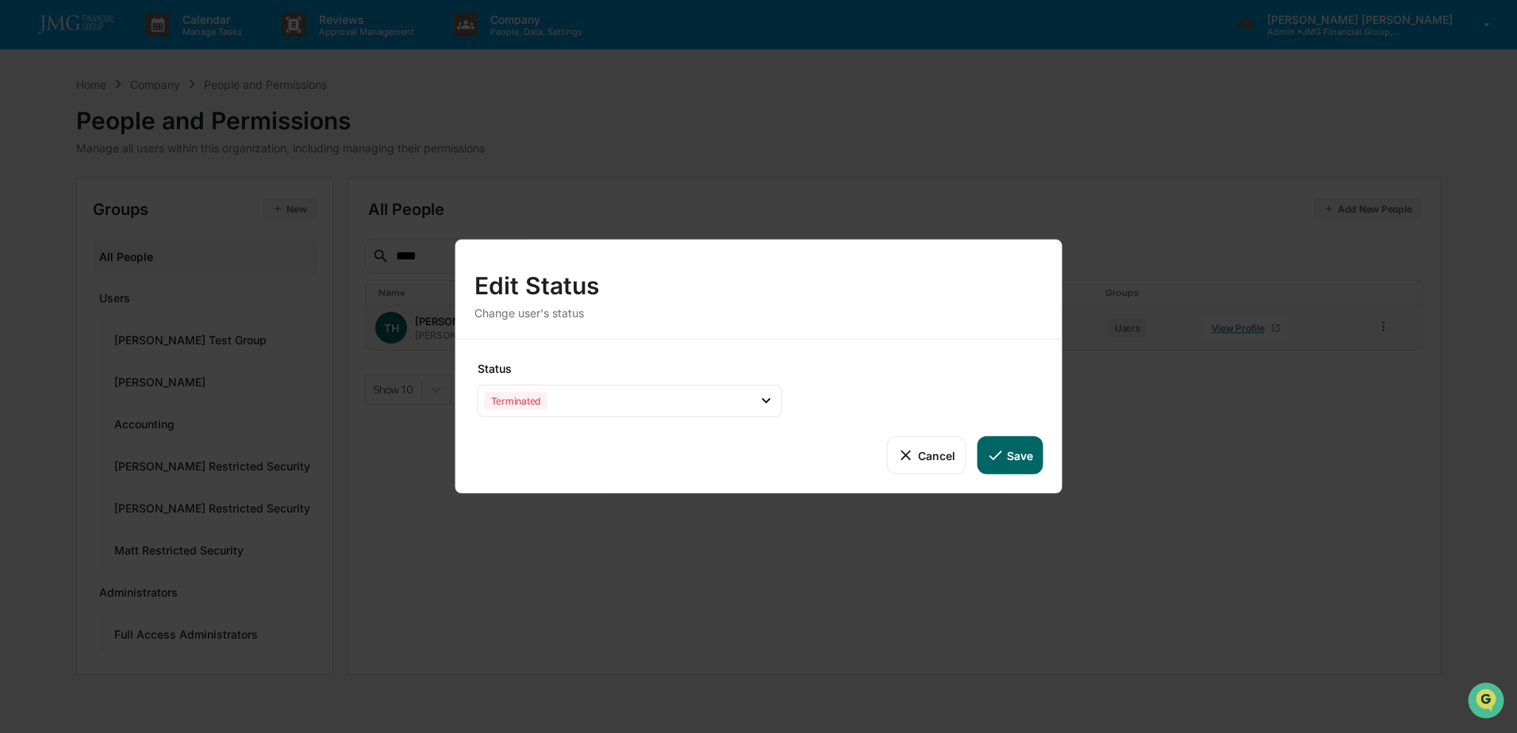
click at [1018, 457] on button "Save" at bounding box center [1010, 455] width 66 height 38
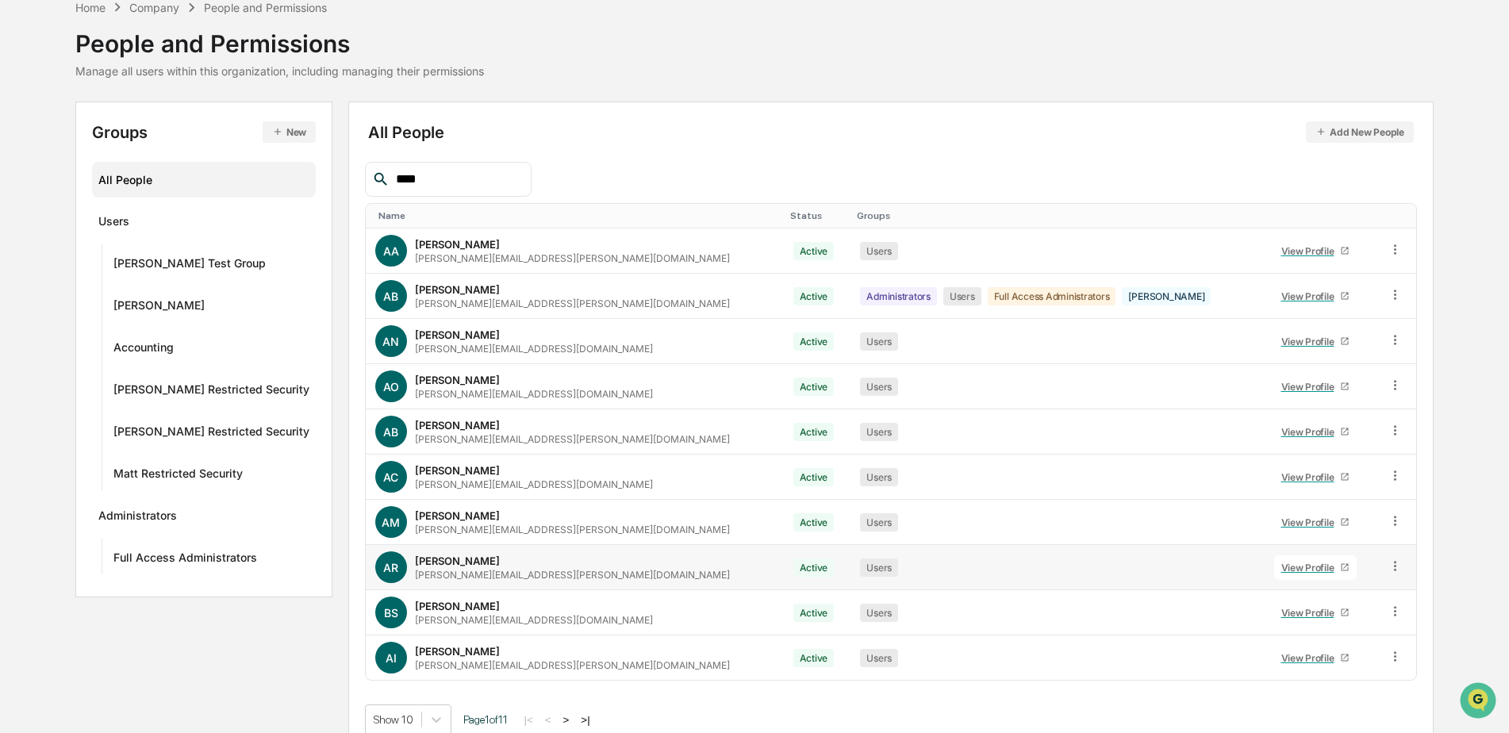
scroll to position [95, 0]
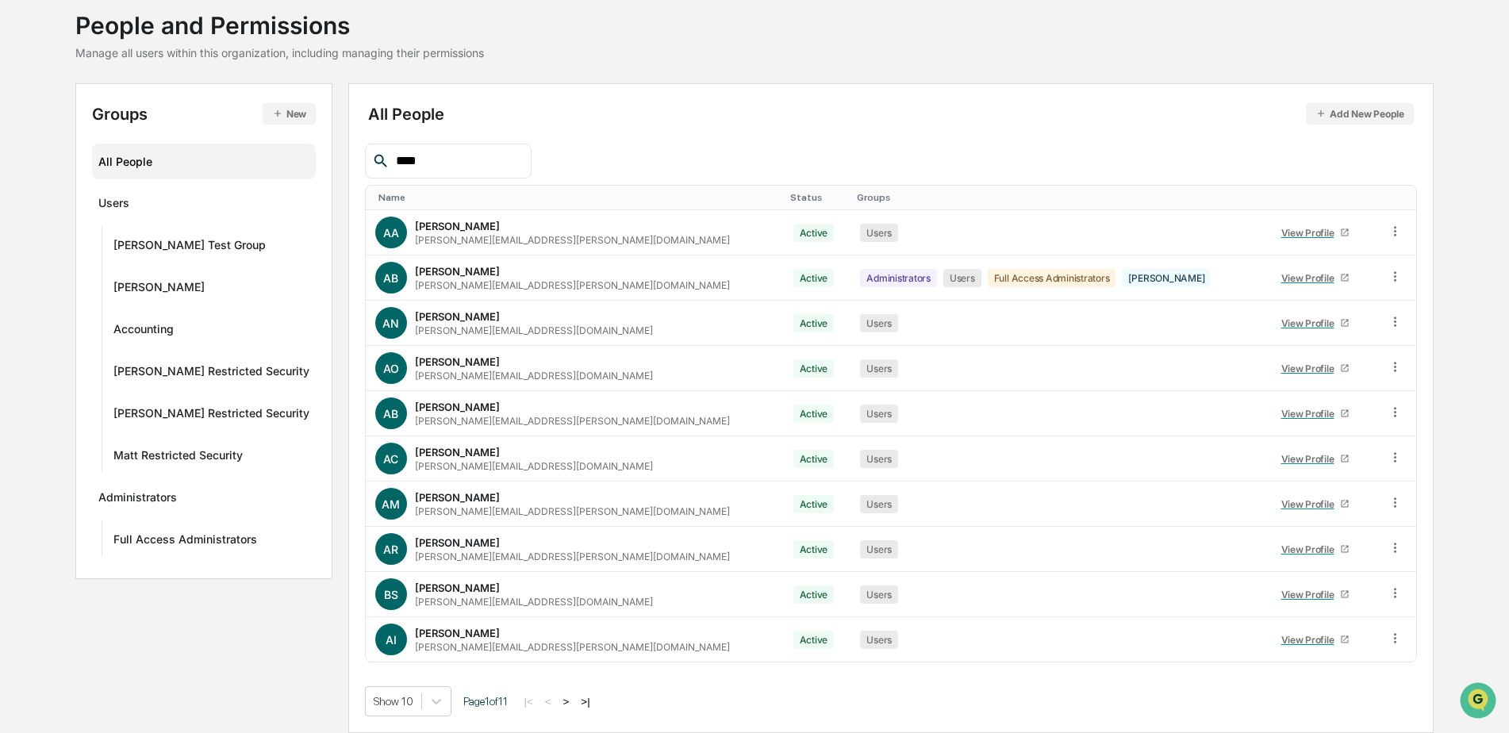
click at [477, 163] on input "****" at bounding box center [457, 161] width 135 height 21
type input "*"
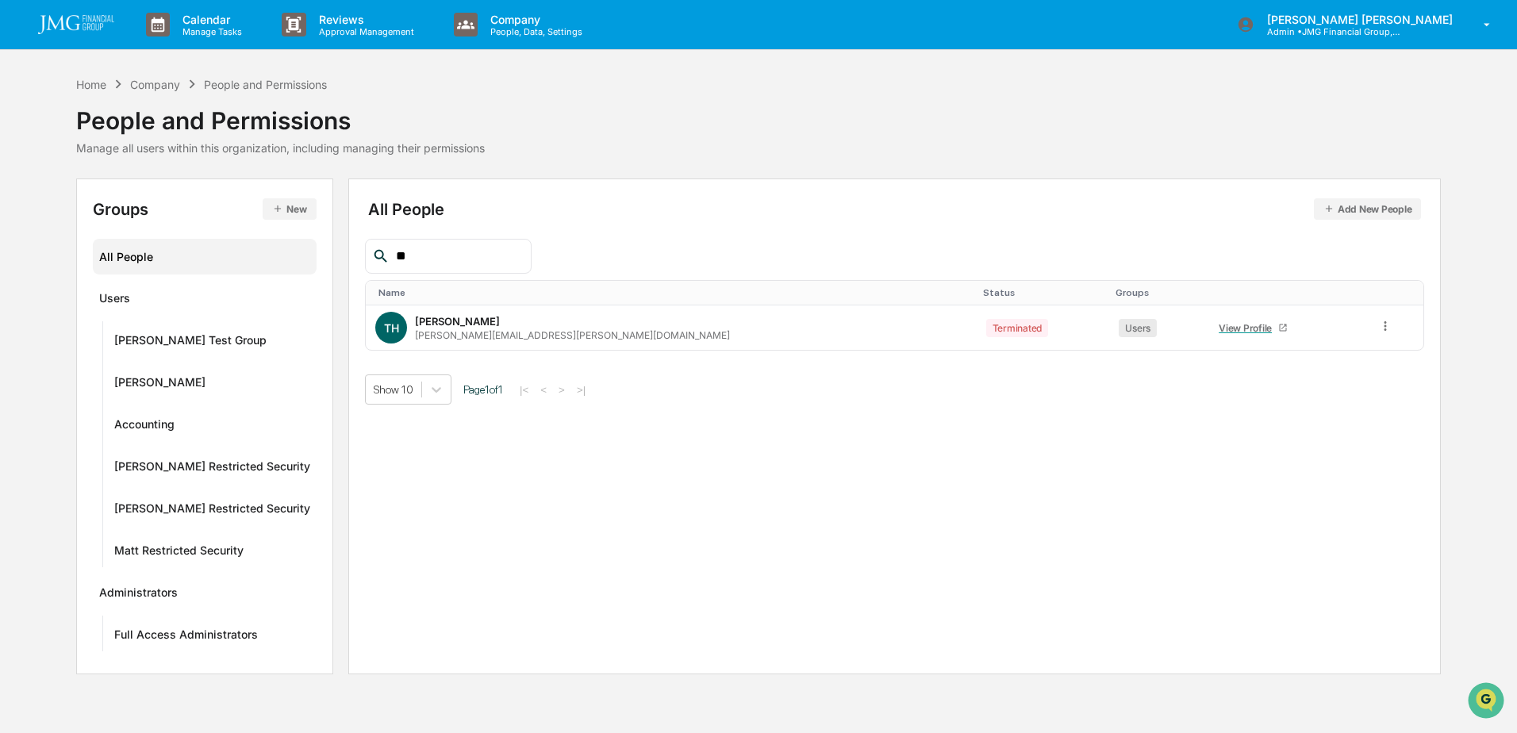
type input "*"
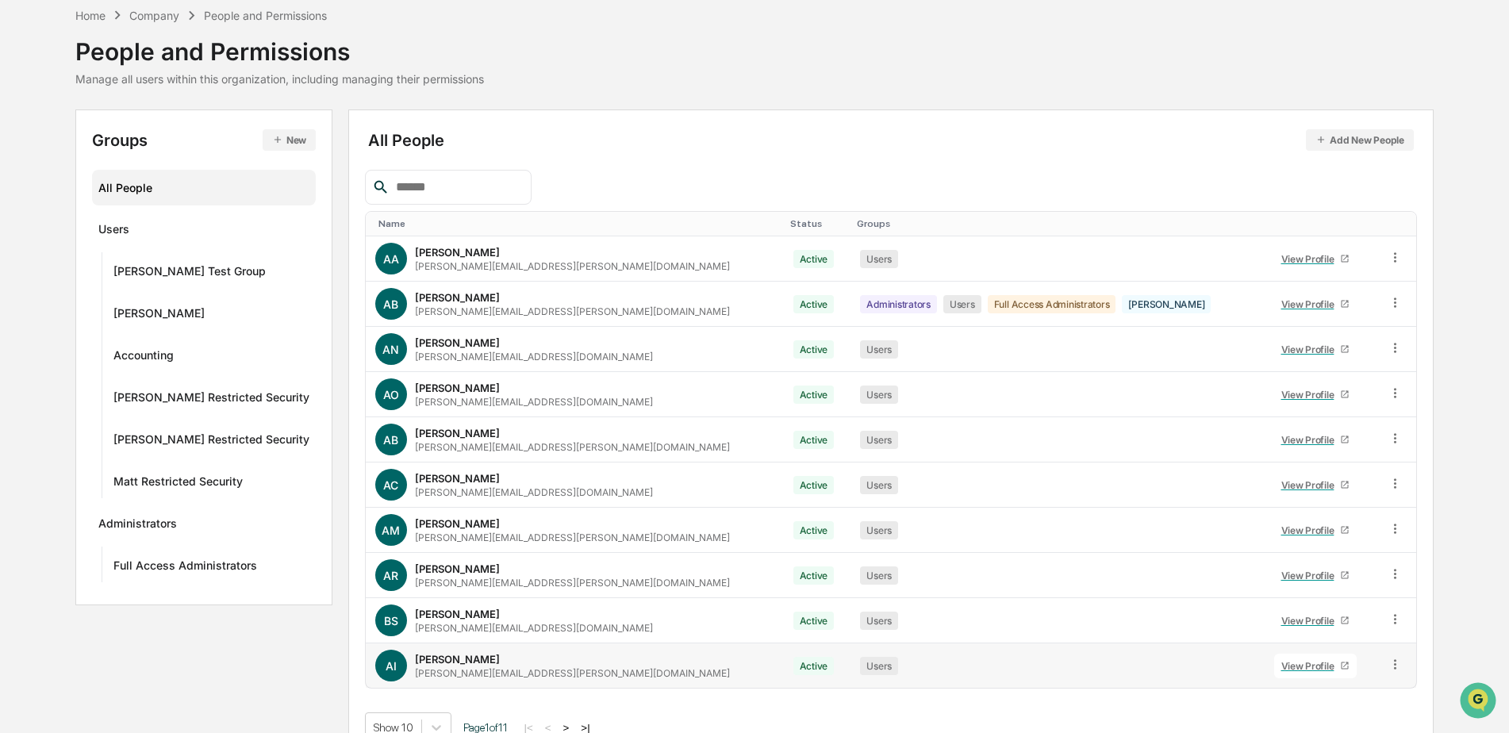
scroll to position [95, 0]
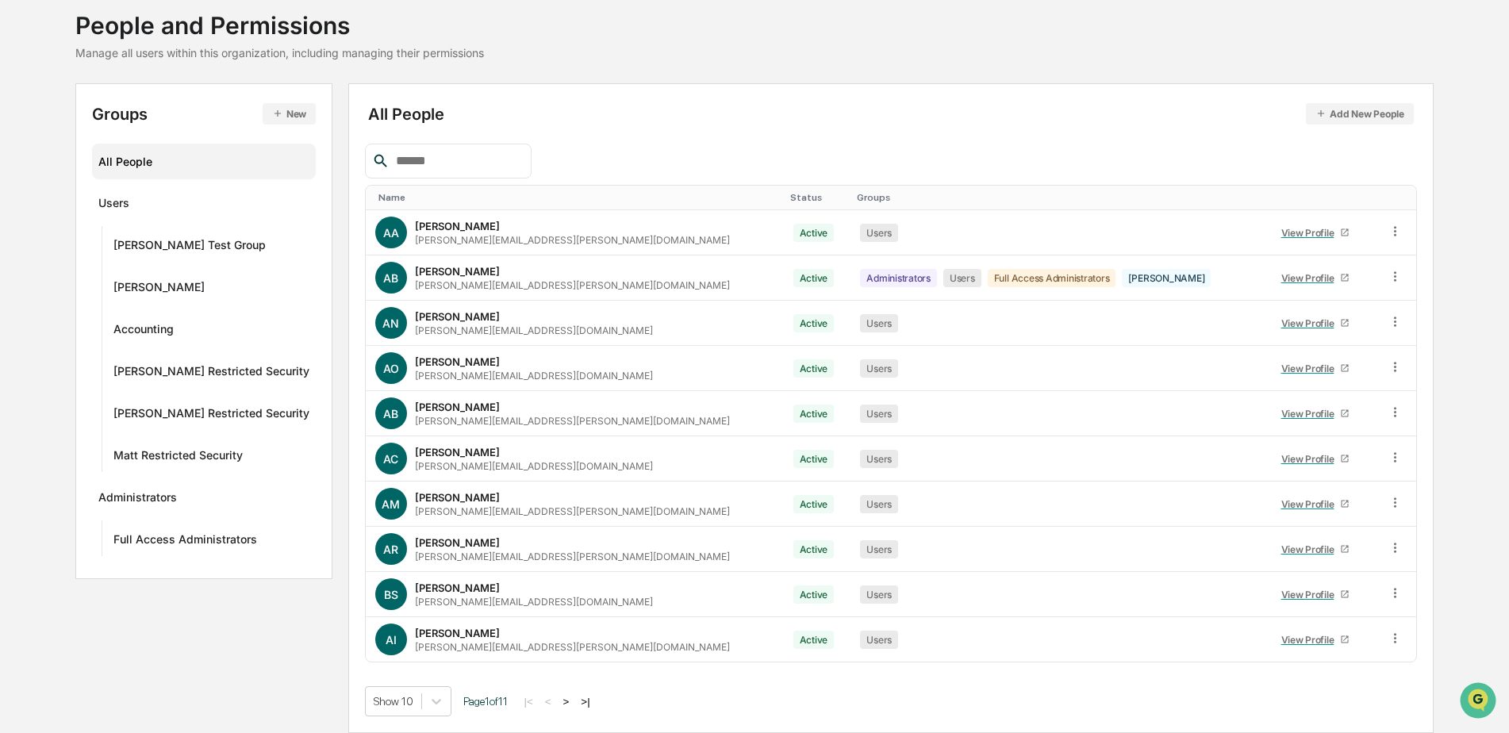
click at [576, 702] on button ">|" at bounding box center [585, 701] width 18 height 13
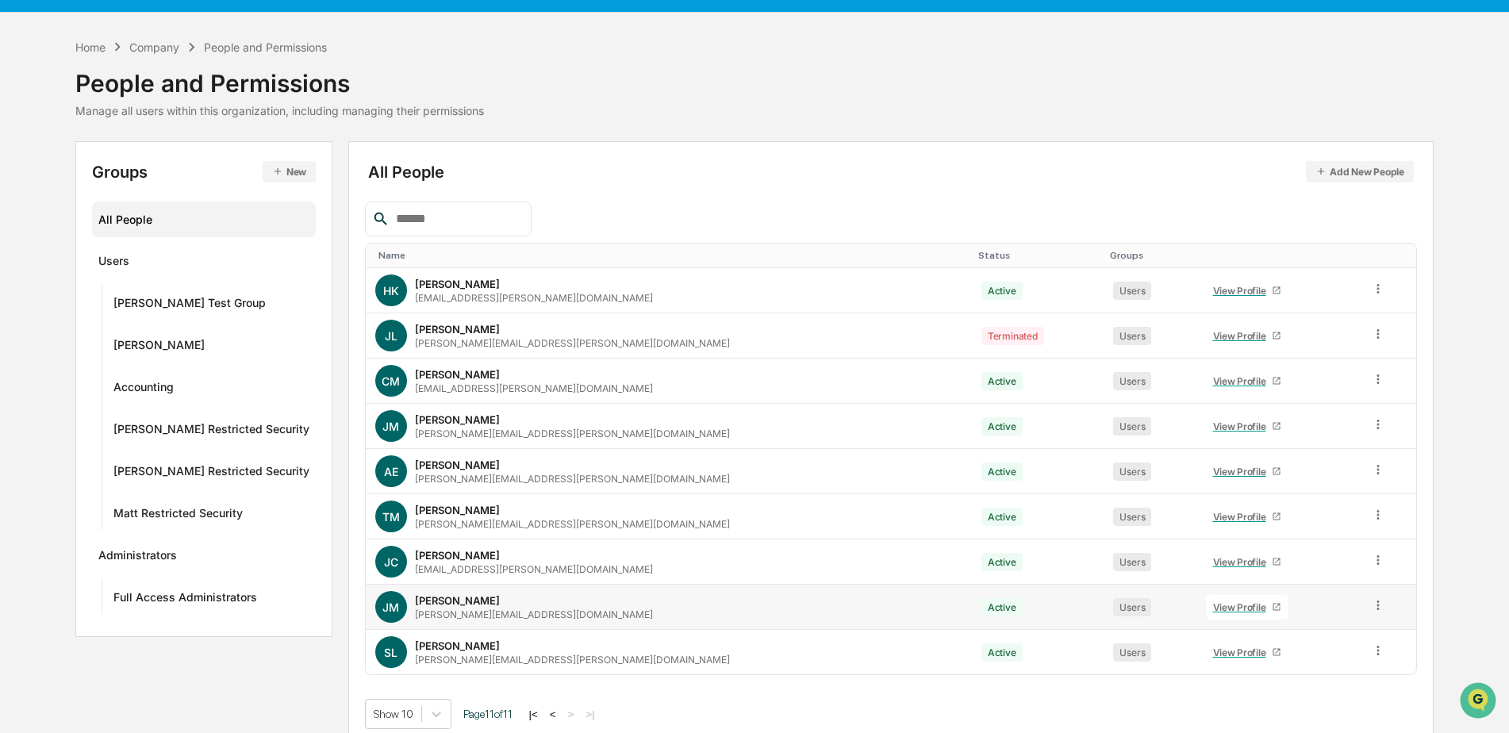
scroll to position [50, 0]
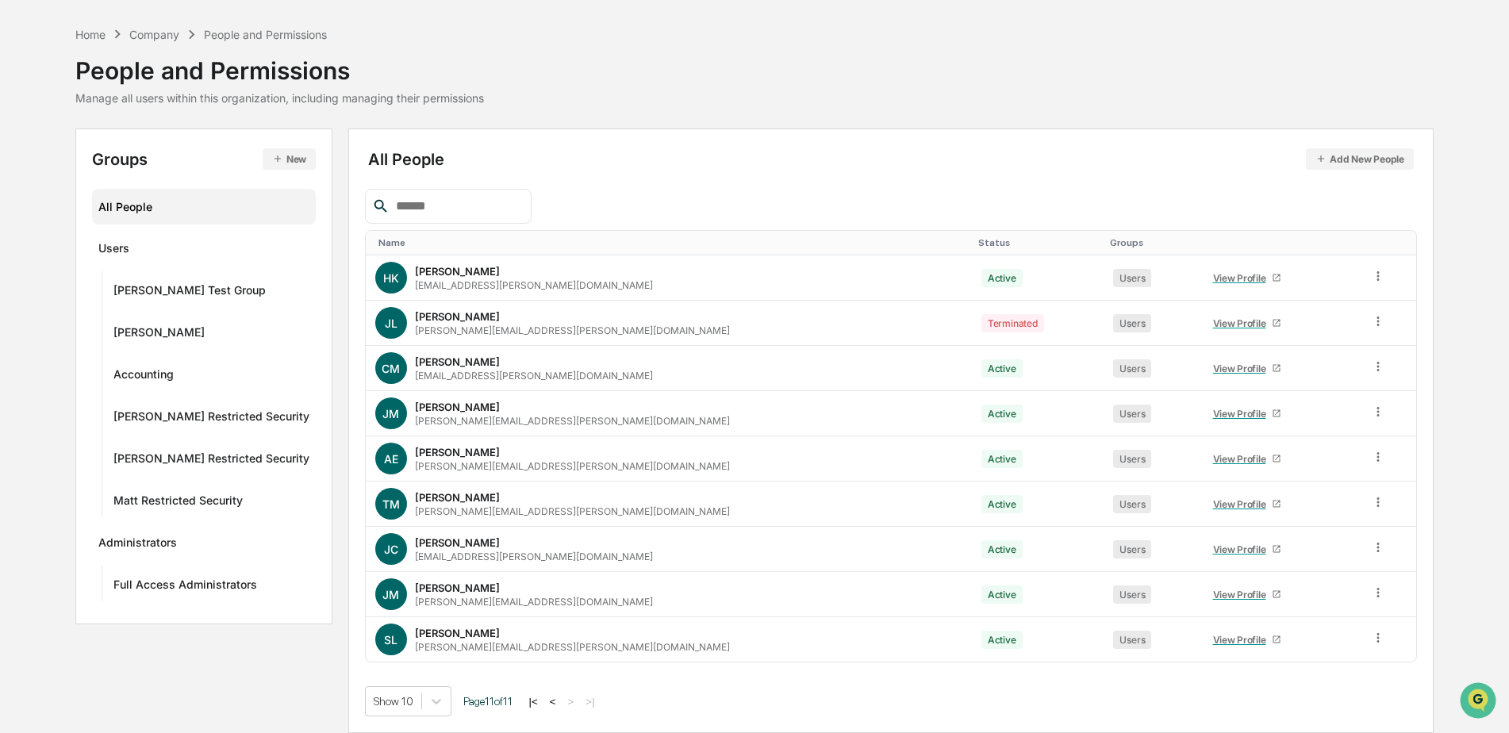
click at [546, 704] on button "<" at bounding box center [553, 701] width 16 height 13
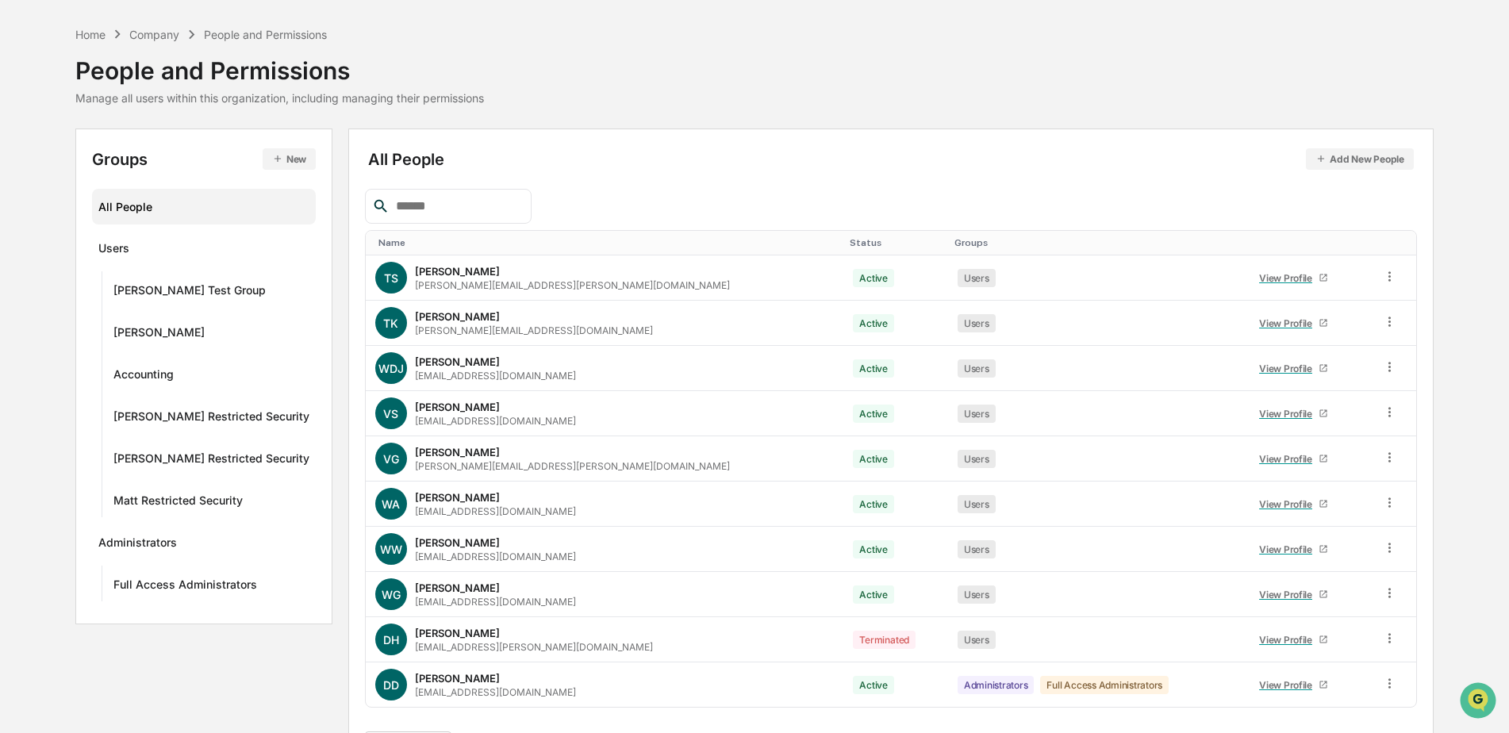
click at [546, 704] on td "DD Donna DiMaria ddimaria@vigilantllc.com" at bounding box center [605, 685] width 478 height 44
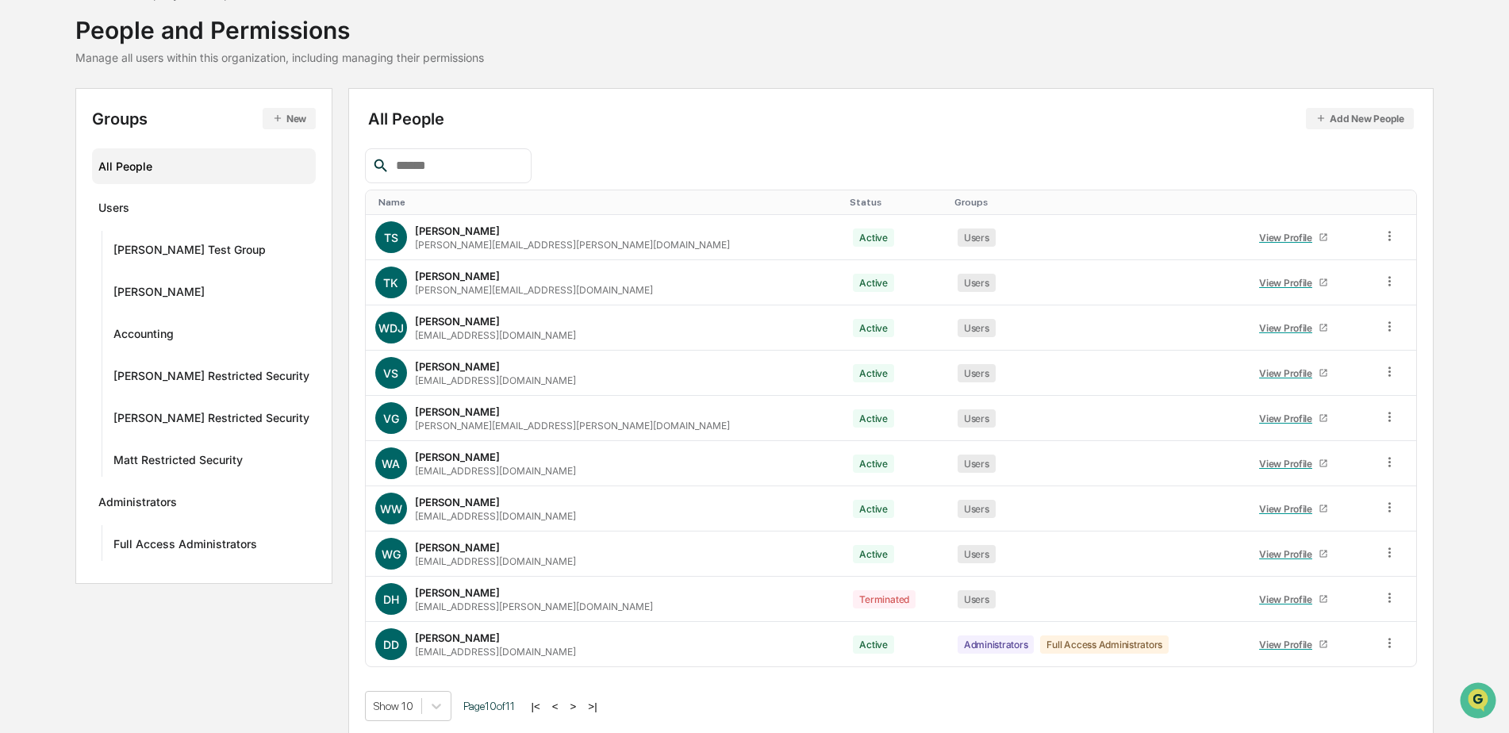
scroll to position [95, 0]
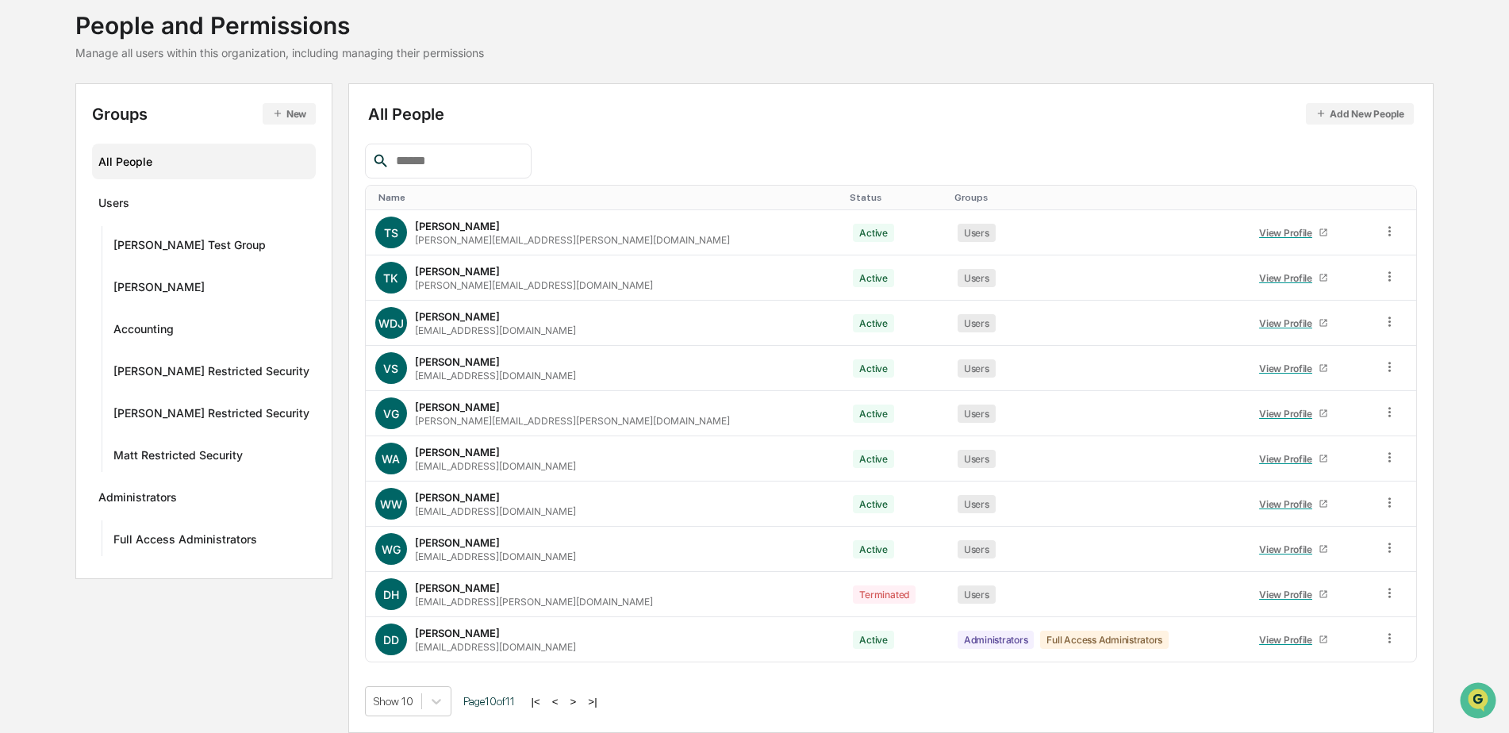
click at [553, 698] on button "<" at bounding box center [555, 701] width 16 height 13
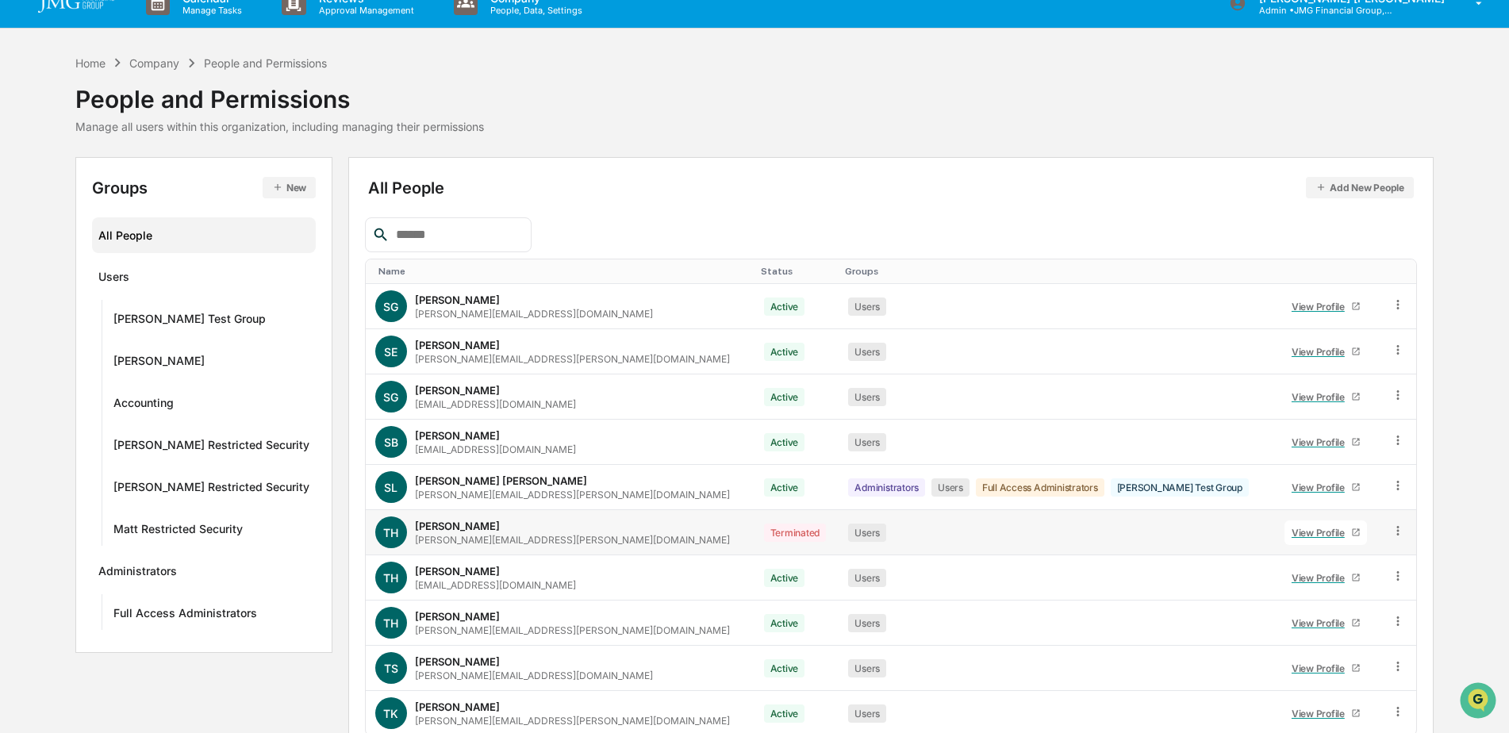
scroll to position [0, 0]
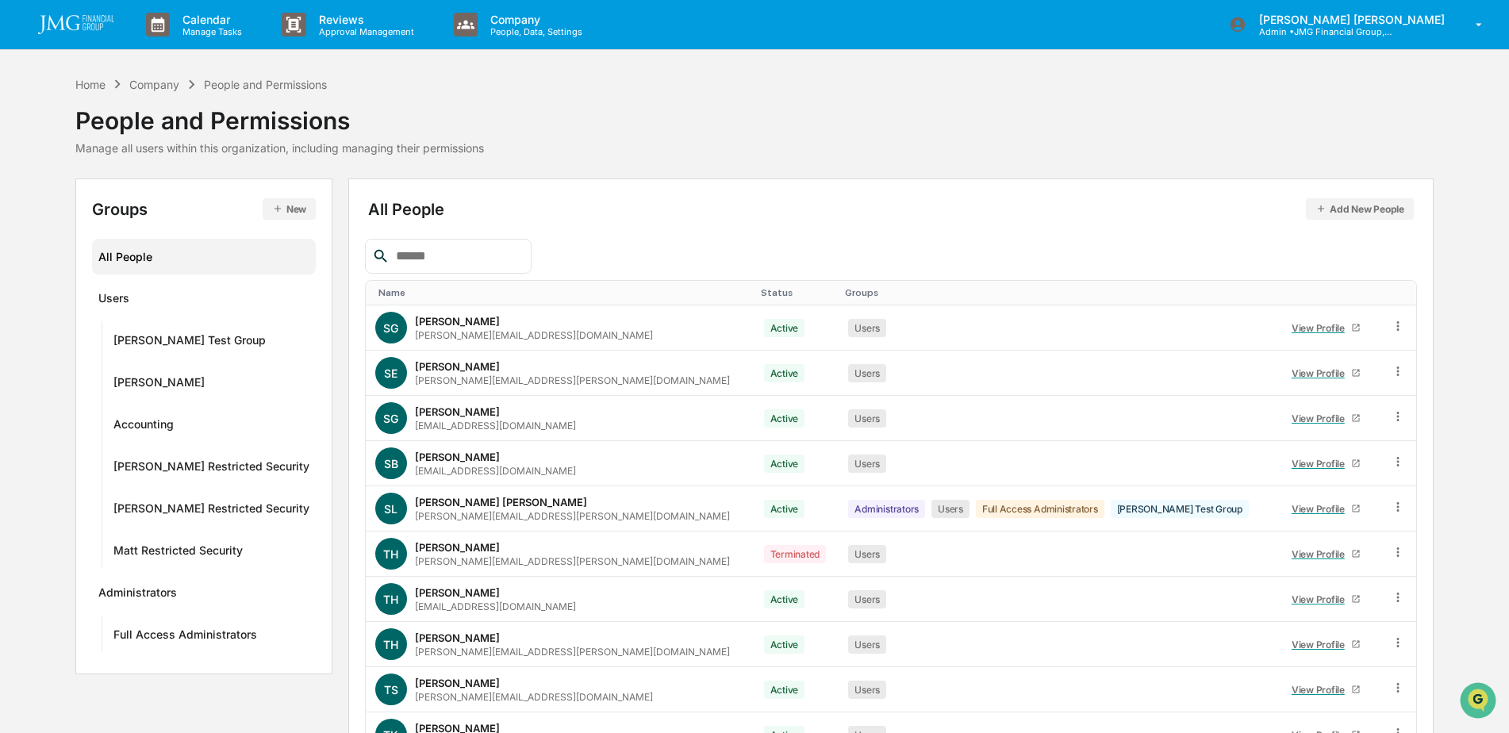
click at [161, 88] on div "Company" at bounding box center [154, 84] width 50 height 13
click at [167, 86] on div "Company" at bounding box center [154, 84] width 50 height 13
click at [96, 86] on div "Home" at bounding box center [90, 84] width 30 height 13
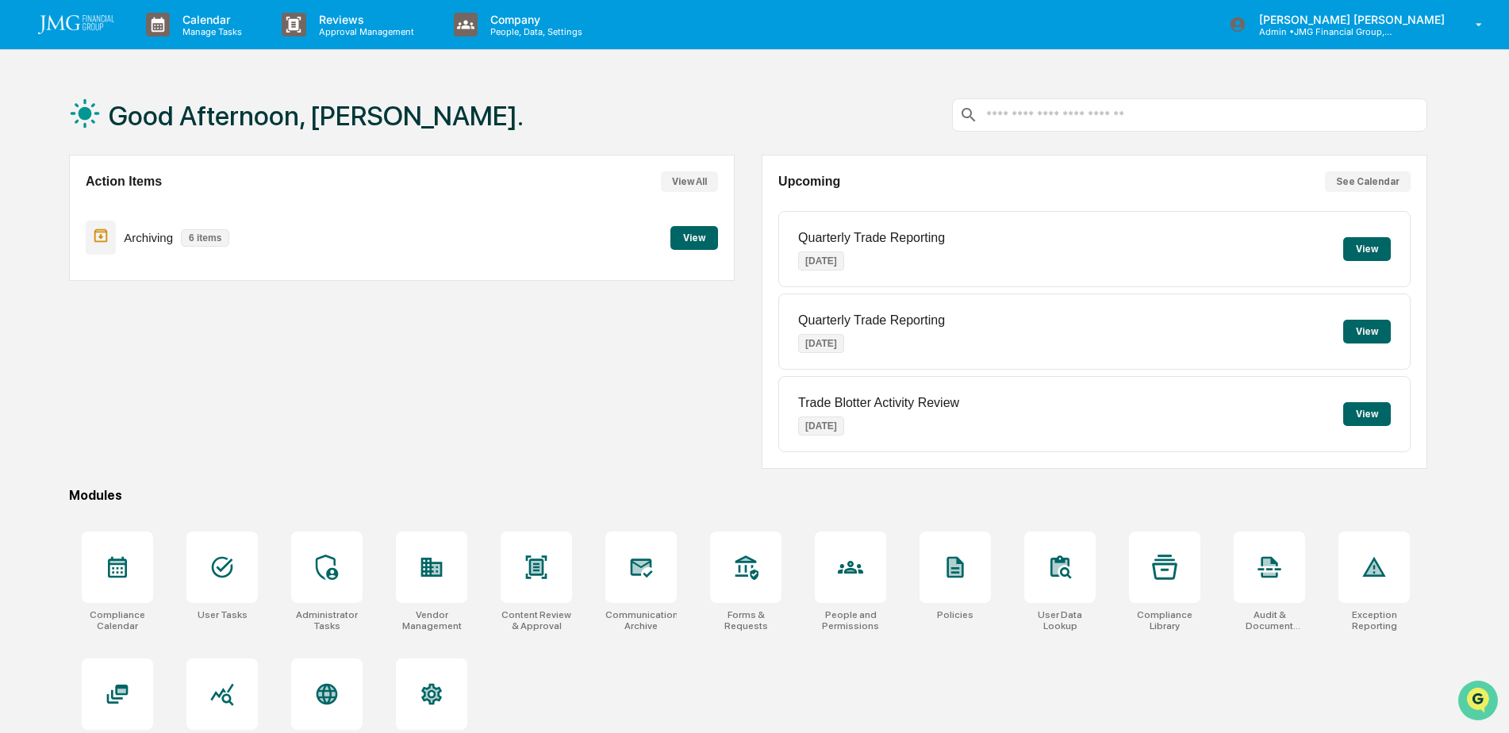
click at [1462, 705] on icon "Open customer support" at bounding box center [1478, 721] width 40 height 40
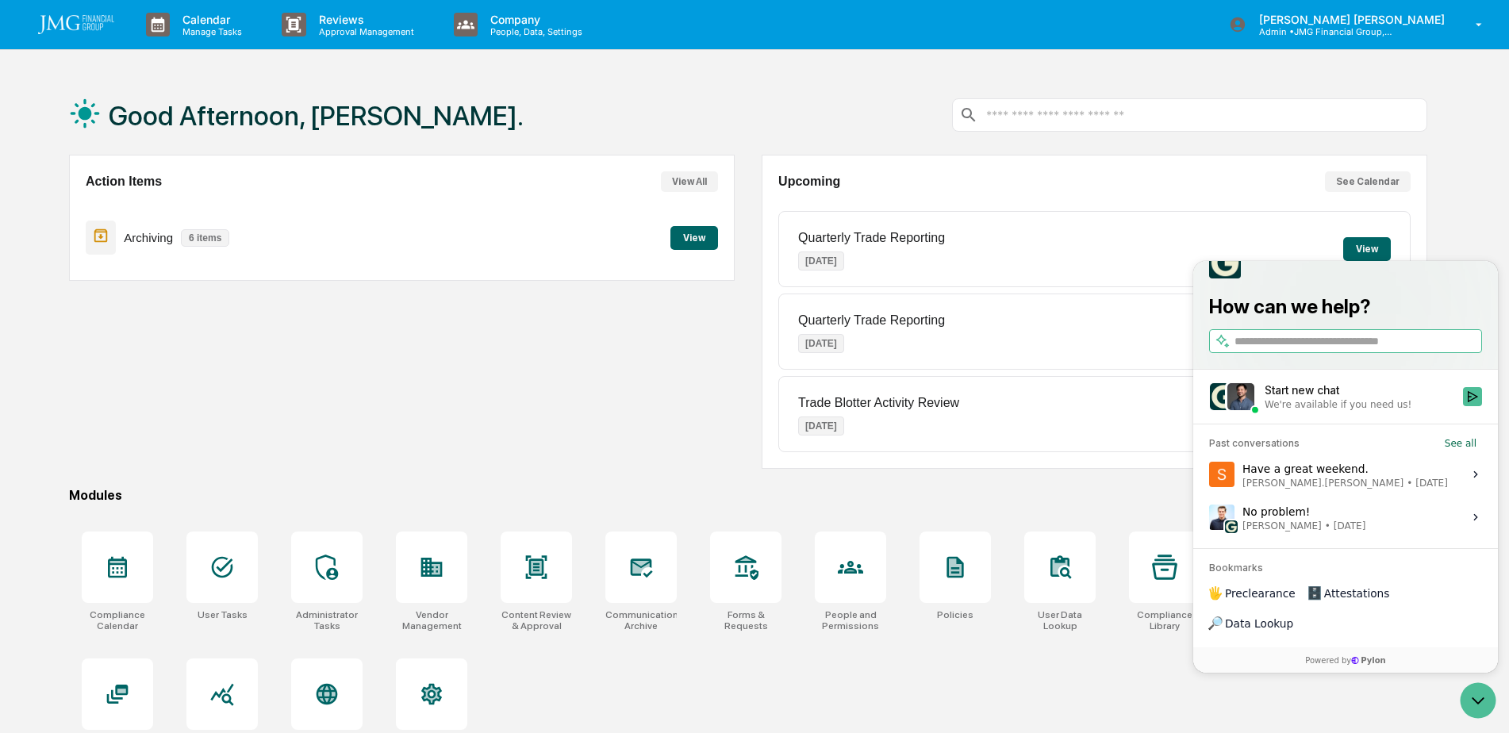
click at [1368, 496] on label "Have a great weekend. Steve.Lennart • Sep 26 View issue" at bounding box center [1346, 474] width 286 height 43
click at [1209, 475] on button "View issue" at bounding box center [1208, 474] width 1 height 1
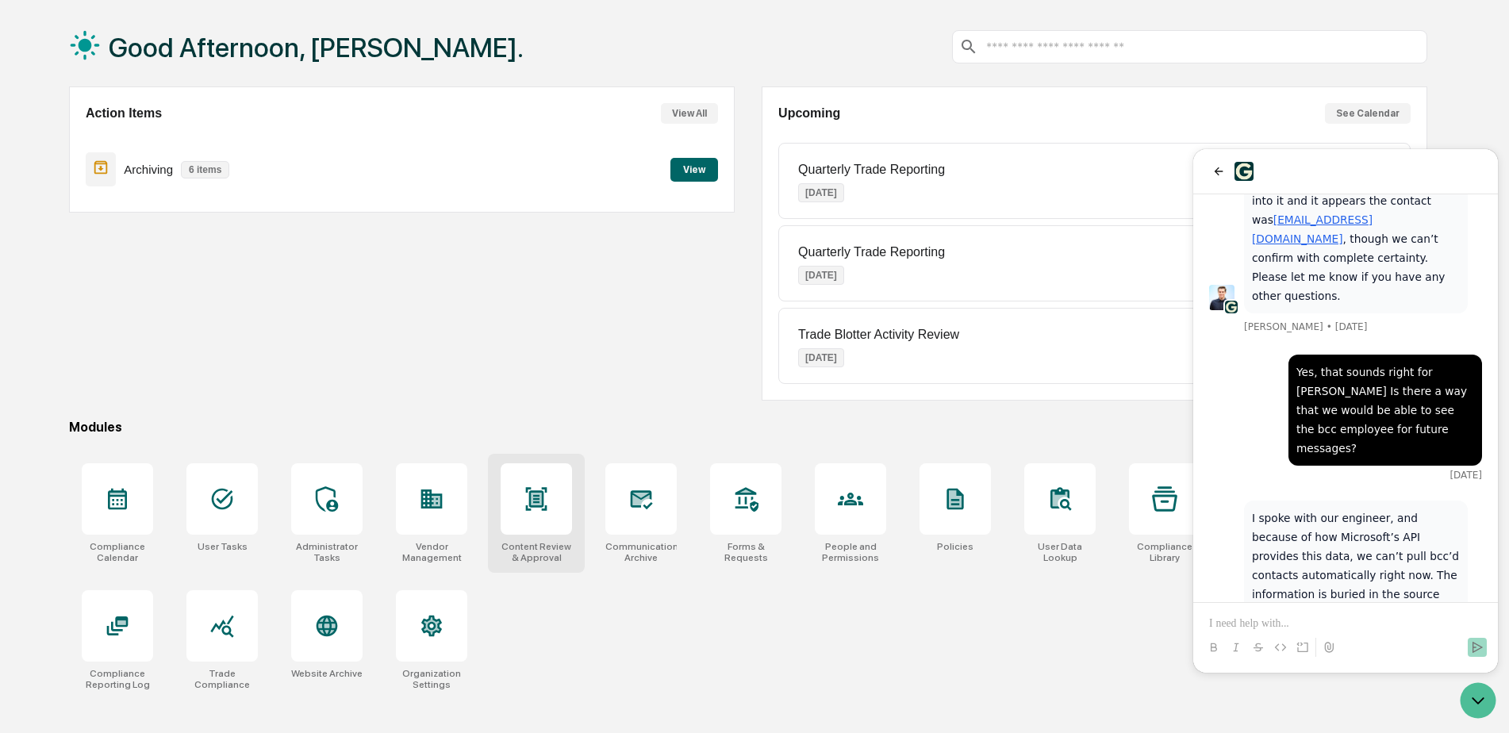
scroll to position [75, 0]
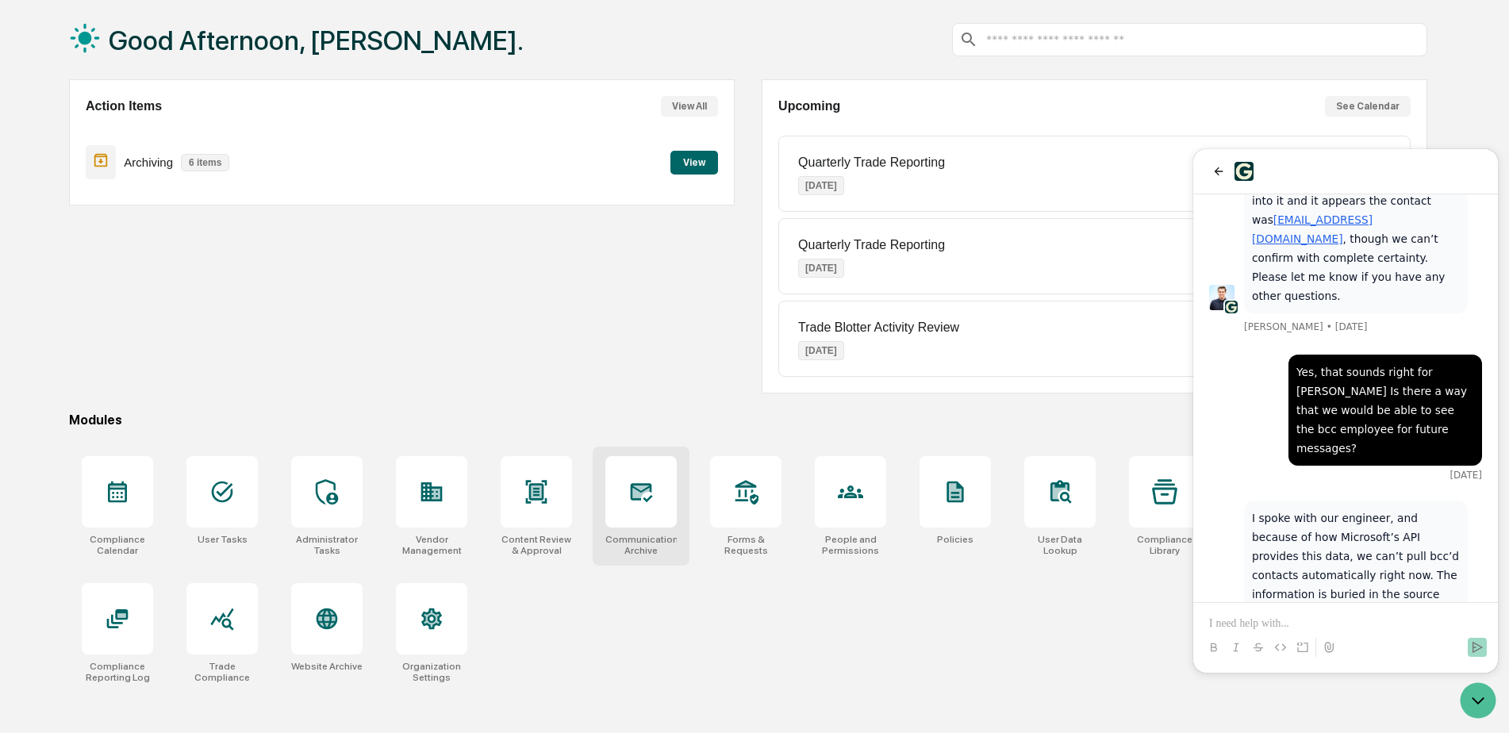
click at [637, 506] on div at bounding box center [640, 491] width 71 height 71
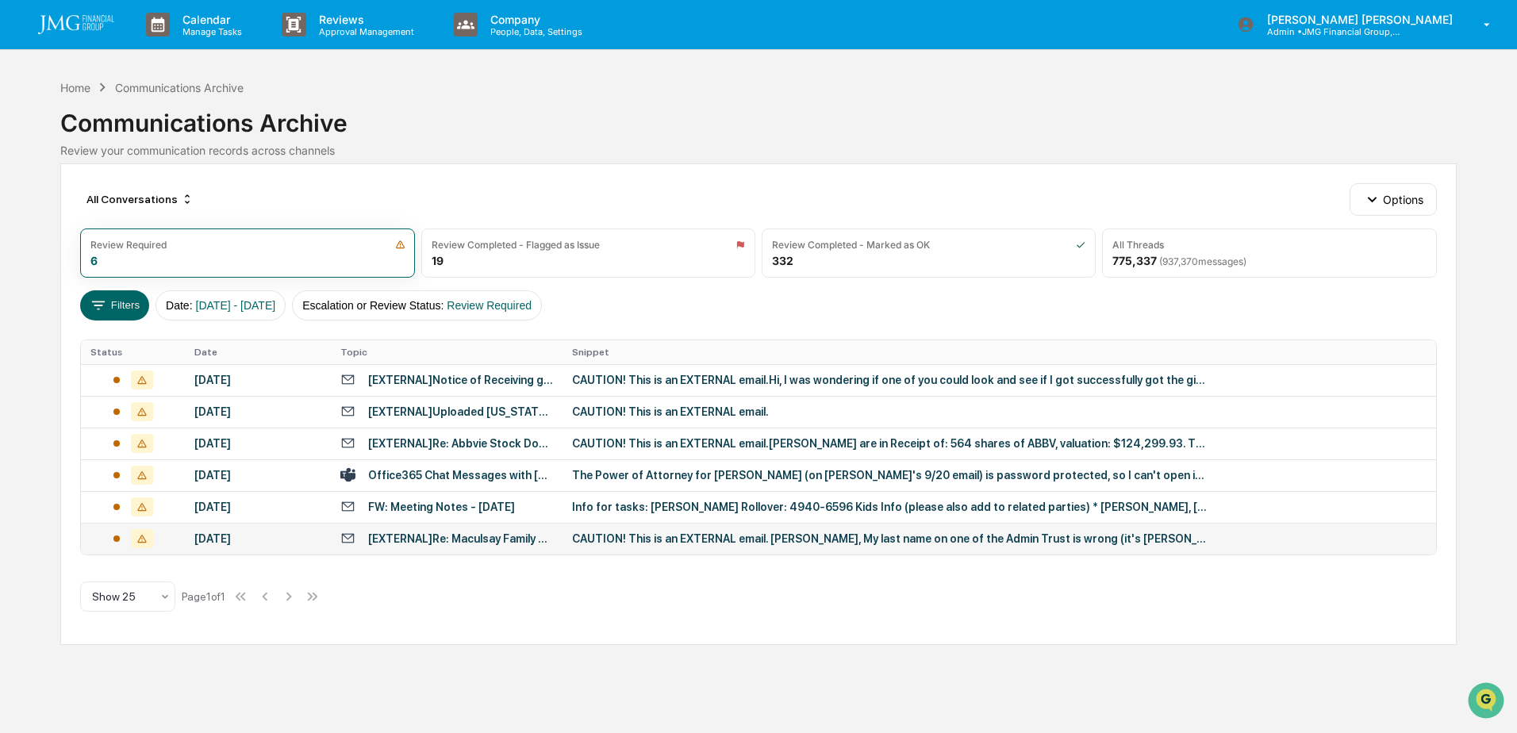
click at [1179, 523] on td "CAUTION! This is an EXTERNAL email. Crystal, My last name on one of the Admin T…" at bounding box center [999, 539] width 873 height 32
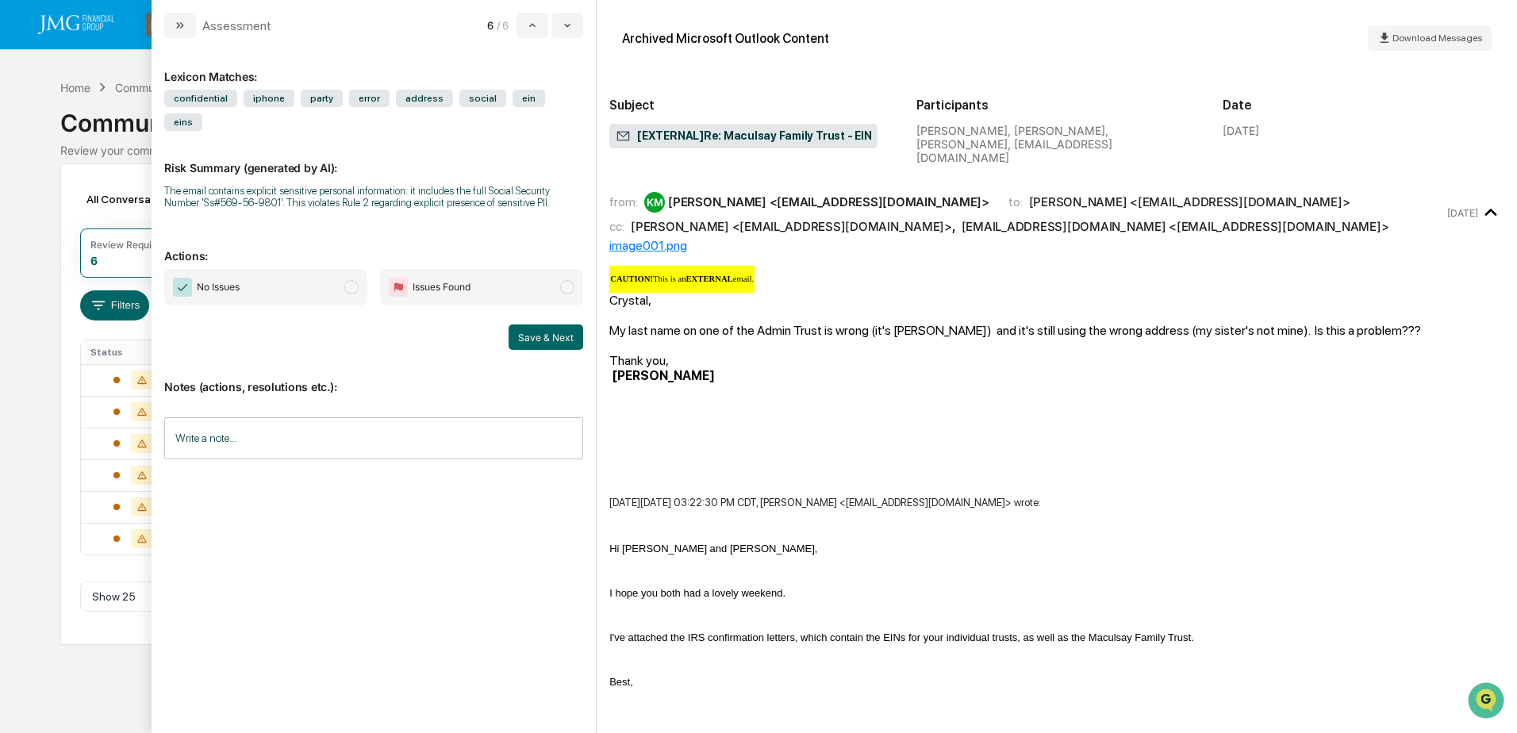
click at [43, 517] on div "Calendar Manage Tasks Reviews Approval Management Company People, Data, Setting…" at bounding box center [758, 366] width 1517 height 733
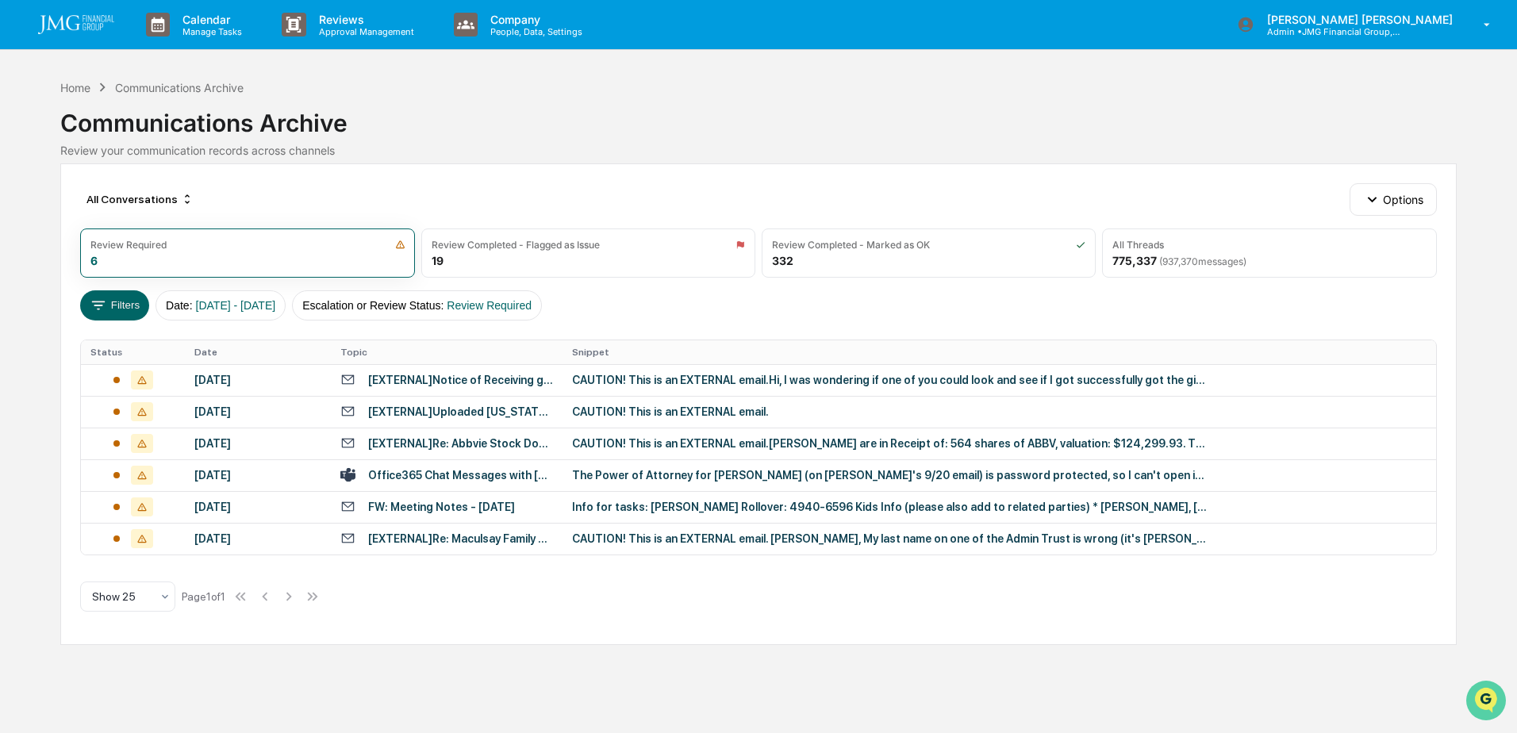
click at [1477, 705] on icon "Open customer support" at bounding box center [1486, 721] width 40 height 40
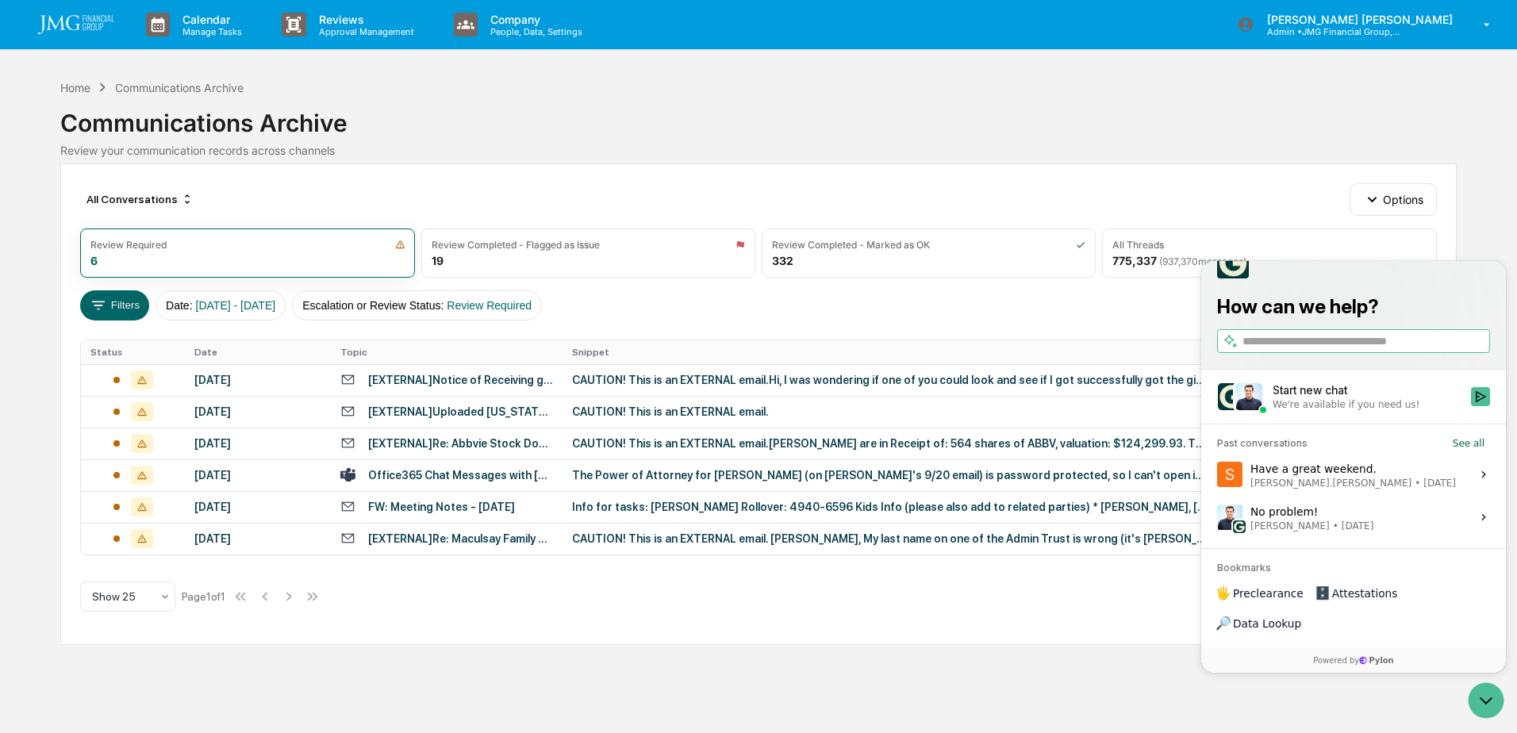
click at [1372, 496] on label "Have a great weekend. Steve.Lennart • Sep 26 View issue" at bounding box center [1354, 474] width 286 height 43
click at [1217, 475] on button "View issue" at bounding box center [1216, 474] width 1 height 1
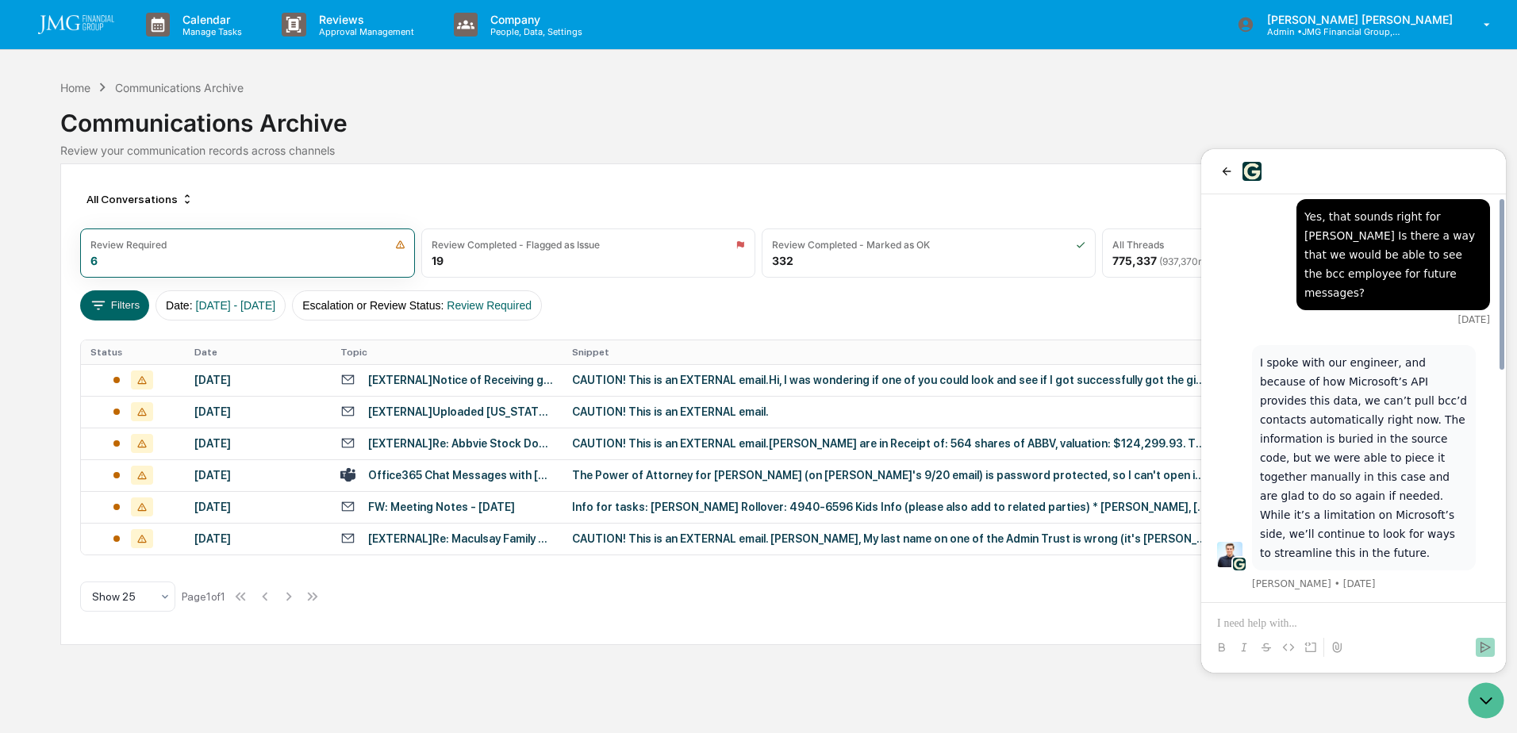
scroll to position [589, 0]
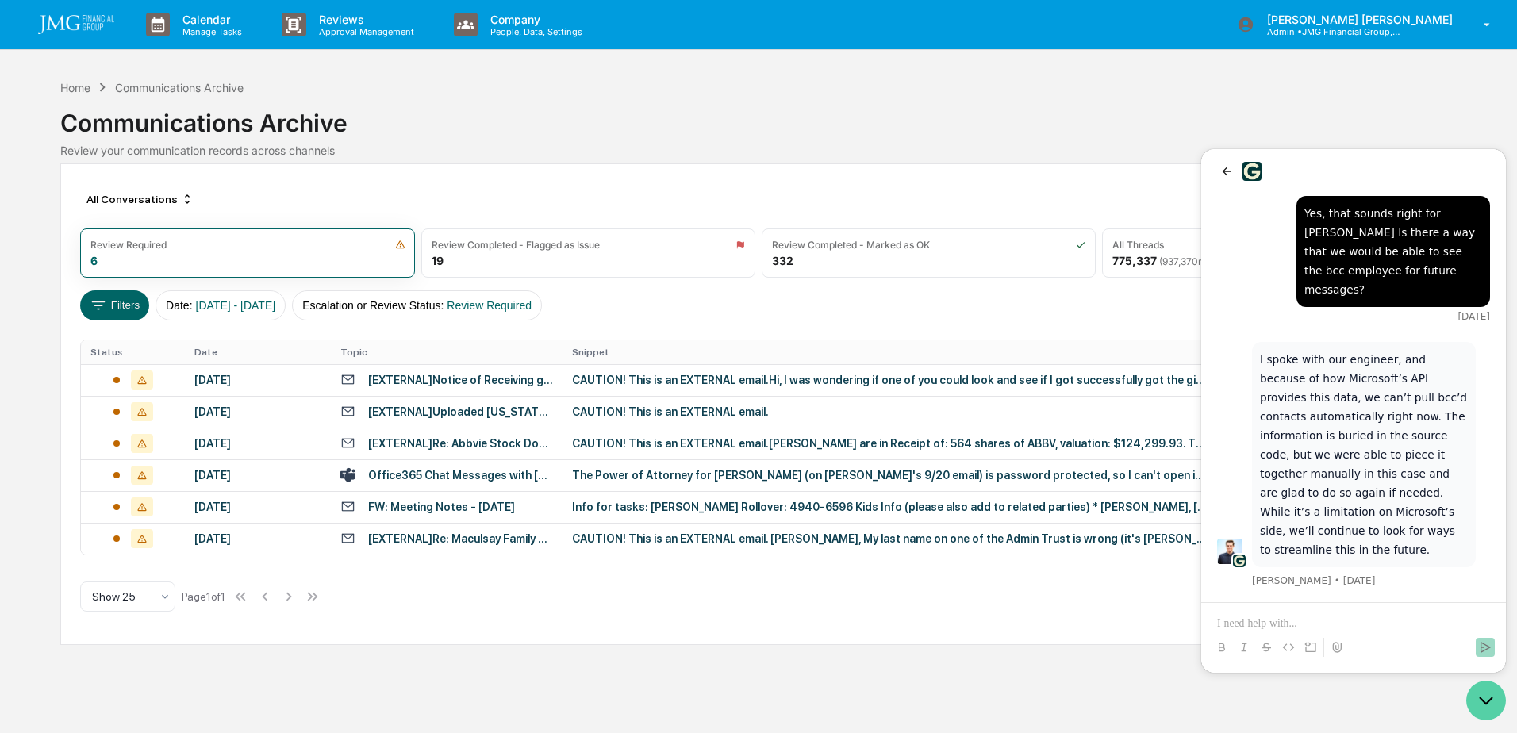
click at [1476, 699] on icon "Open customer support" at bounding box center [1486, 701] width 40 height 40
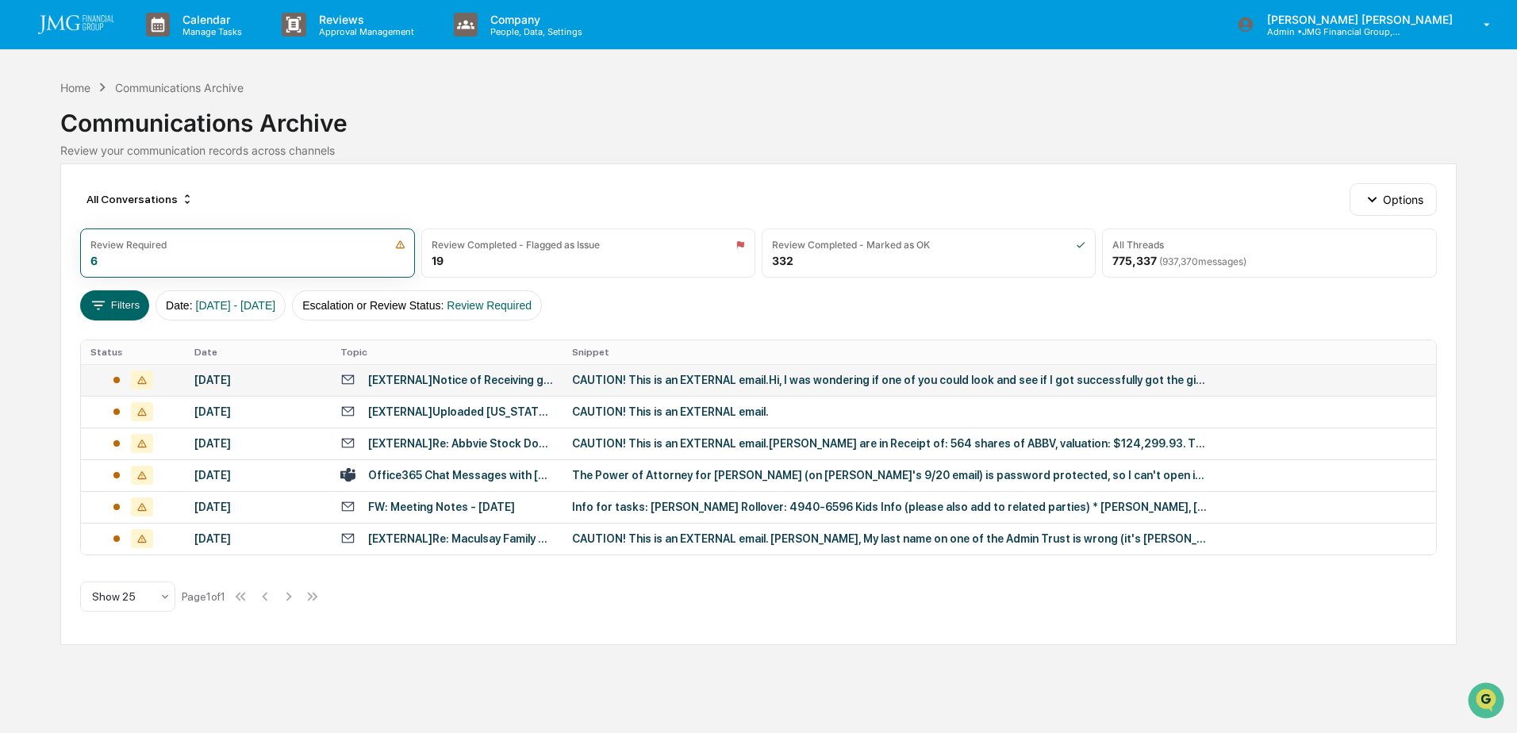
click at [695, 378] on div "CAUTION! This is an EXTERNAL email.Hi, I was wondering if one of you could look…" at bounding box center [889, 380] width 635 height 13
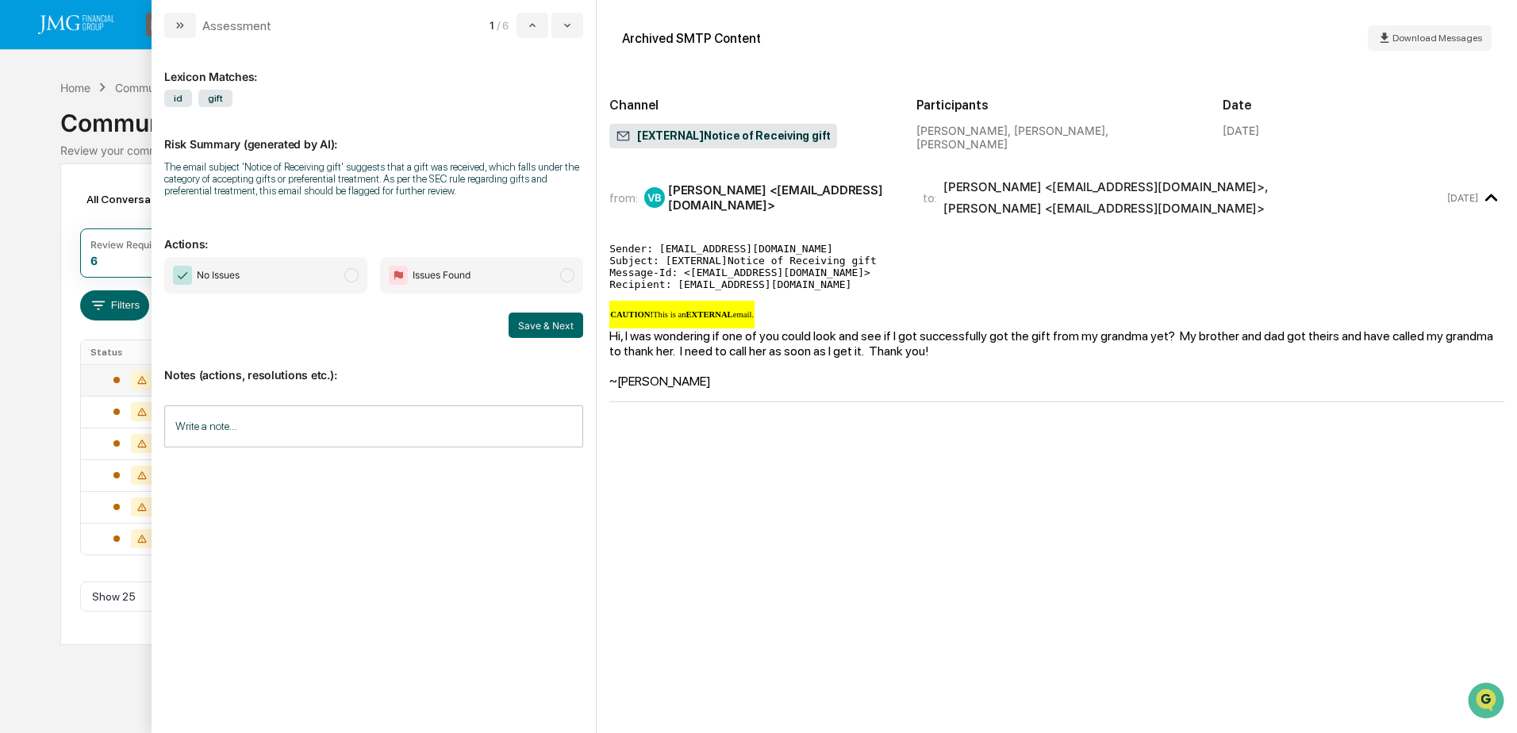
click at [340, 432] on input "Write a note..." at bounding box center [373, 426] width 419 height 42
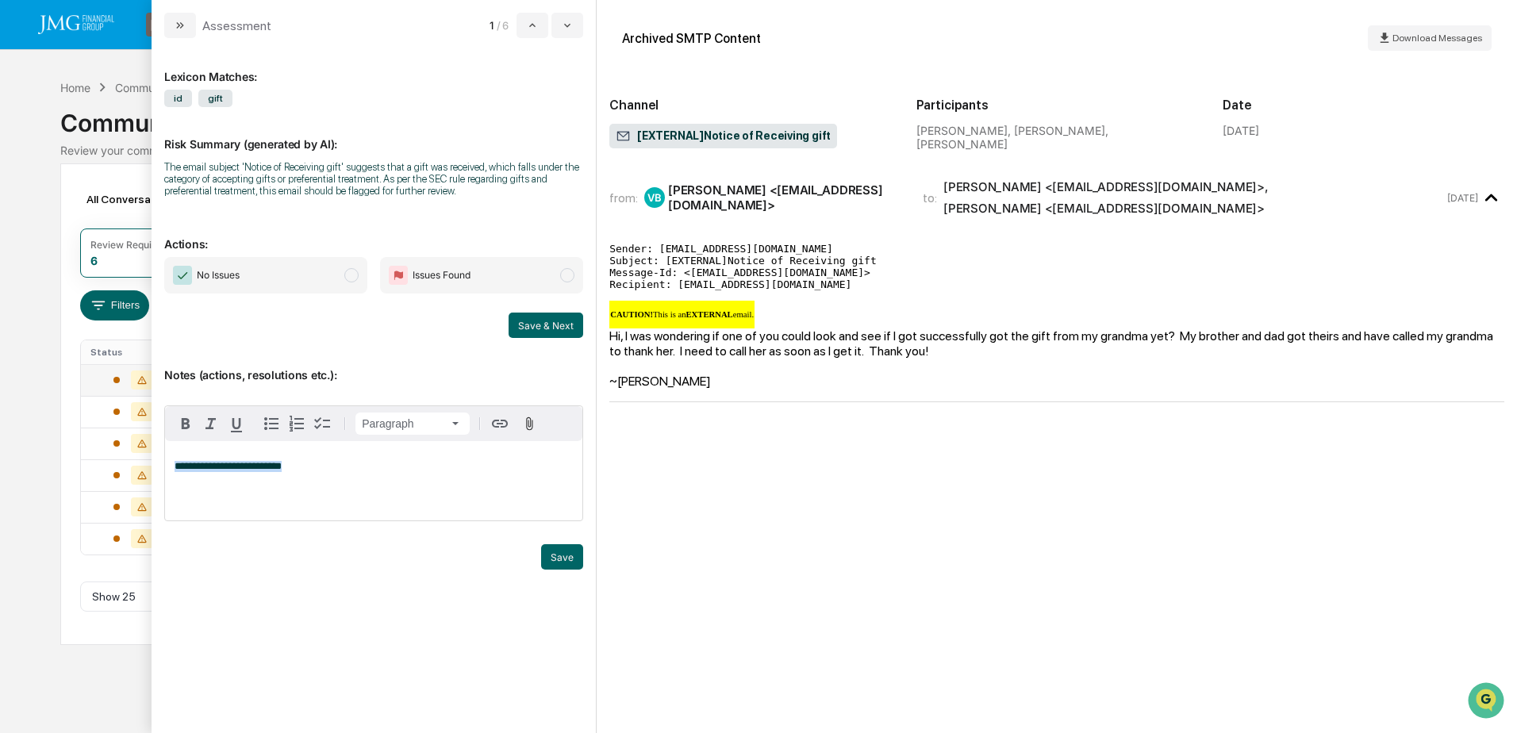
drag, startPoint x: 307, startPoint y: 468, endPoint x: 194, endPoint y: 471, distance: 112.7
click at [177, 467] on p "**********" at bounding box center [374, 466] width 398 height 11
copy span "**********"
click at [318, 468] on p "**********" at bounding box center [374, 466] width 398 height 11
drag, startPoint x: 297, startPoint y: 467, endPoint x: 215, endPoint y: 514, distance: 94.6
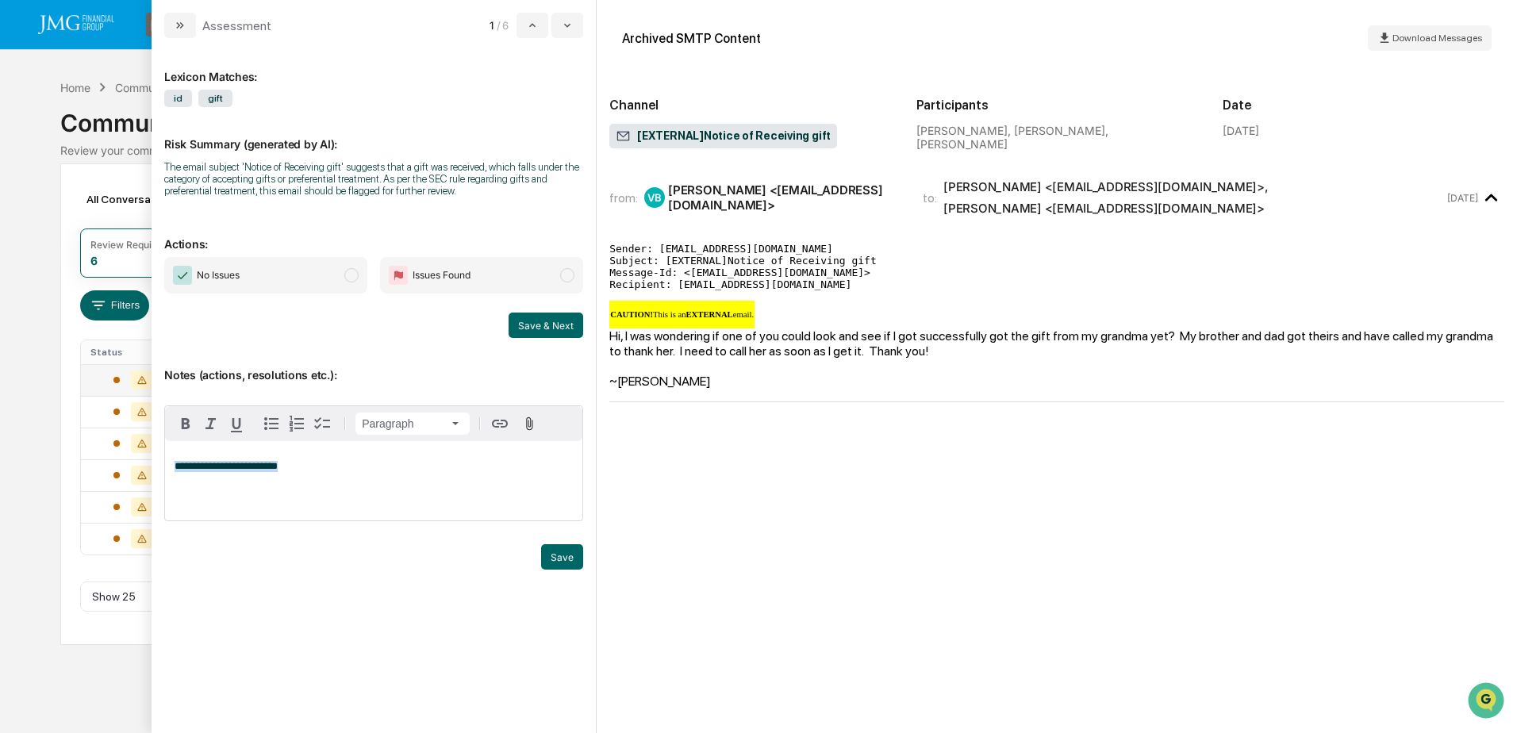
click at [175, 463] on p "**********" at bounding box center [374, 466] width 398 height 11
copy span "**********"
click at [340, 471] on p "**********" at bounding box center [374, 466] width 398 height 11
click at [341, 469] on p "**********" at bounding box center [374, 466] width 398 height 11
click at [551, 552] on button "Save" at bounding box center [562, 556] width 42 height 25
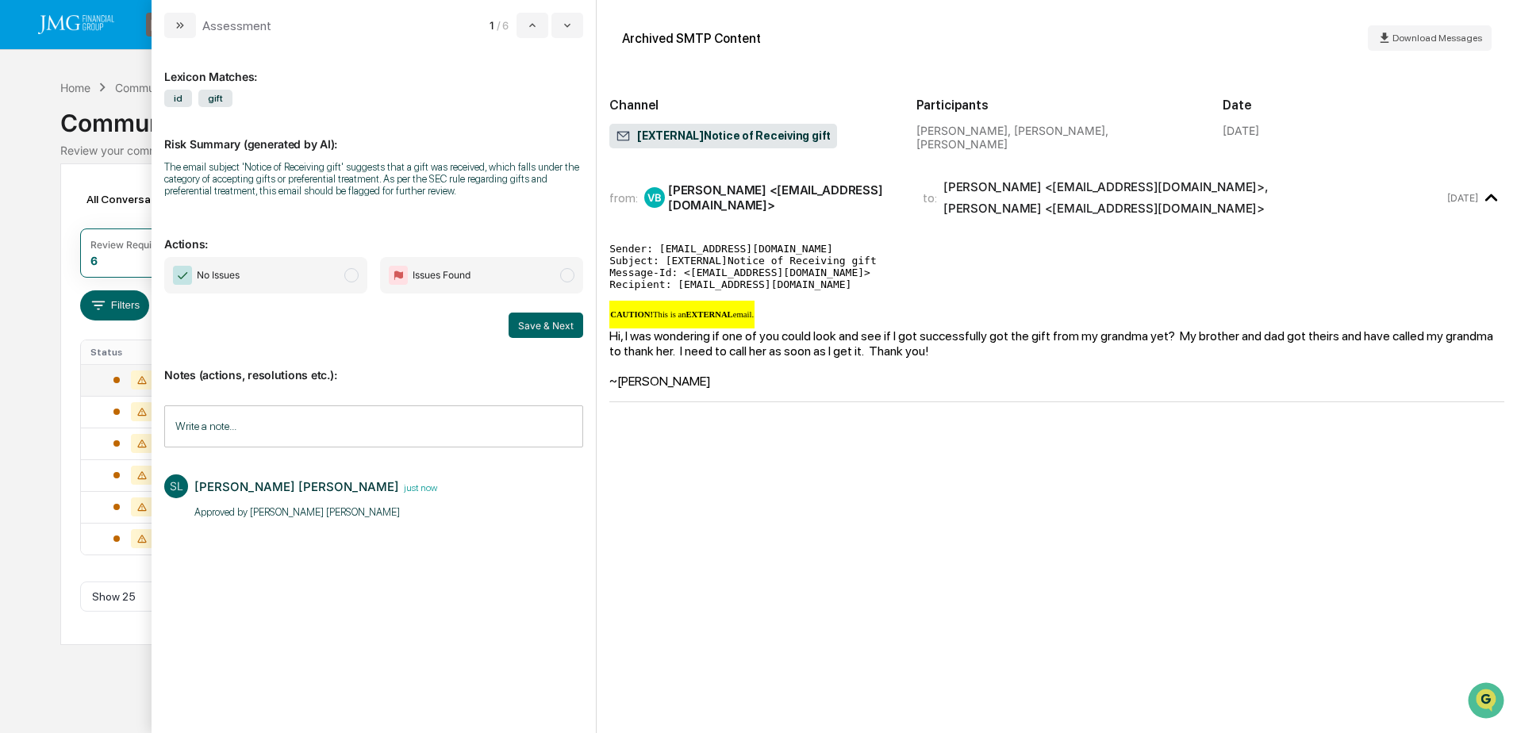
click at [259, 281] on span "No Issues" at bounding box center [265, 275] width 203 height 36
click at [555, 328] on button "Save & Next" at bounding box center [546, 325] width 75 height 25
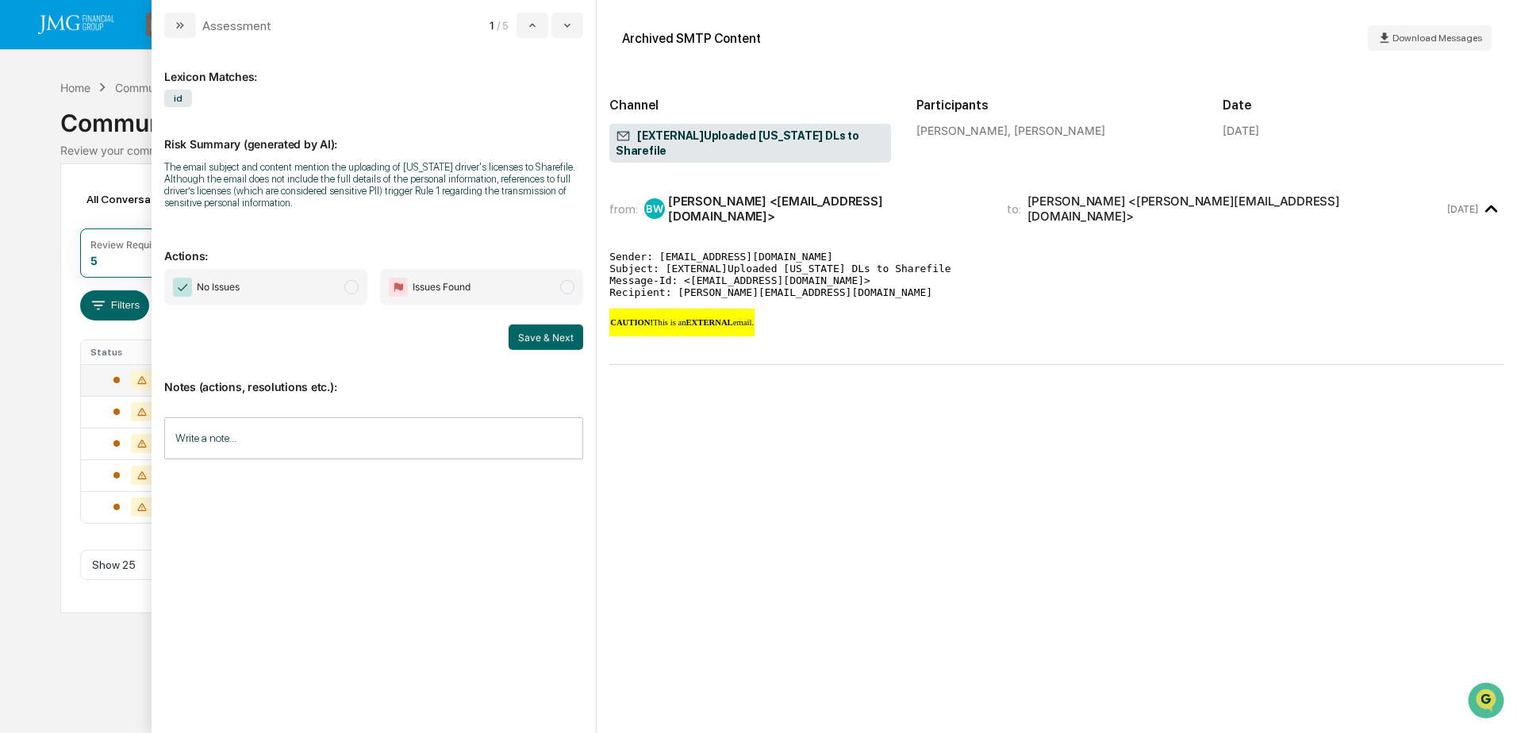
click at [421, 444] on input "Write a note..." at bounding box center [373, 438] width 419 height 42
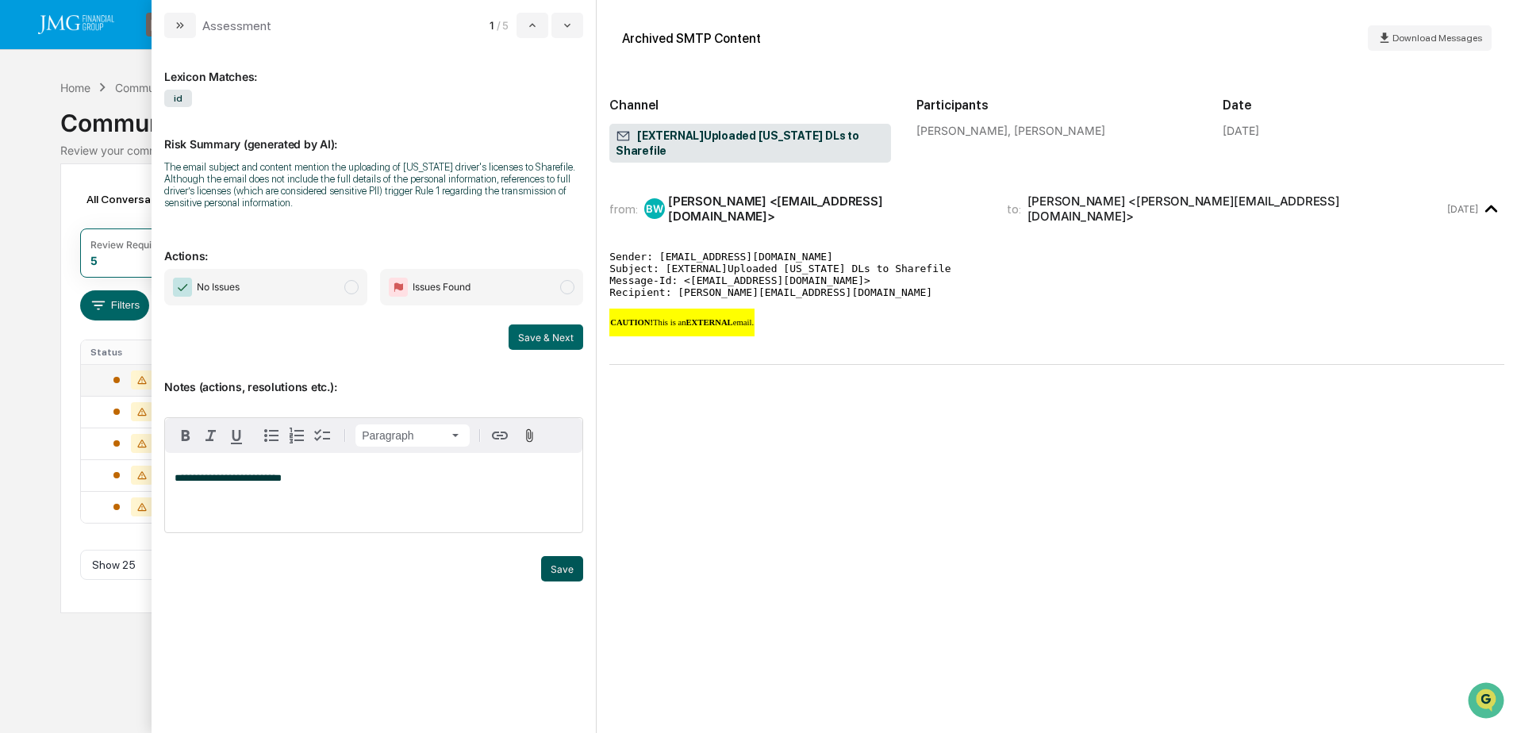
click at [571, 574] on button "Save" at bounding box center [562, 568] width 42 height 25
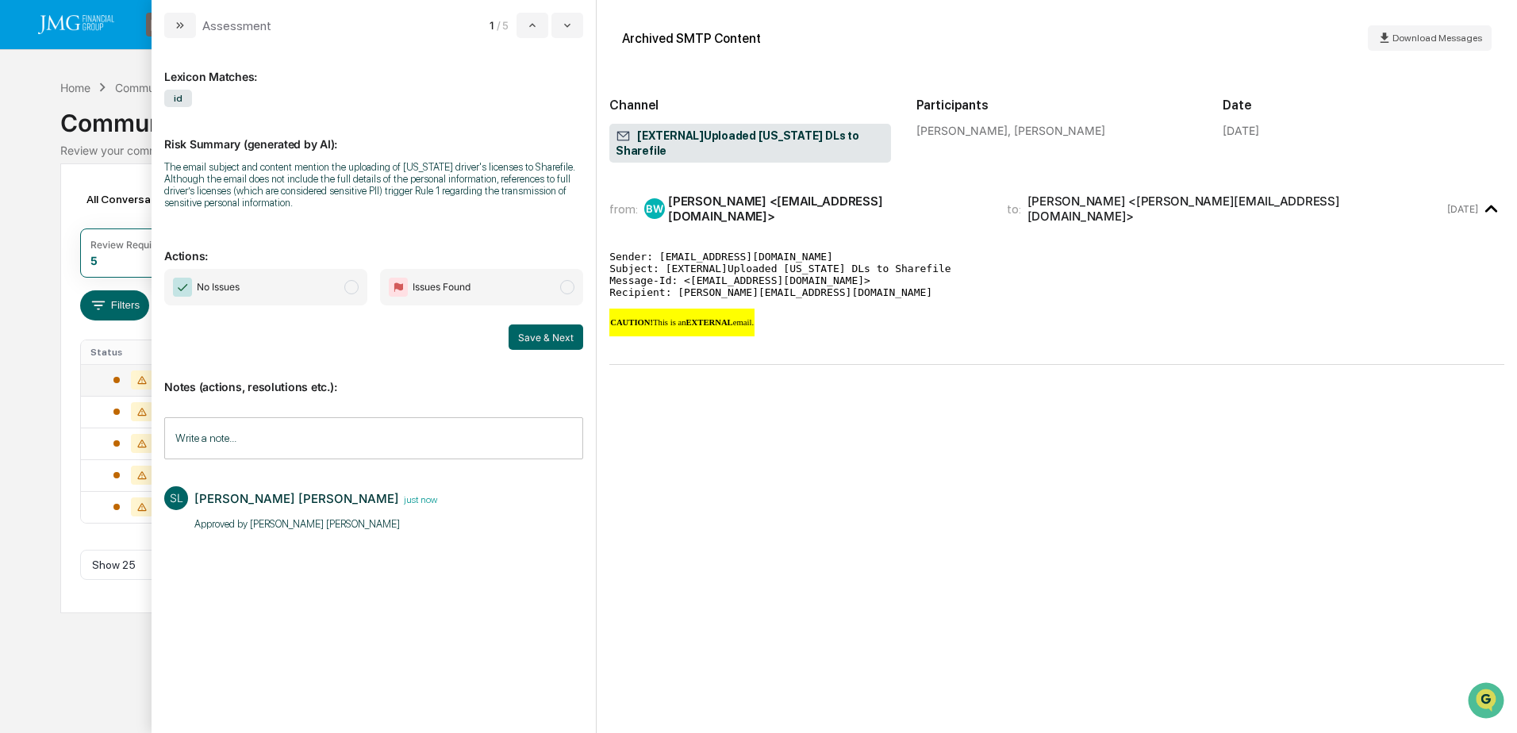
click at [275, 284] on span "No Issues" at bounding box center [265, 287] width 203 height 36
click at [561, 340] on button "Save & Next" at bounding box center [546, 337] width 75 height 25
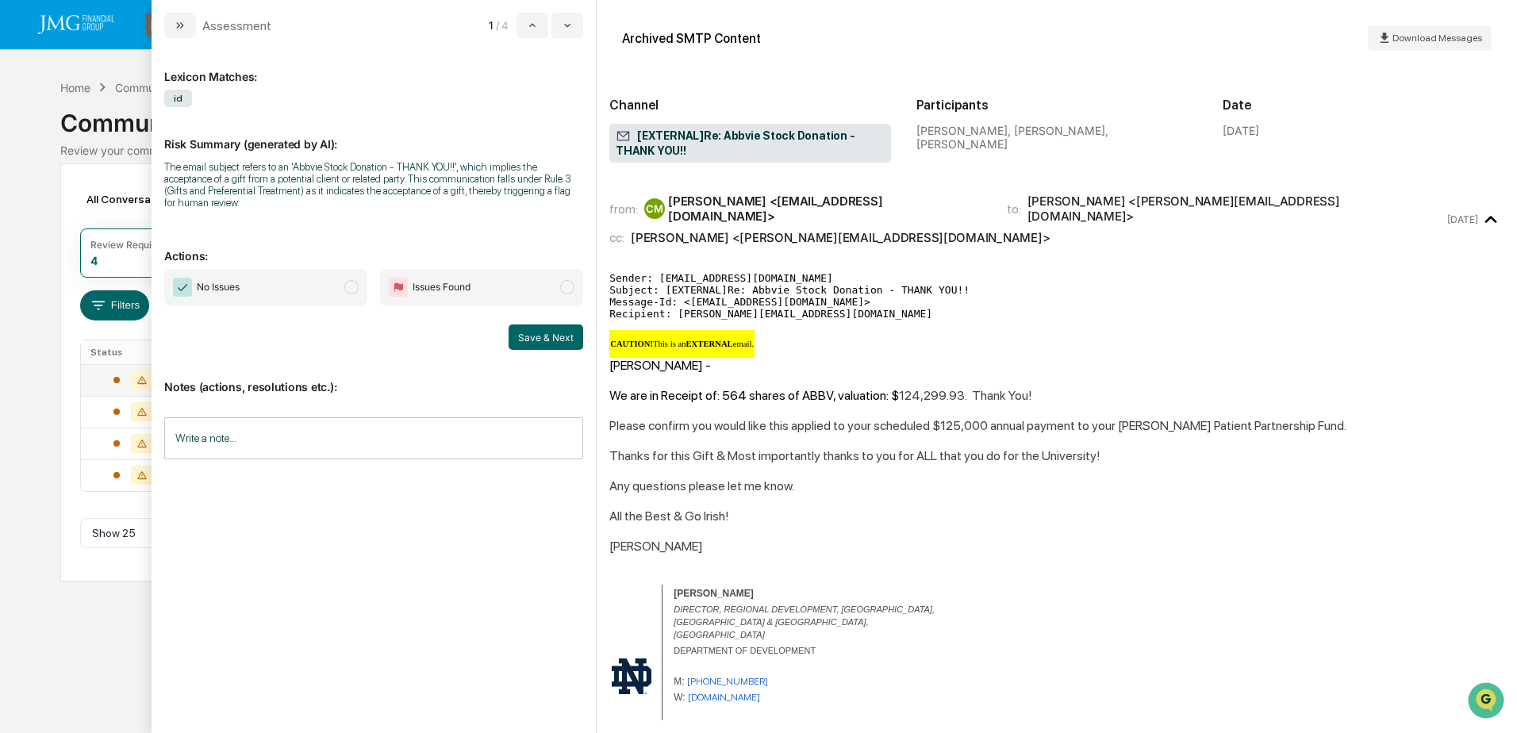
click at [232, 432] on input "Write a note..." at bounding box center [373, 438] width 419 height 42
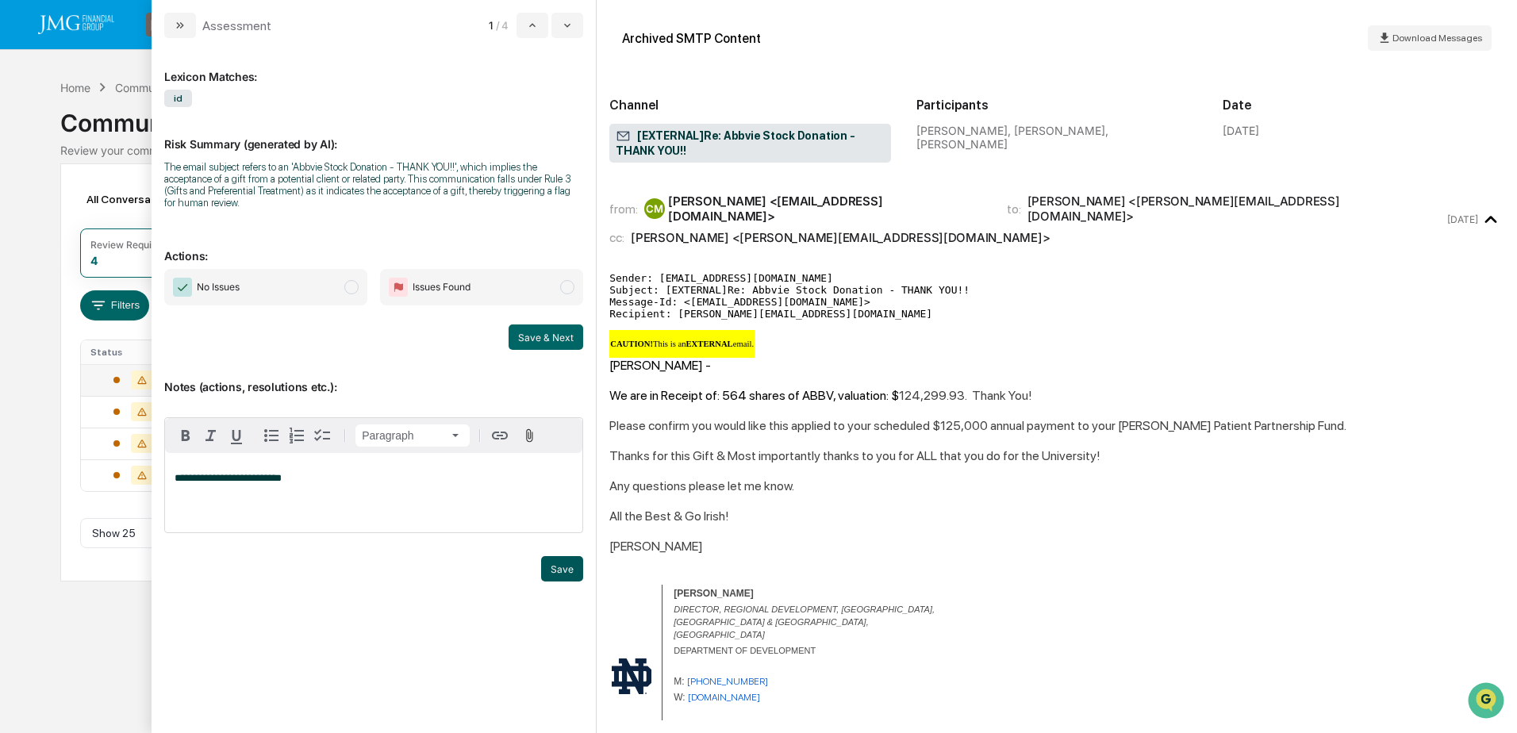
click at [554, 564] on button "Save" at bounding box center [562, 568] width 42 height 25
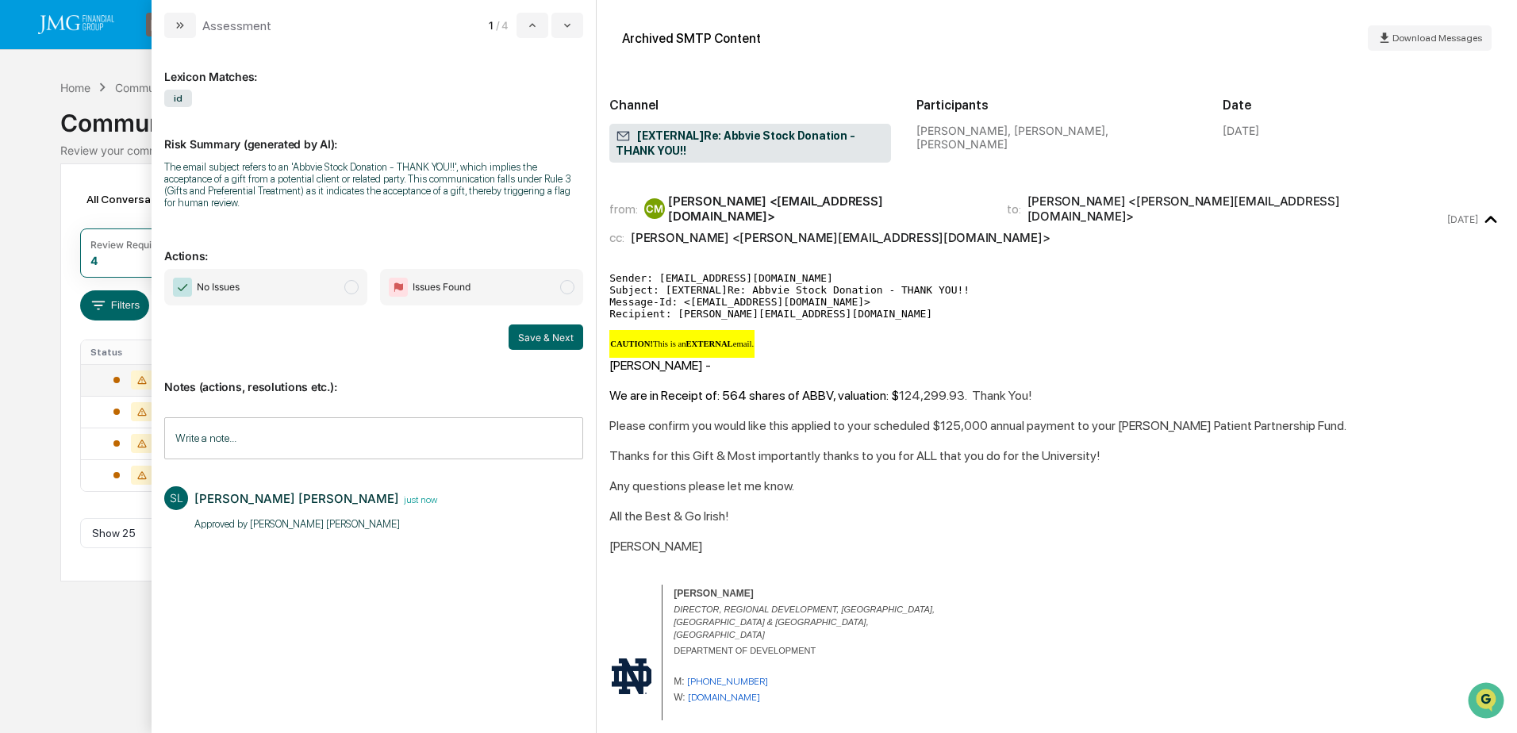
click at [234, 291] on span "No Issues" at bounding box center [218, 287] width 43 height 16
click at [554, 341] on button "Save & Next" at bounding box center [546, 337] width 75 height 25
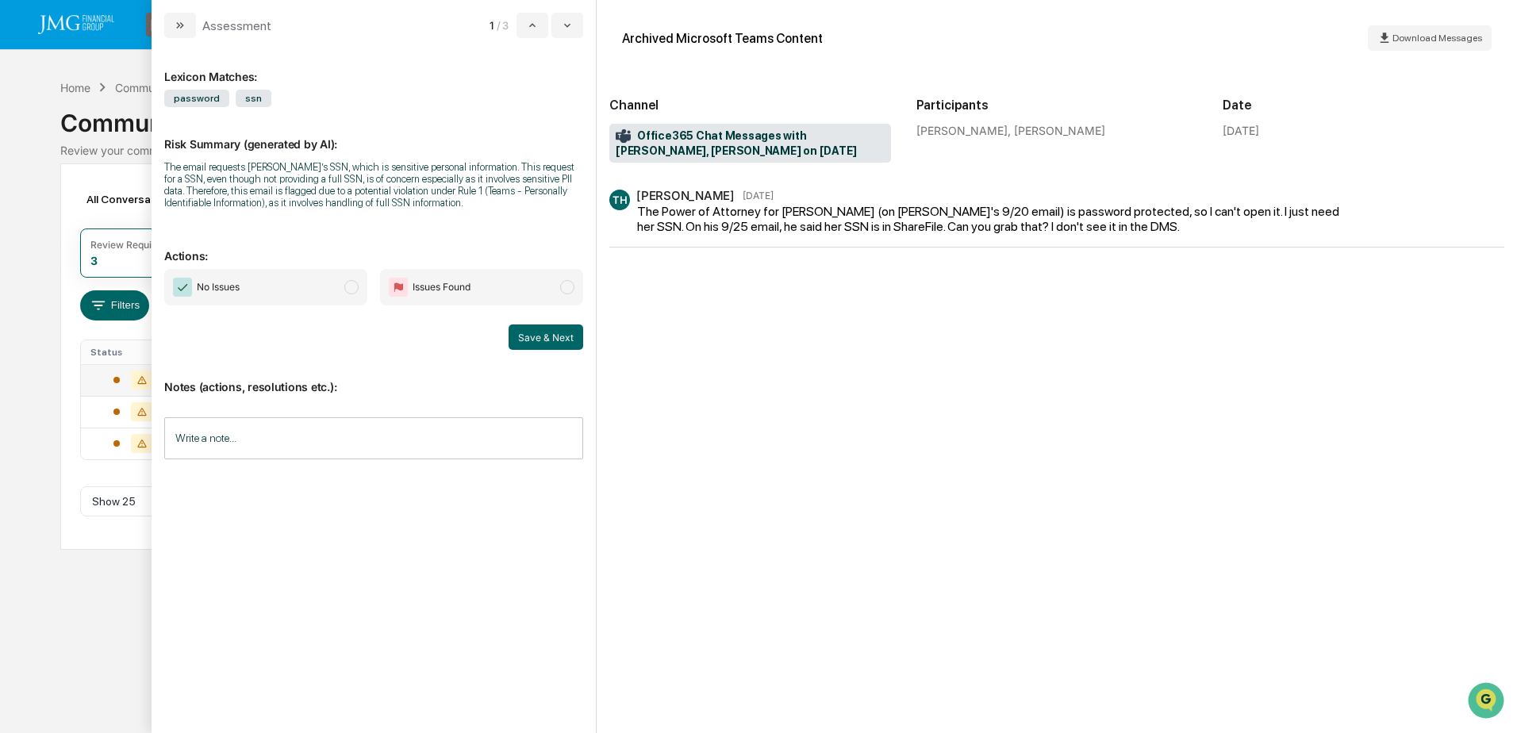
click at [1258, 225] on div "The Power of Attorney for Judith (on Rick's 9/20 email) is password protected, …" at bounding box center [995, 219] width 716 height 30
click at [313, 440] on input "Write a note..." at bounding box center [373, 438] width 419 height 42
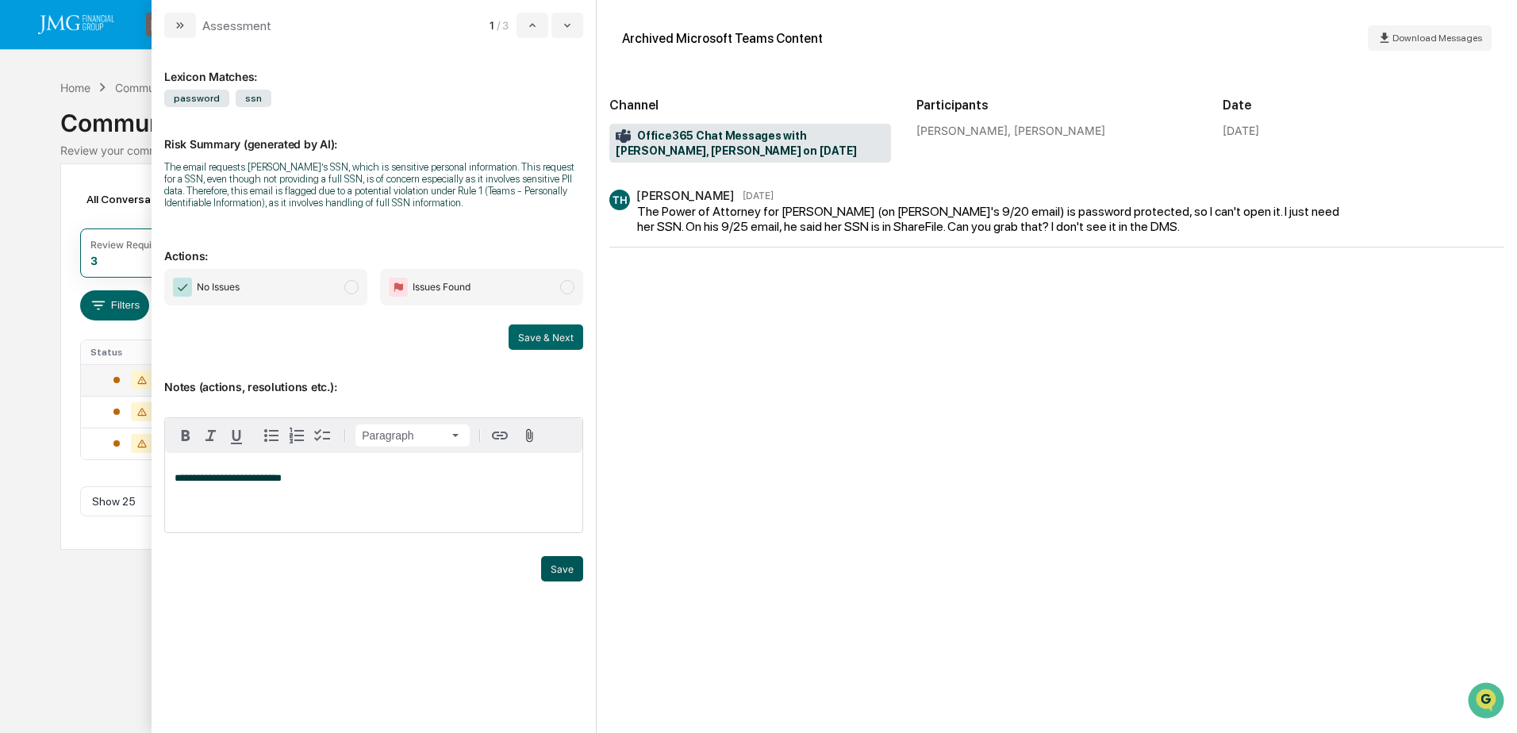
click at [546, 575] on button "Save" at bounding box center [562, 568] width 42 height 25
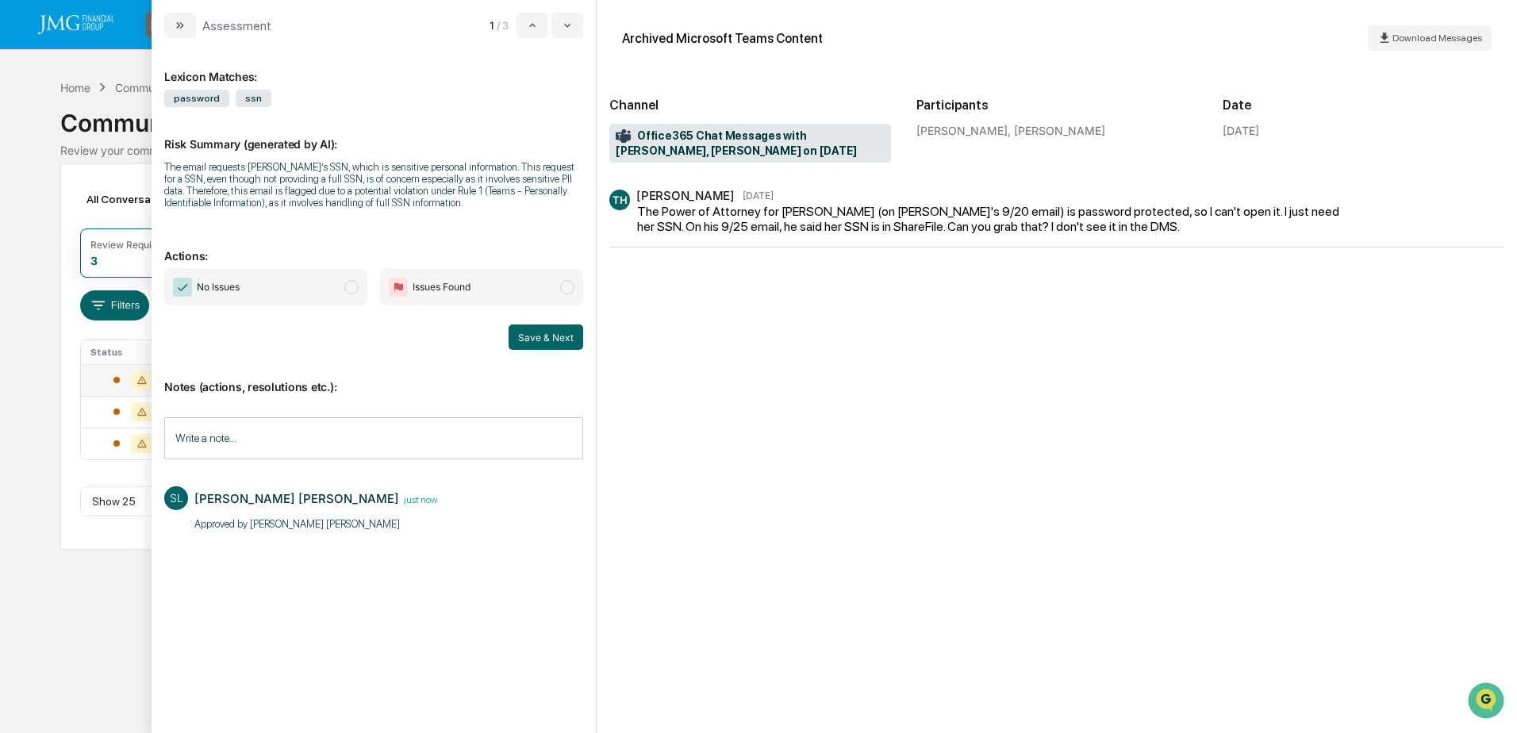
click at [287, 284] on span "No Issues" at bounding box center [265, 287] width 203 height 36
click at [559, 344] on button "Save & Next" at bounding box center [546, 337] width 75 height 25
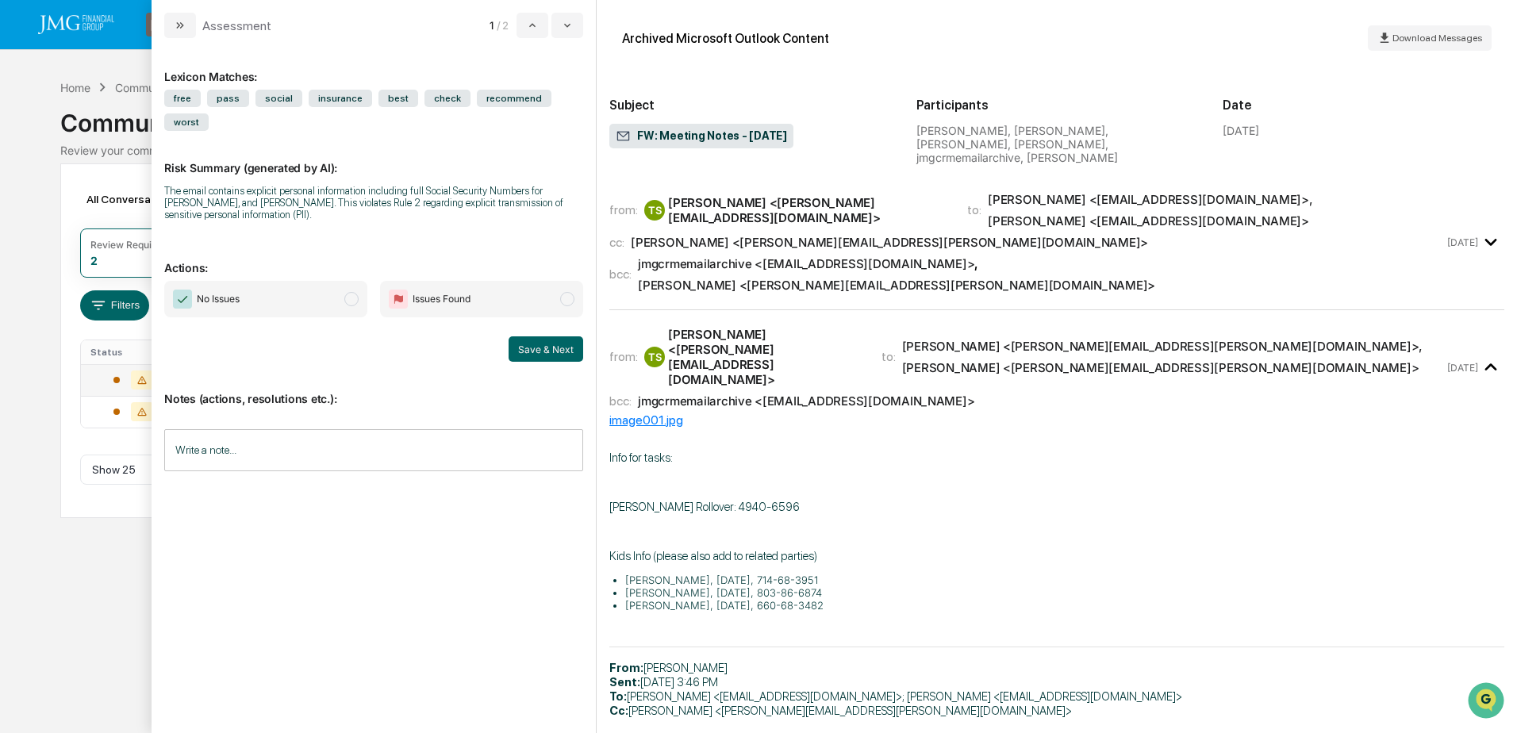
click at [1447, 236] on time "[DATE]" at bounding box center [1462, 242] width 31 height 12
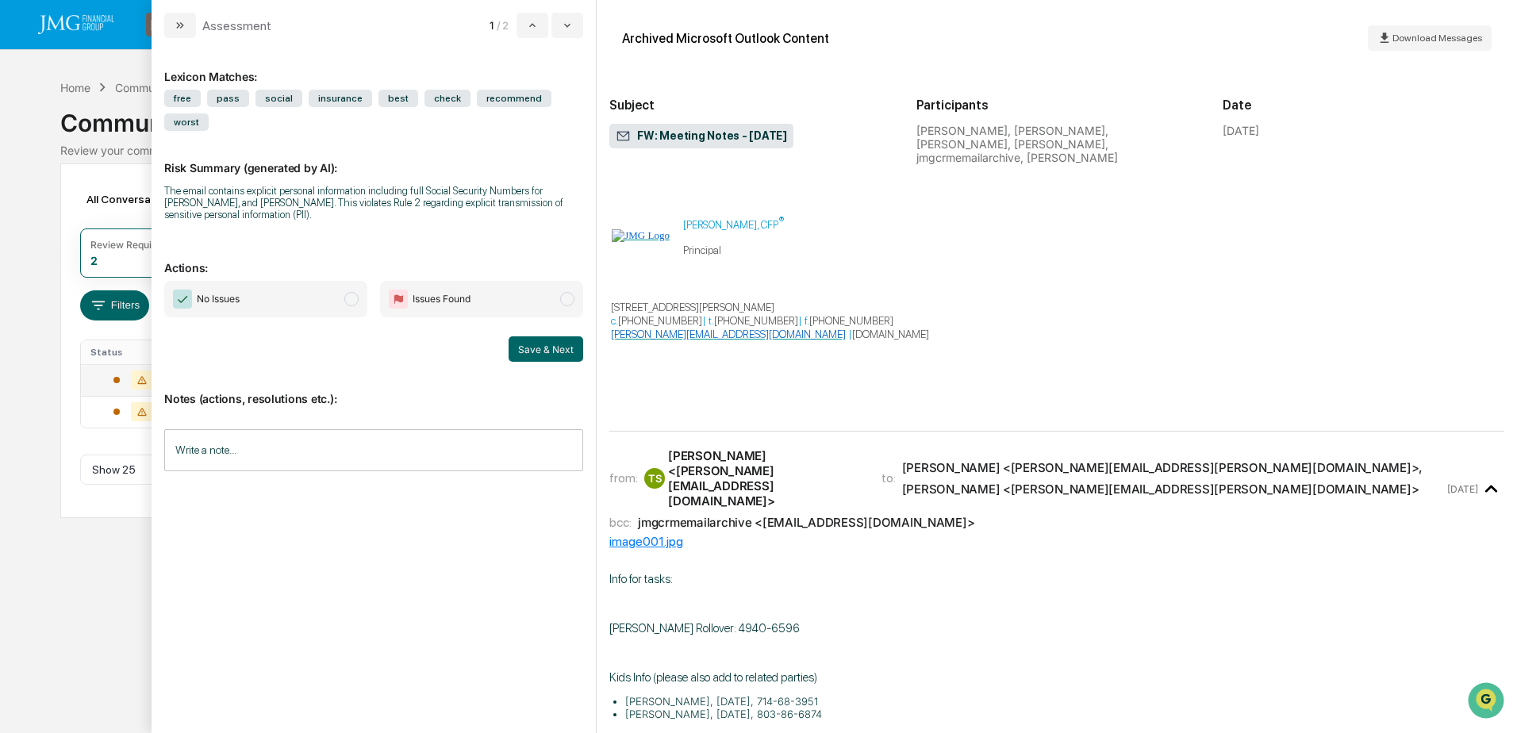
scroll to position [956, 0]
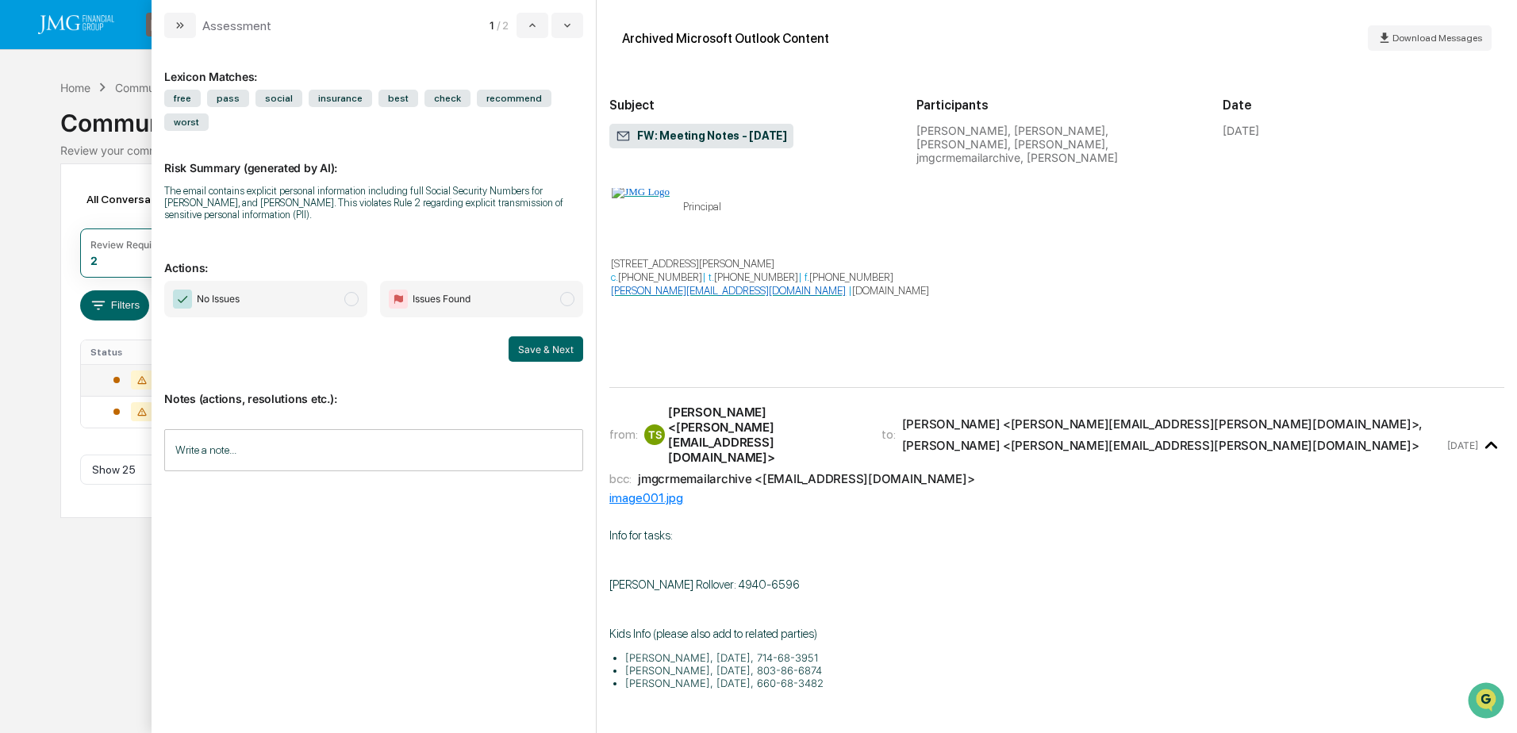
click at [64, 556] on div "Calendar Manage Tasks Reviews Approval Management Company People, Data, Setting…" at bounding box center [758, 366] width 1517 height 733
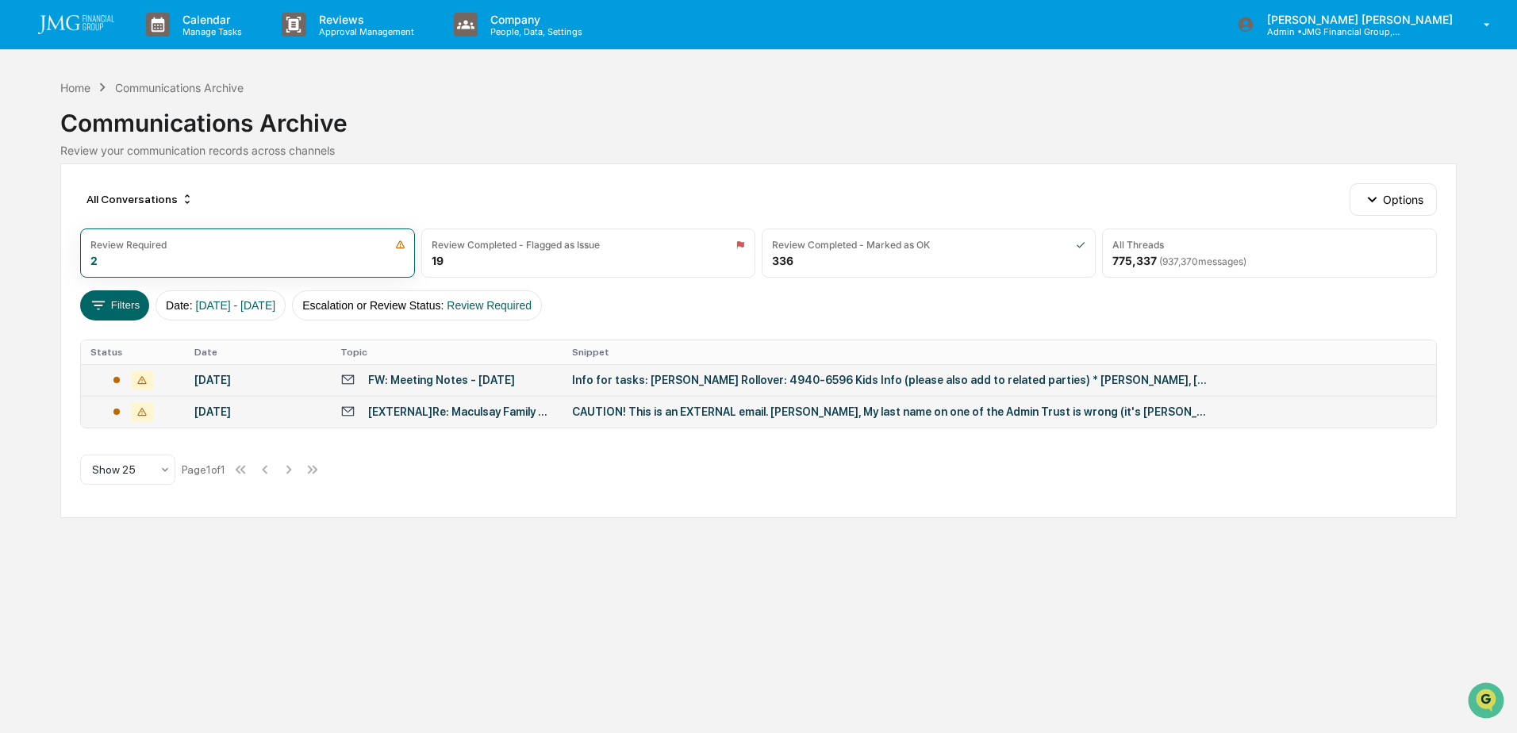
click at [647, 414] on div "CAUTION! This is an EXTERNAL email. Crystal, My last name on one of the Admin T…" at bounding box center [889, 411] width 635 height 13
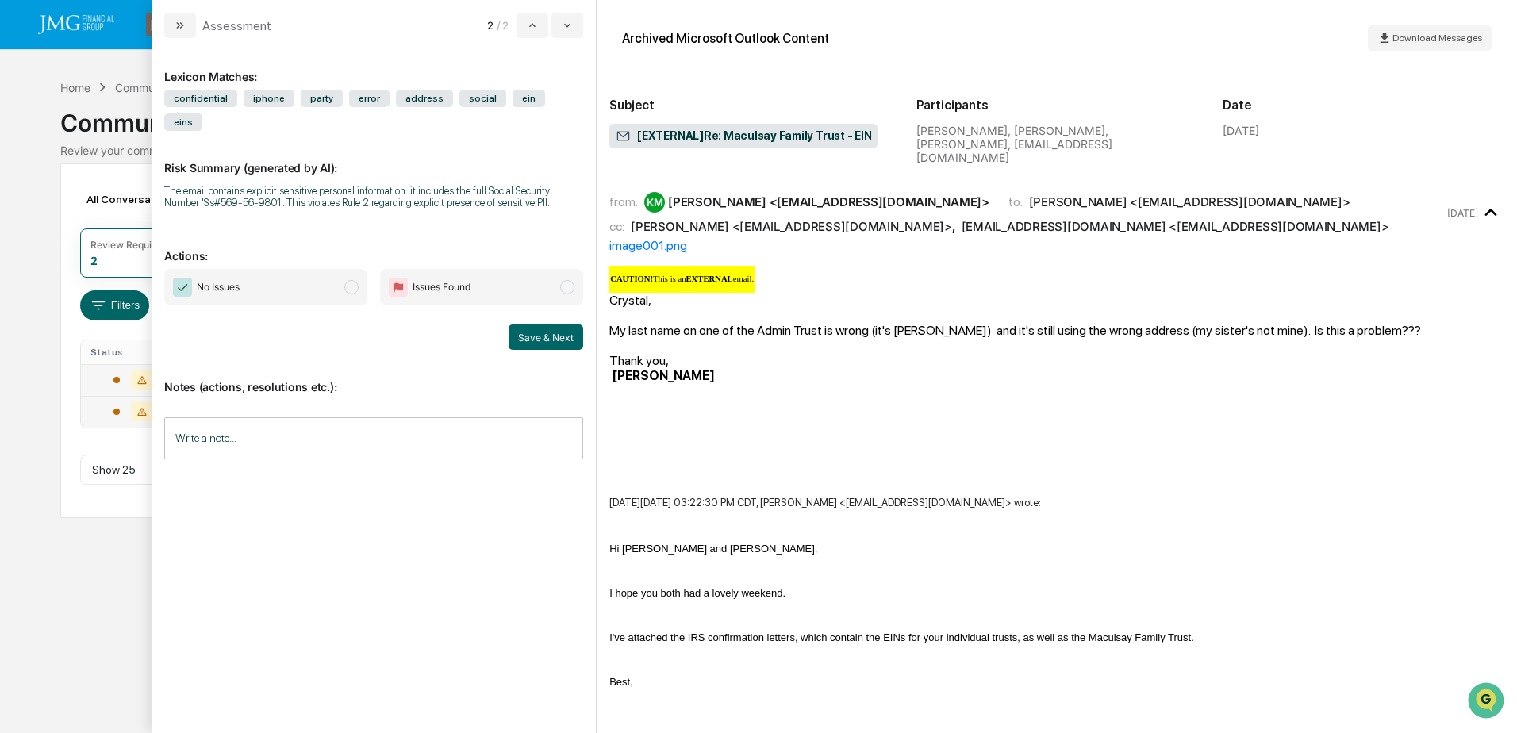
click at [1480, 200] on icon "modal" at bounding box center [1491, 213] width 26 height 26
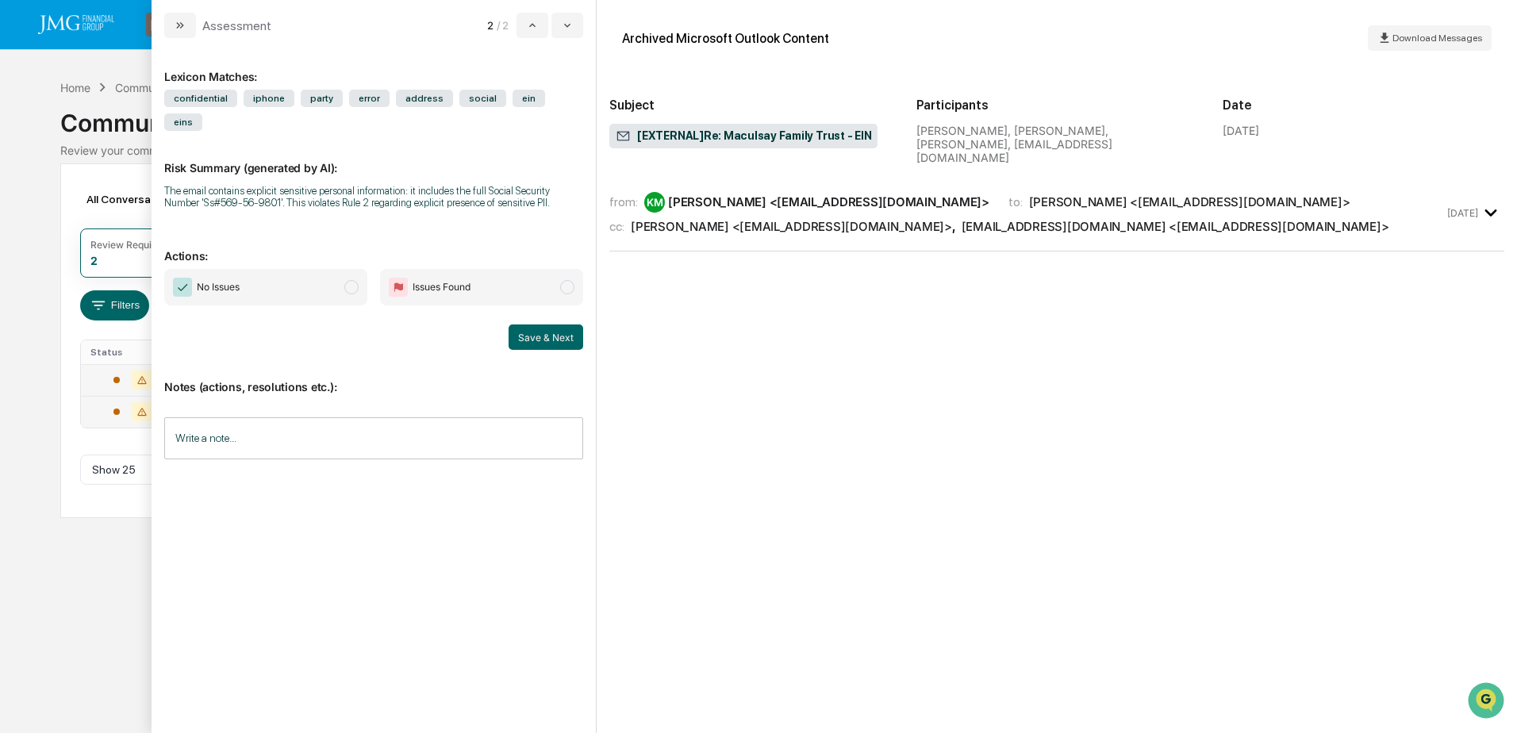
click at [1480, 200] on icon "modal" at bounding box center [1491, 213] width 26 height 26
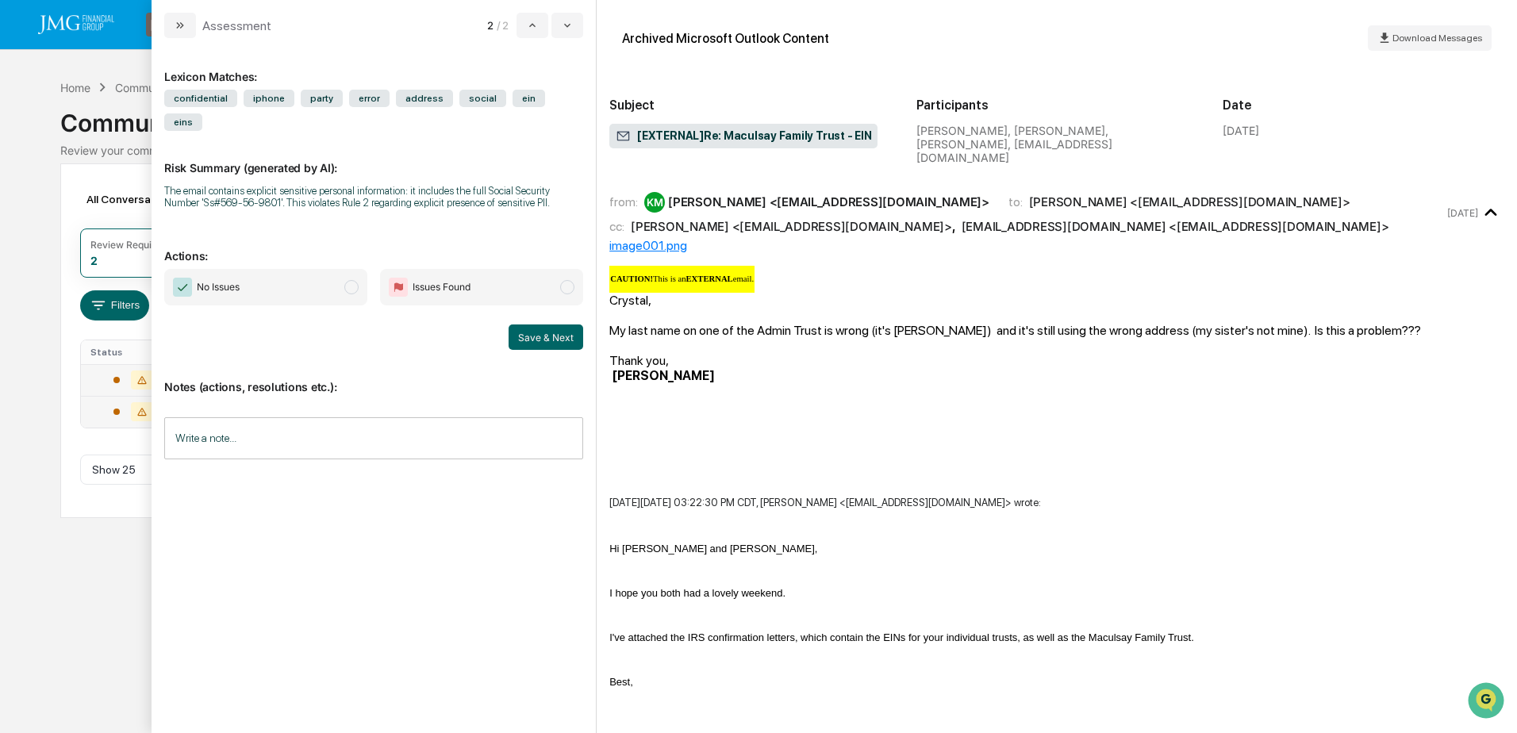
click at [53, 602] on div "Calendar Manage Tasks Reviews Approval Management Company People, Data, Setting…" at bounding box center [758, 366] width 1517 height 733
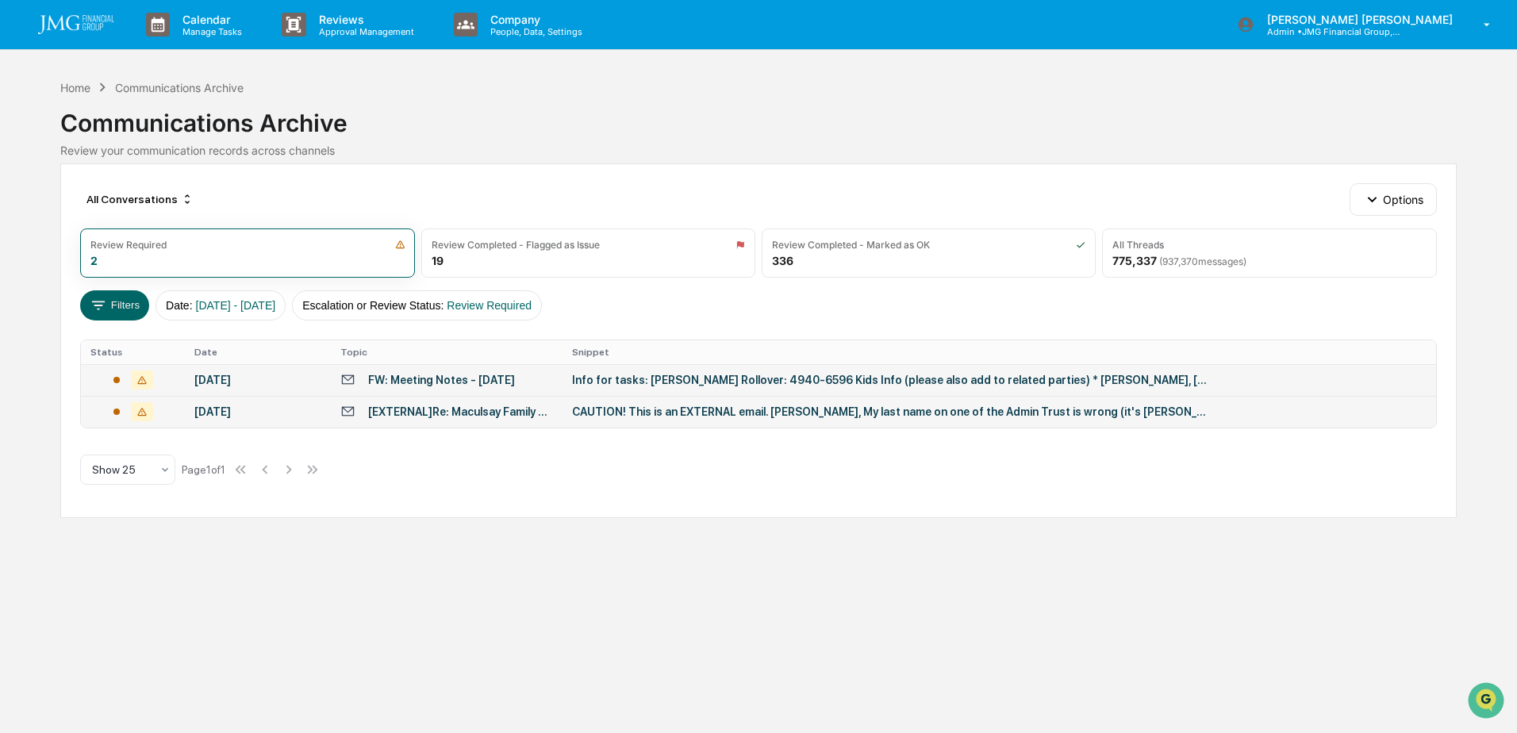
click at [725, 381] on div "Info for tasks: Tom Peldiak Rollover: 4940-6596 Kids Info (please also add to r…" at bounding box center [889, 380] width 635 height 13
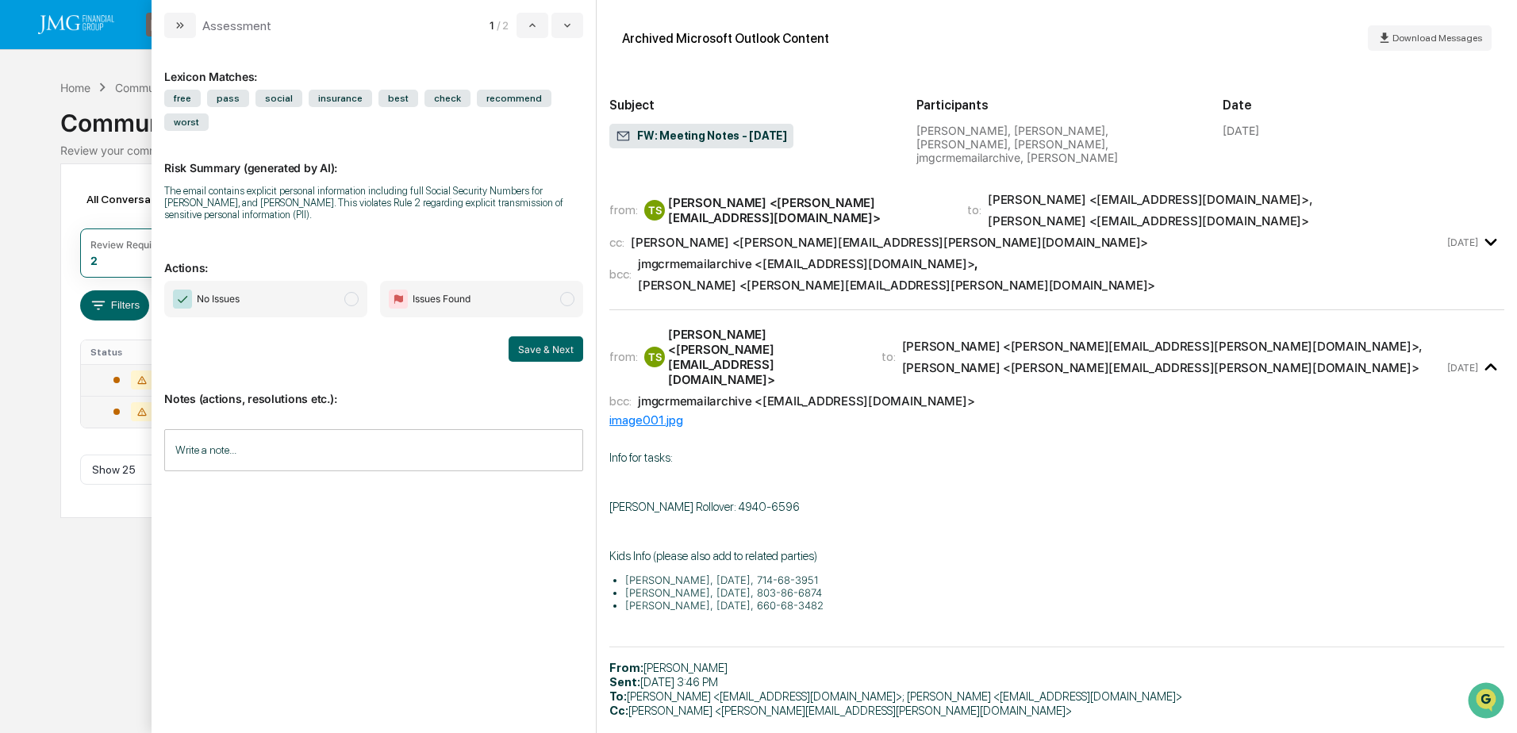
click at [73, 582] on div "Calendar Manage Tasks Reviews Approval Management Company People, Data, Setting…" at bounding box center [758, 366] width 1517 height 733
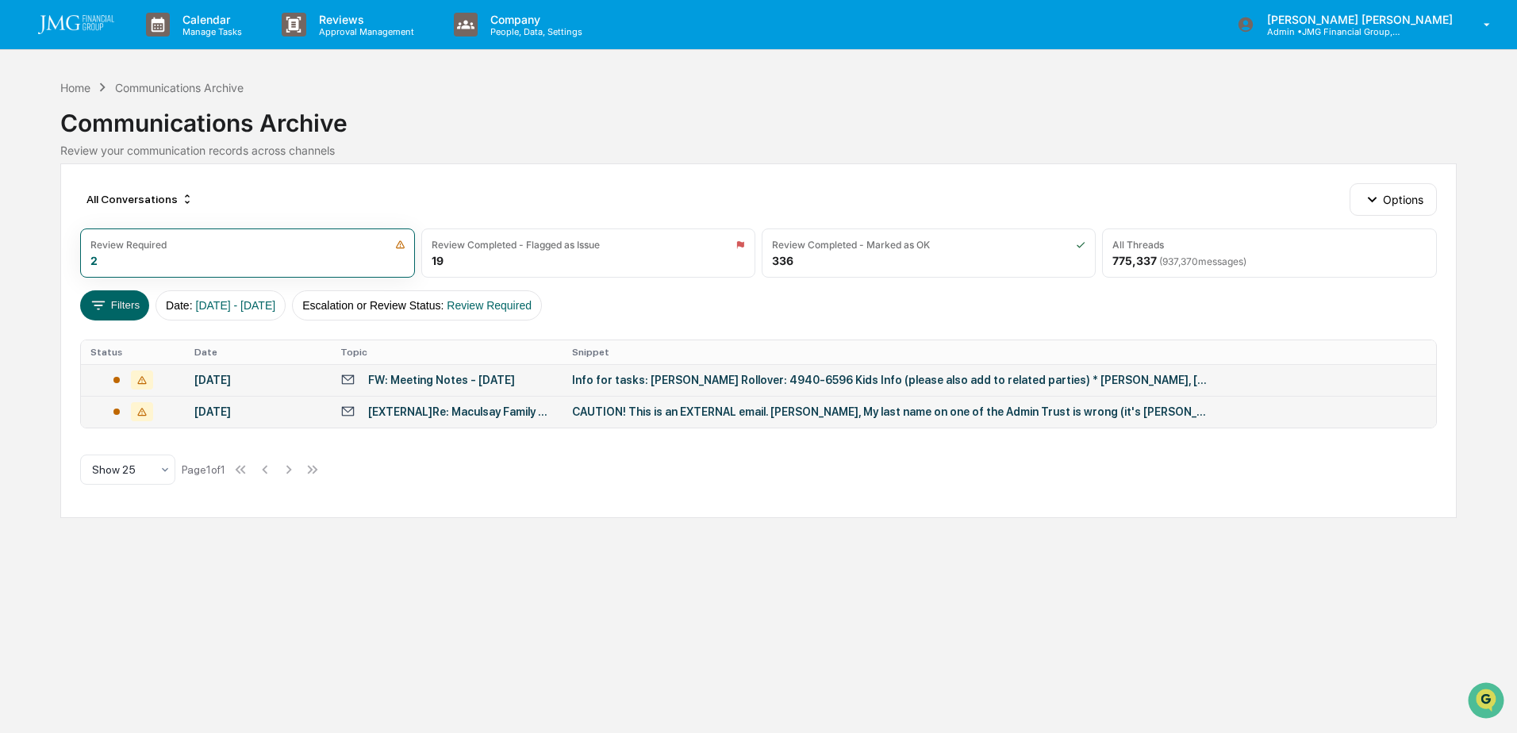
click at [870, 420] on td "CAUTION! This is an EXTERNAL email. Crystal, My last name on one of the Admin T…" at bounding box center [999, 412] width 873 height 32
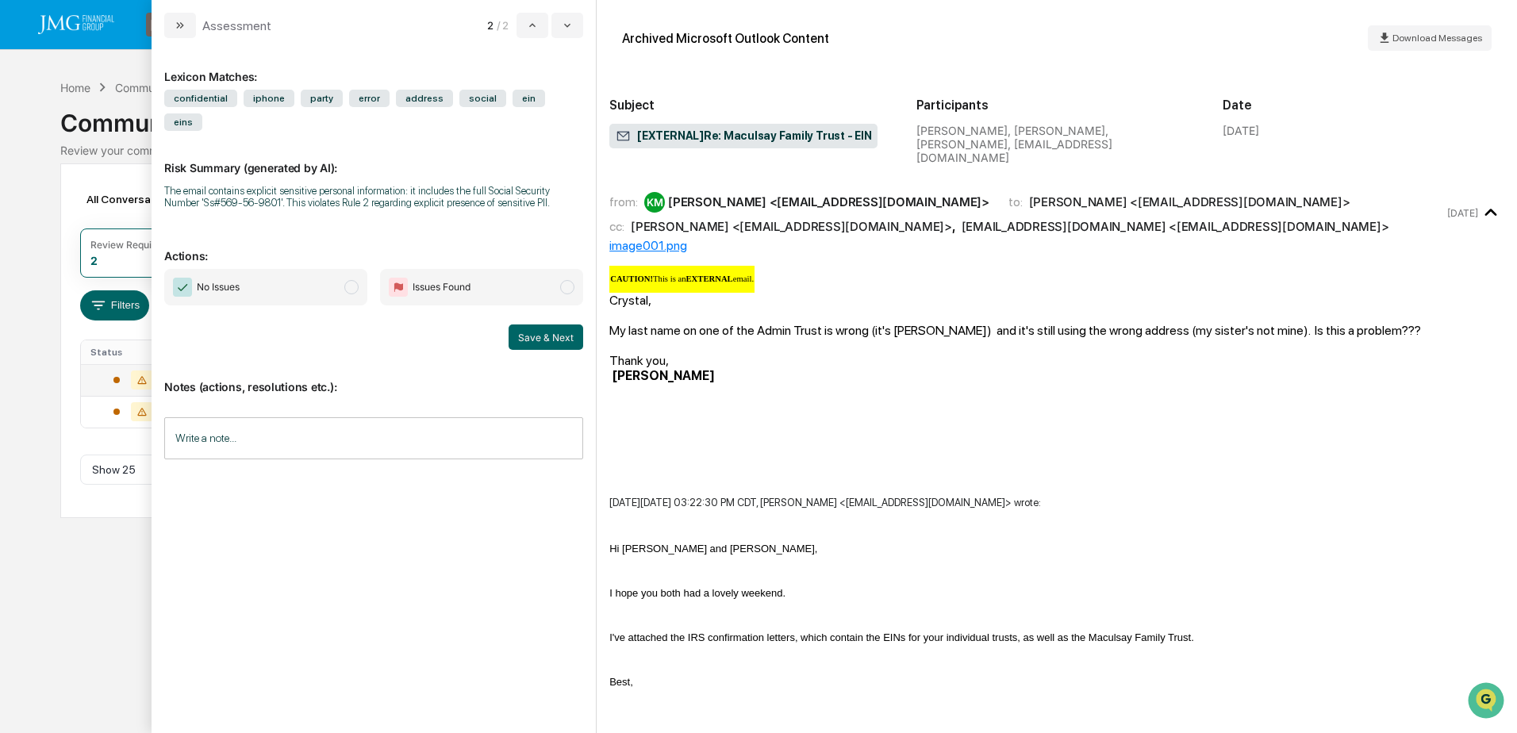
click at [105, 590] on div "Calendar Manage Tasks Reviews Approval Management Company People, Data, Setting…" at bounding box center [758, 366] width 1517 height 733
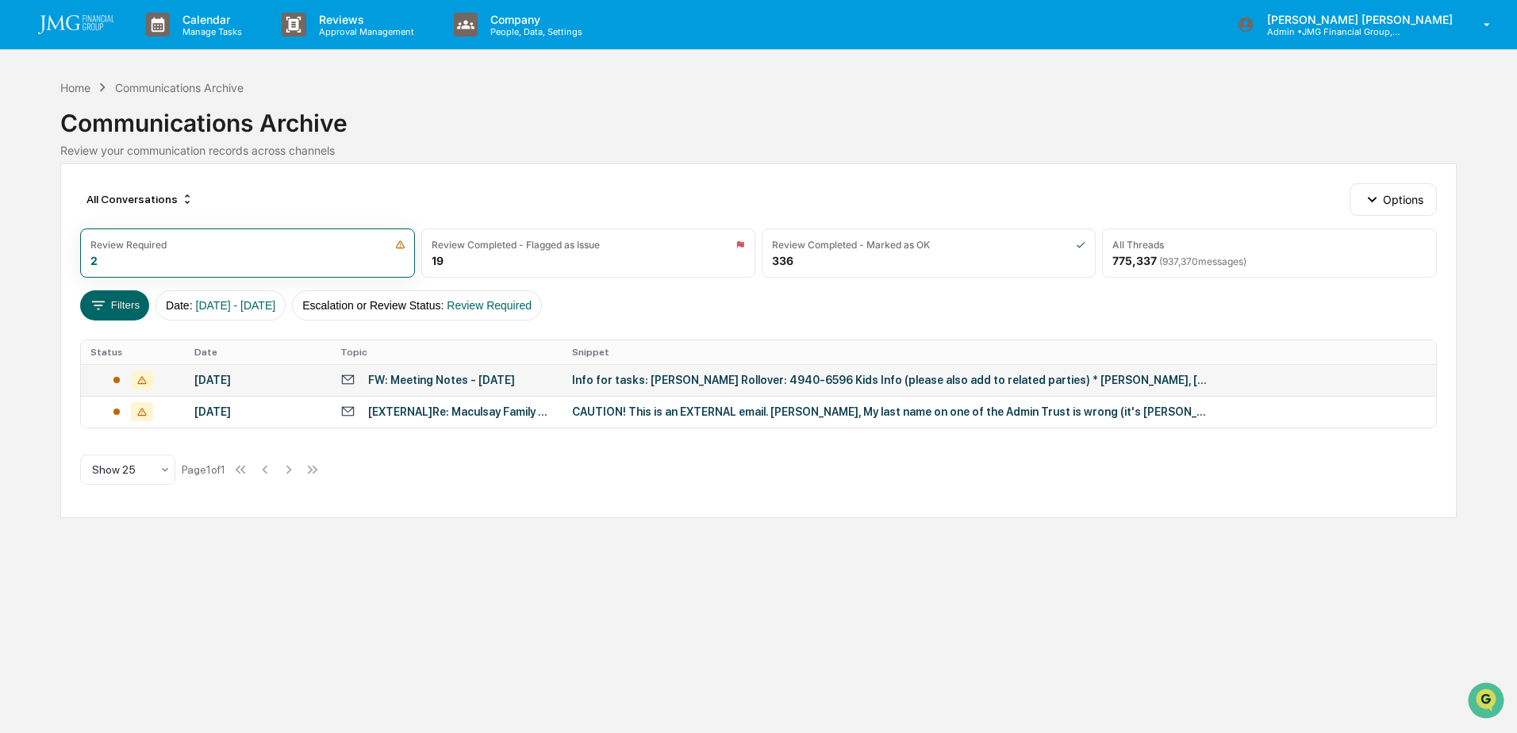
click at [92, 25] on img at bounding box center [76, 24] width 76 height 19
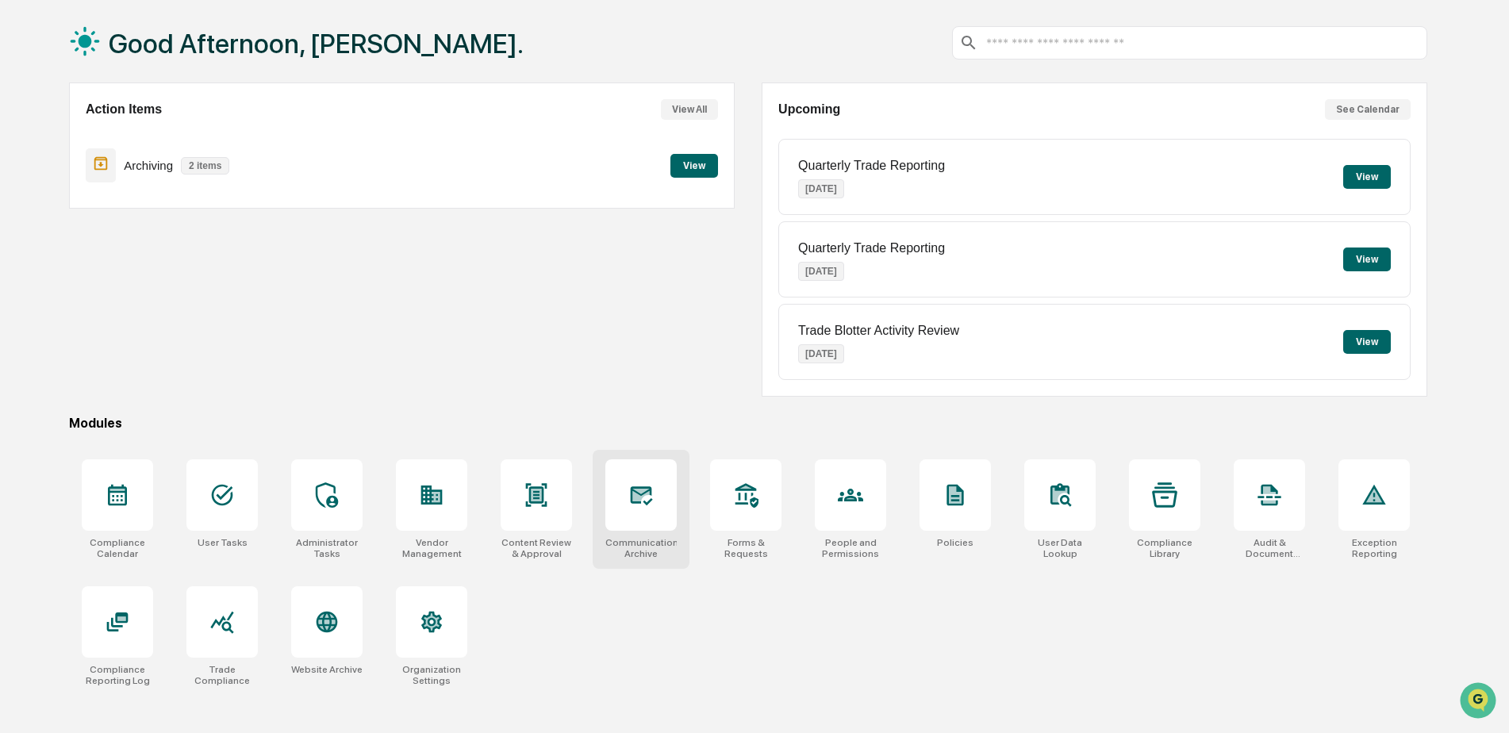
scroll to position [75, 0]
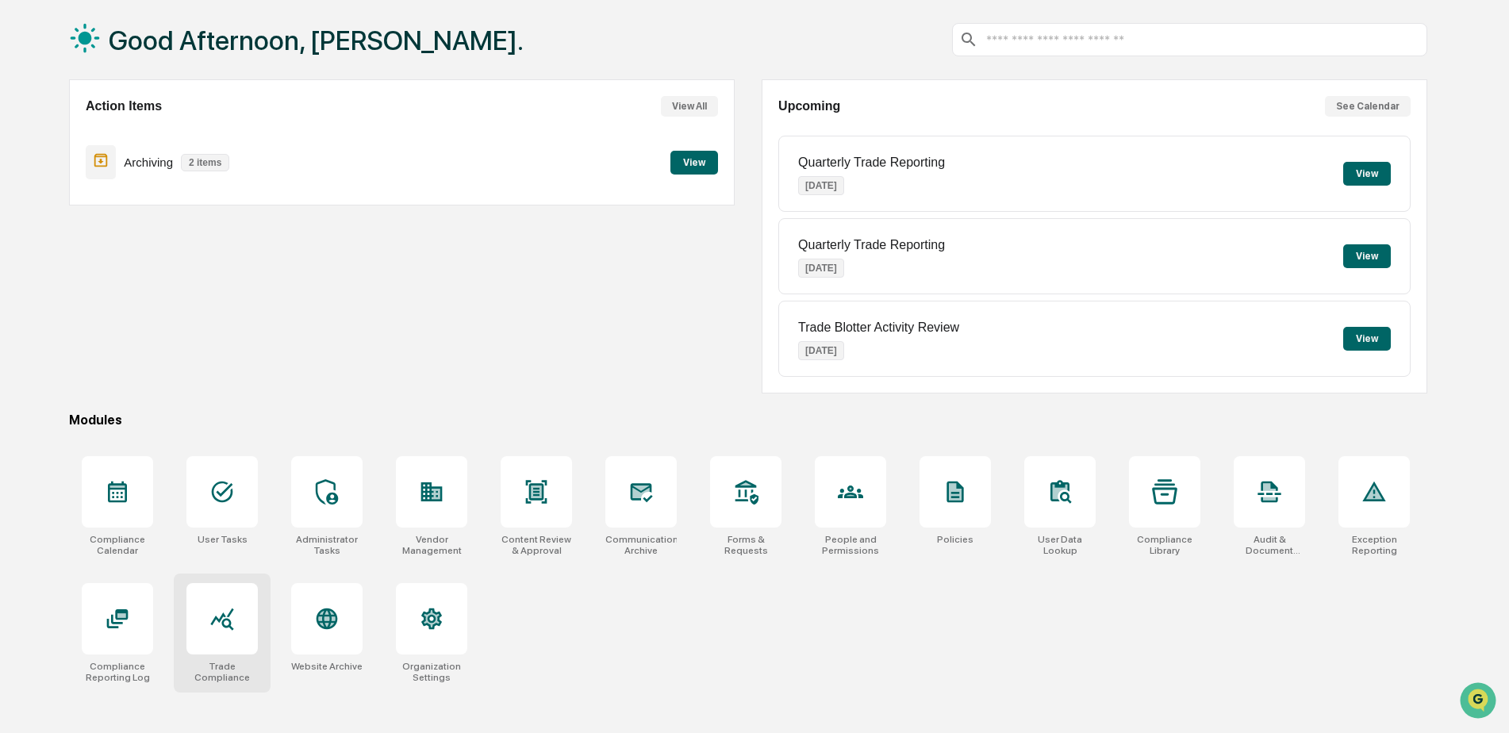
click at [234, 644] on div at bounding box center [221, 618] width 71 height 71
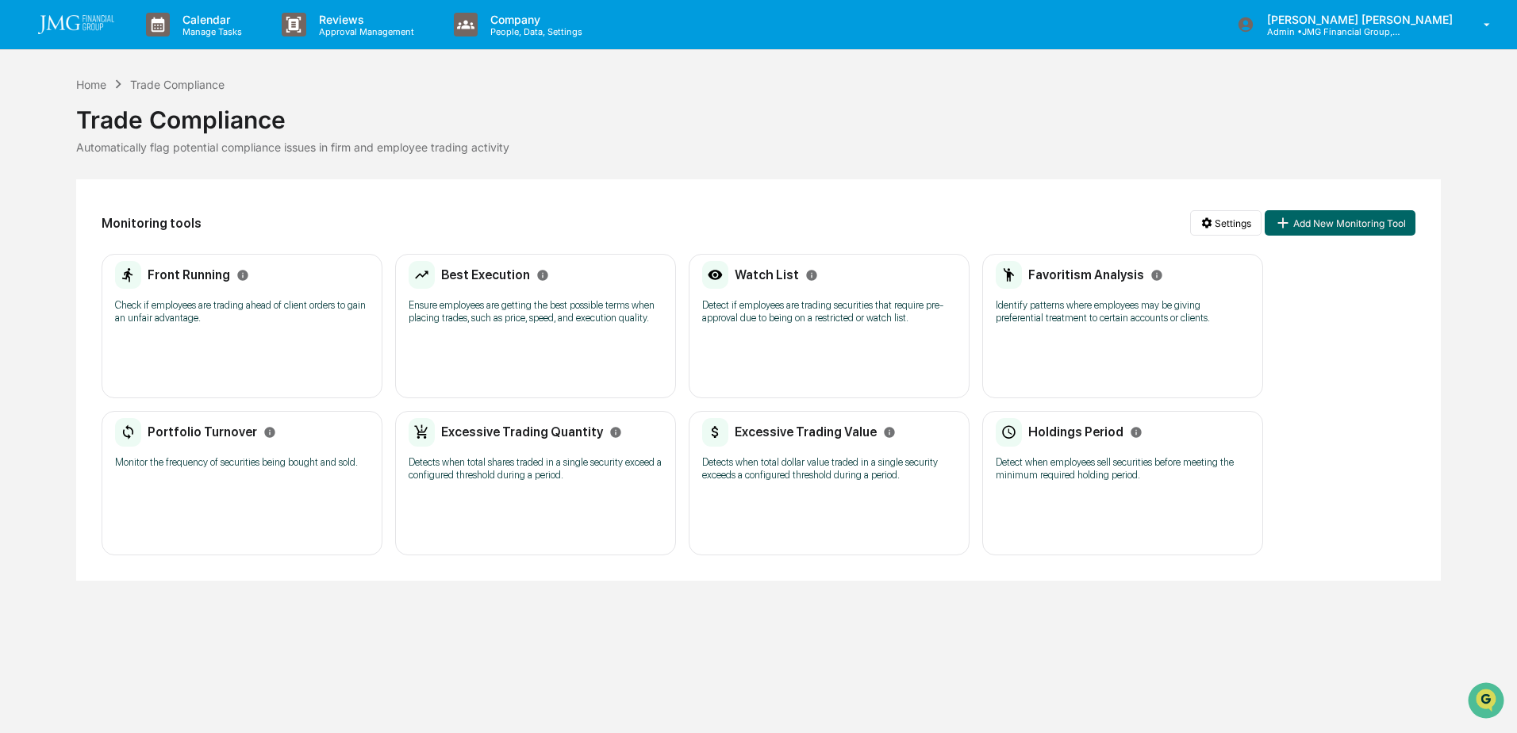
click at [774, 331] on div "Watch List Detect if employees are trading securities that require pre-approval…" at bounding box center [829, 298] width 254 height 74
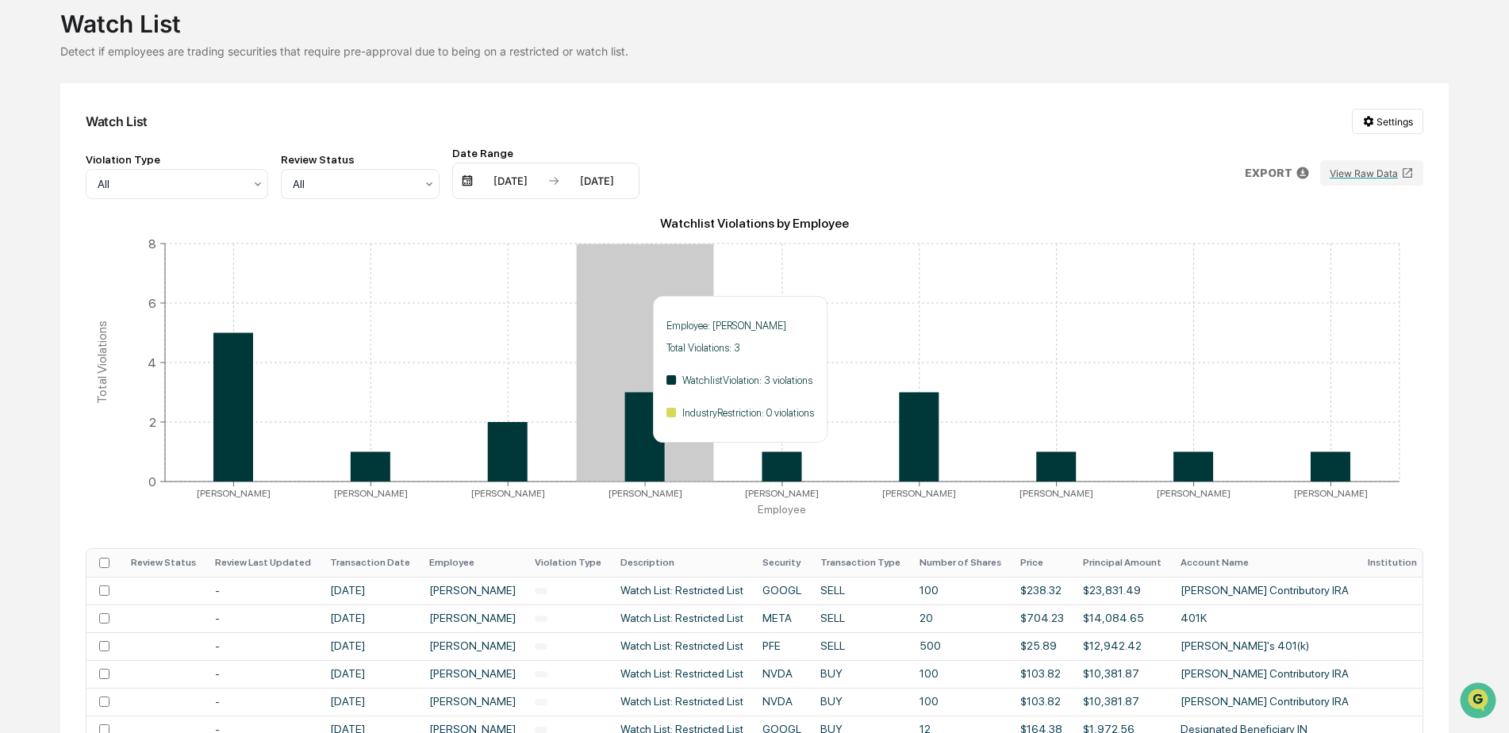
scroll to position [159, 0]
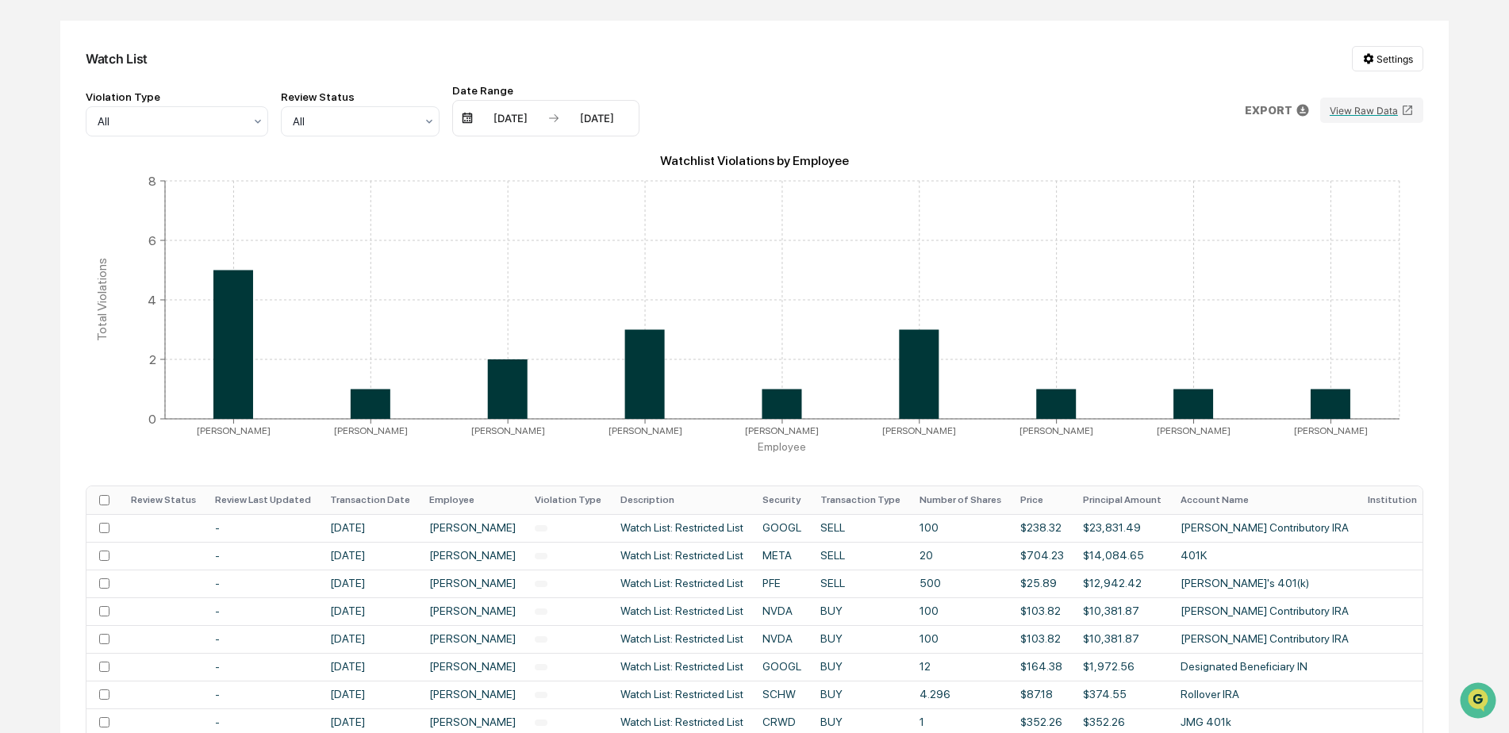
click at [400, 501] on th "Transaction Date" at bounding box center [370, 500] width 99 height 28
click at [396, 498] on icon at bounding box center [404, 499] width 17 height 17
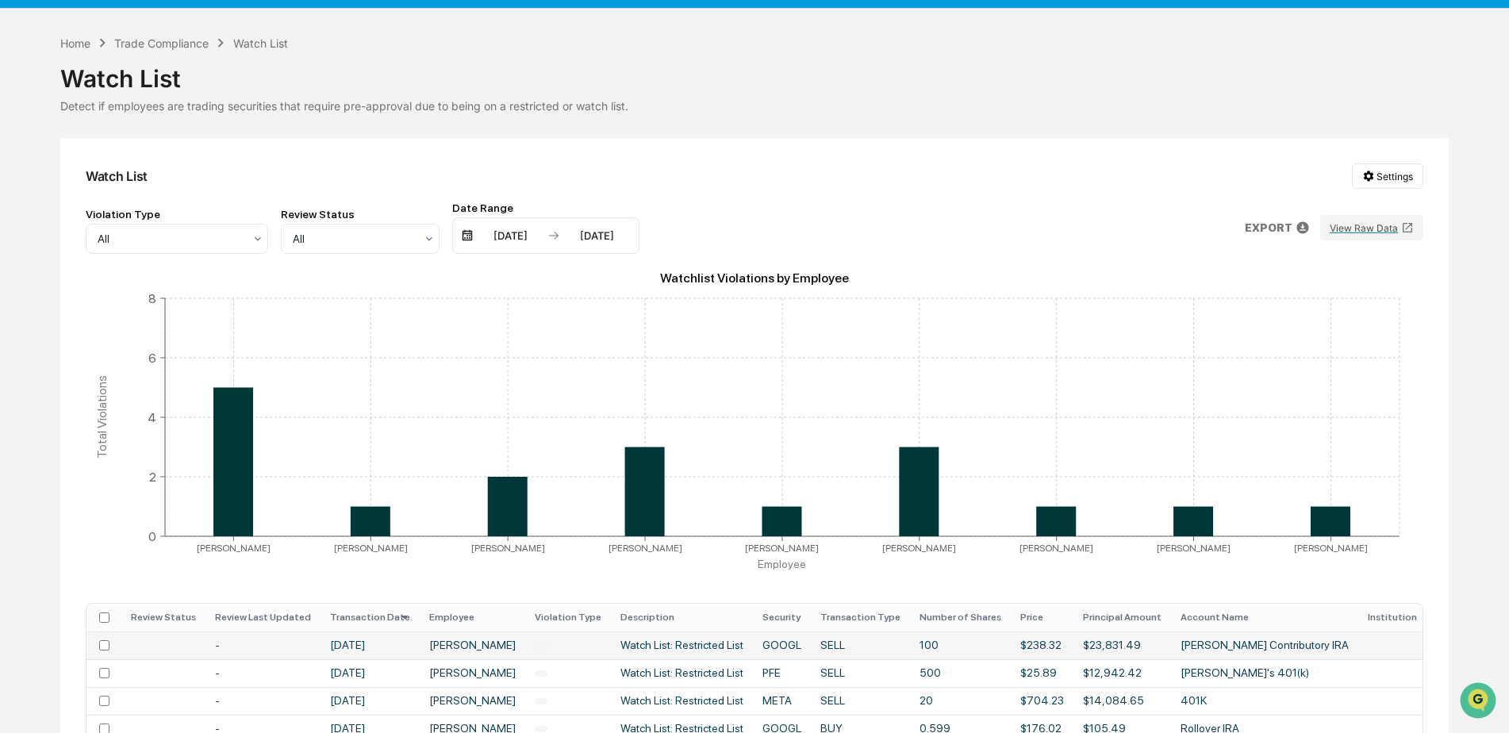
scroll to position [0, 0]
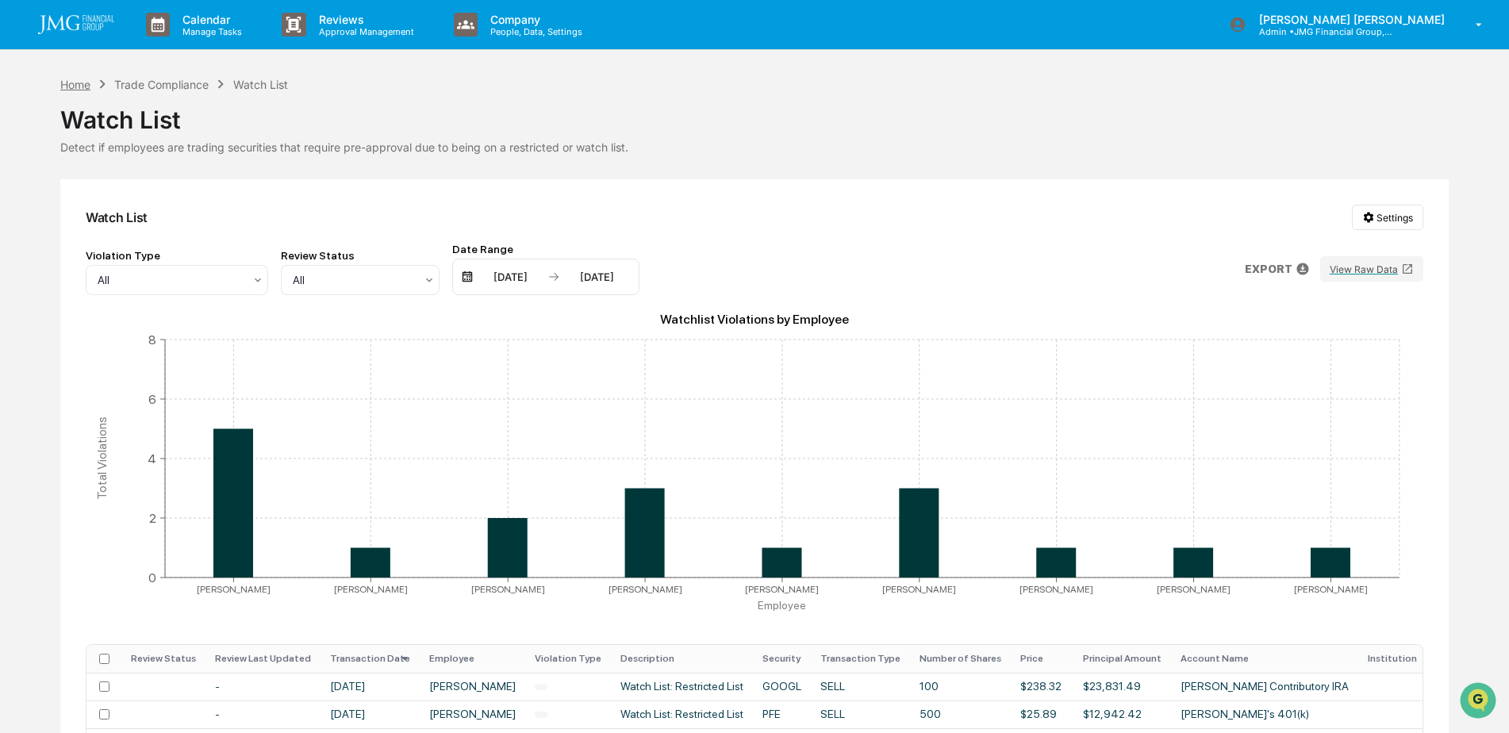
click at [88, 79] on div "Home" at bounding box center [75, 84] width 30 height 13
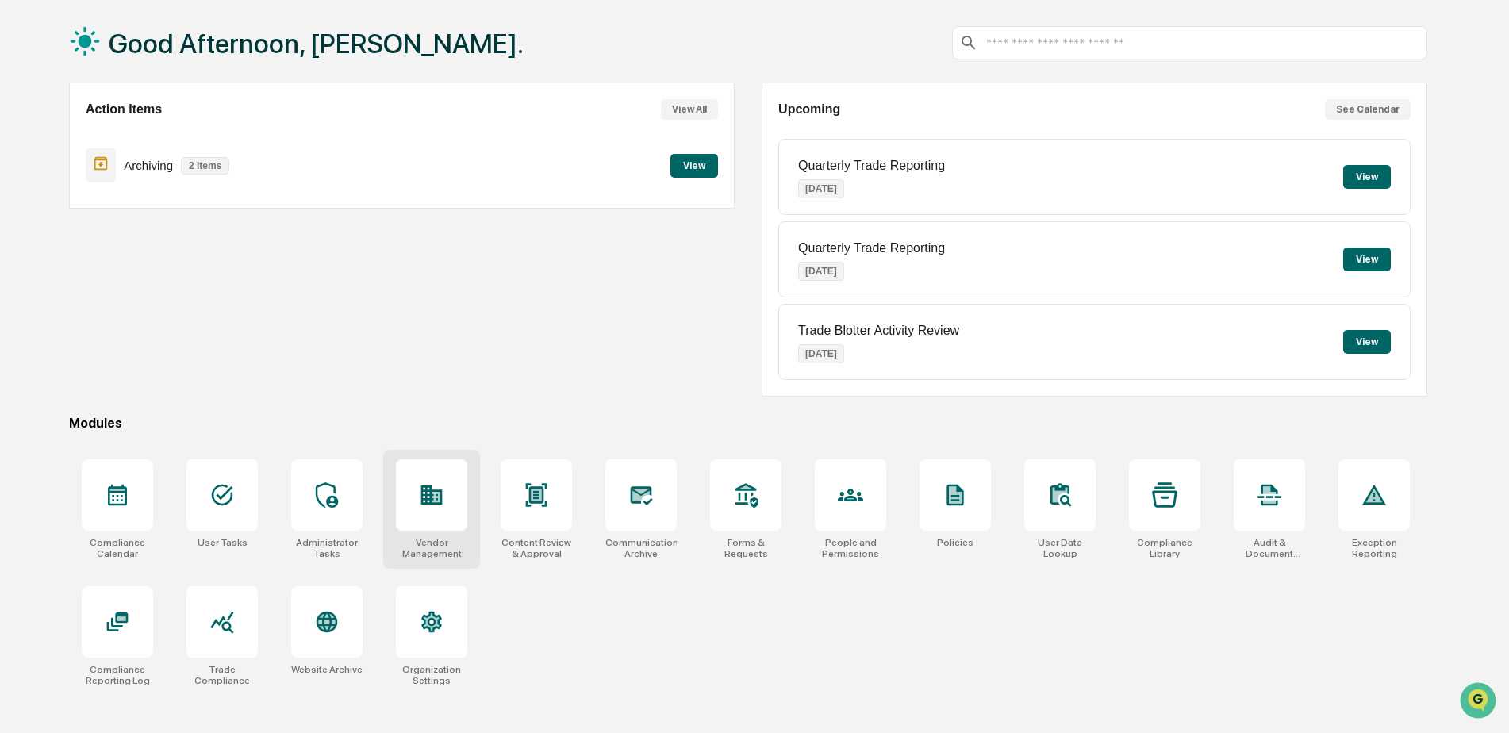
scroll to position [75, 0]
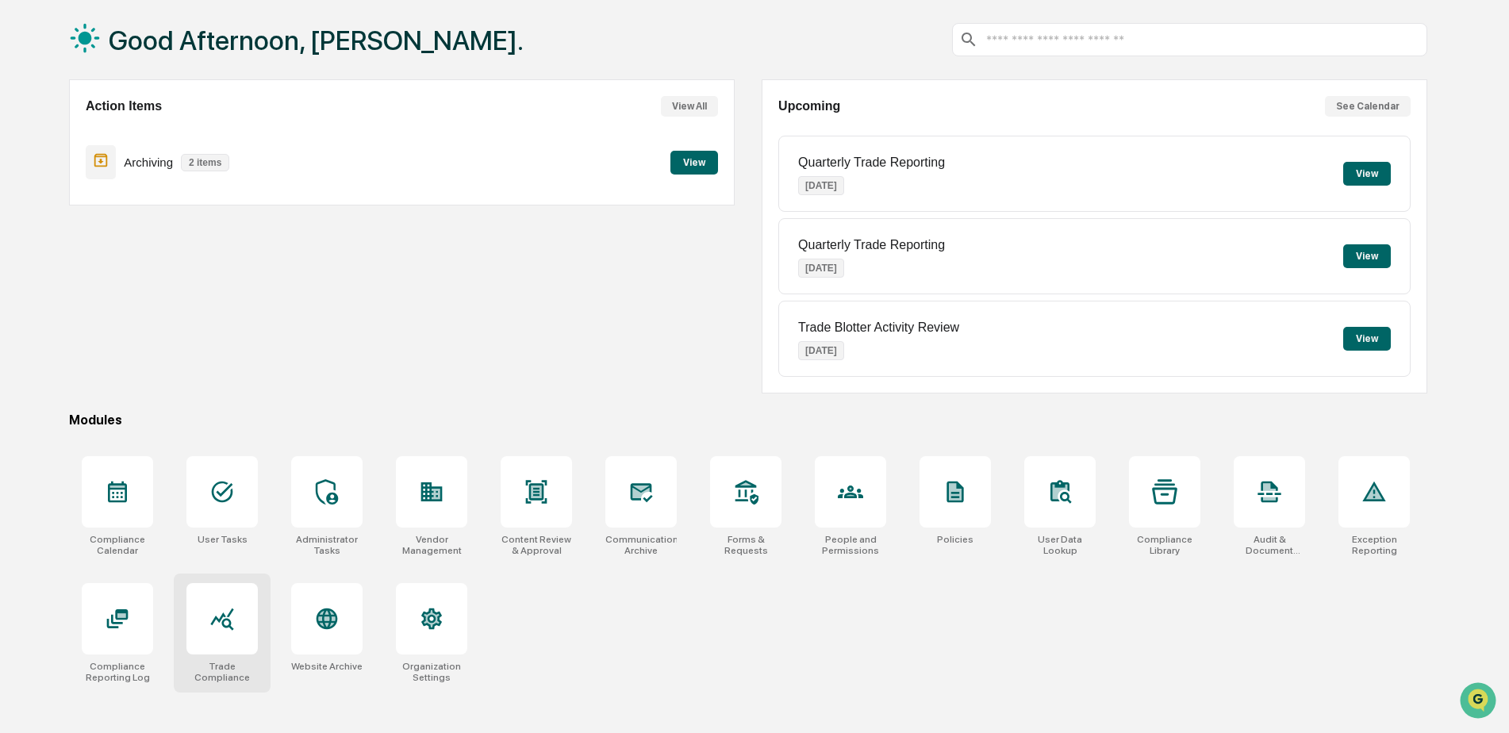
click at [228, 626] on icon at bounding box center [221, 620] width 23 height 22
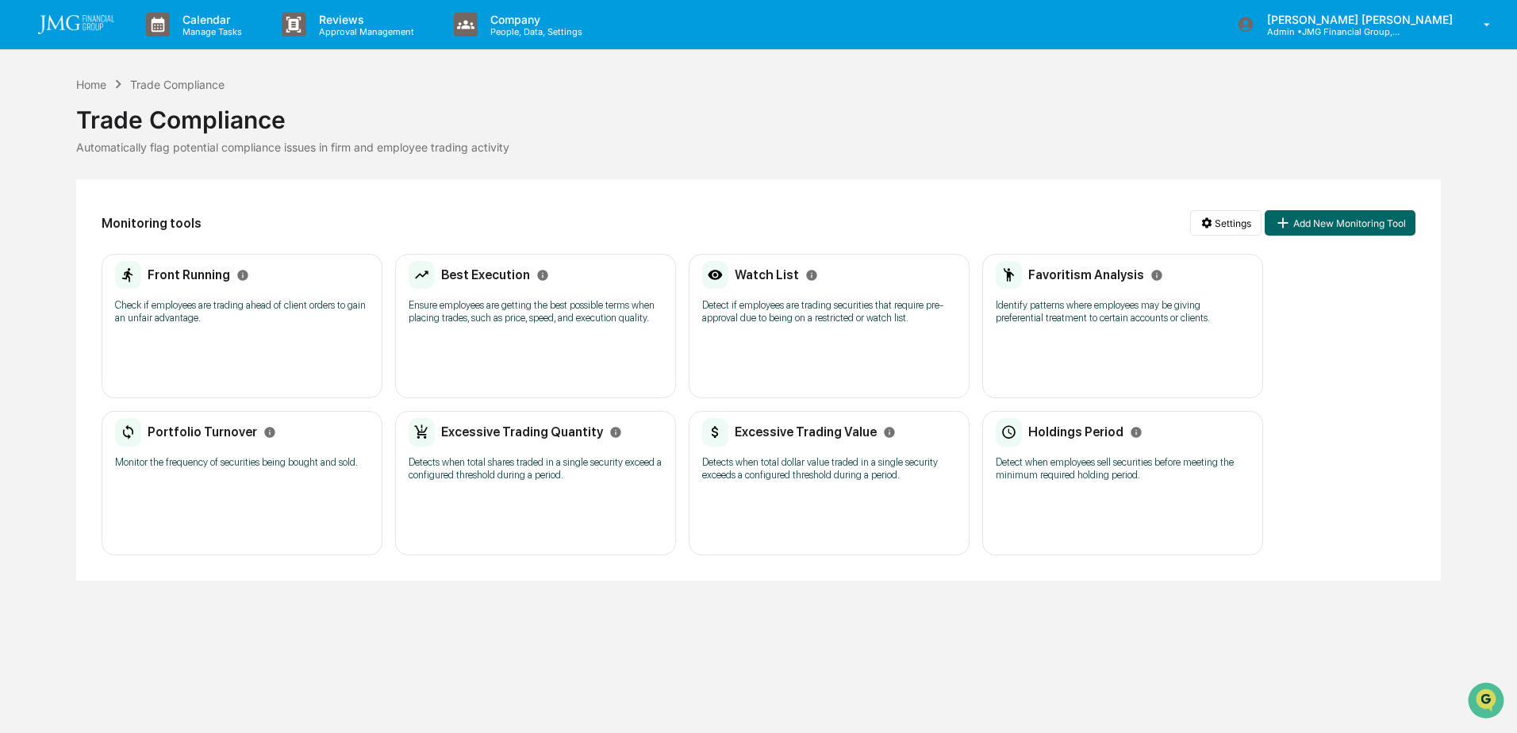
click at [256, 320] on p "Check if employees are trading ahead of client orders to gain an unfair advanta…" at bounding box center [242, 311] width 254 height 25
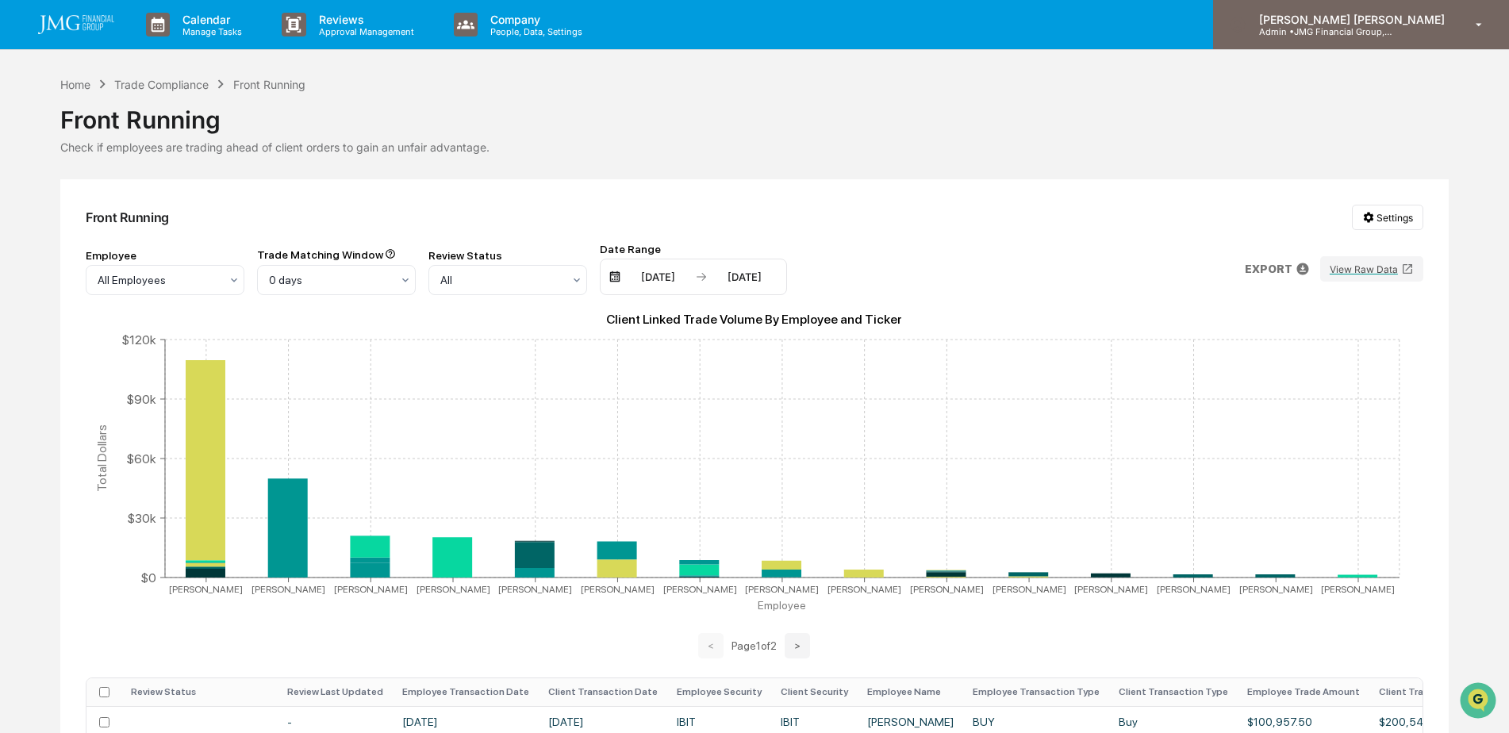
click at [1400, 39] on div "[PERSON_NAME] [PERSON_NAME] Admin • JMG Financial Group, Ltd." at bounding box center [1361, 24] width 296 height 49
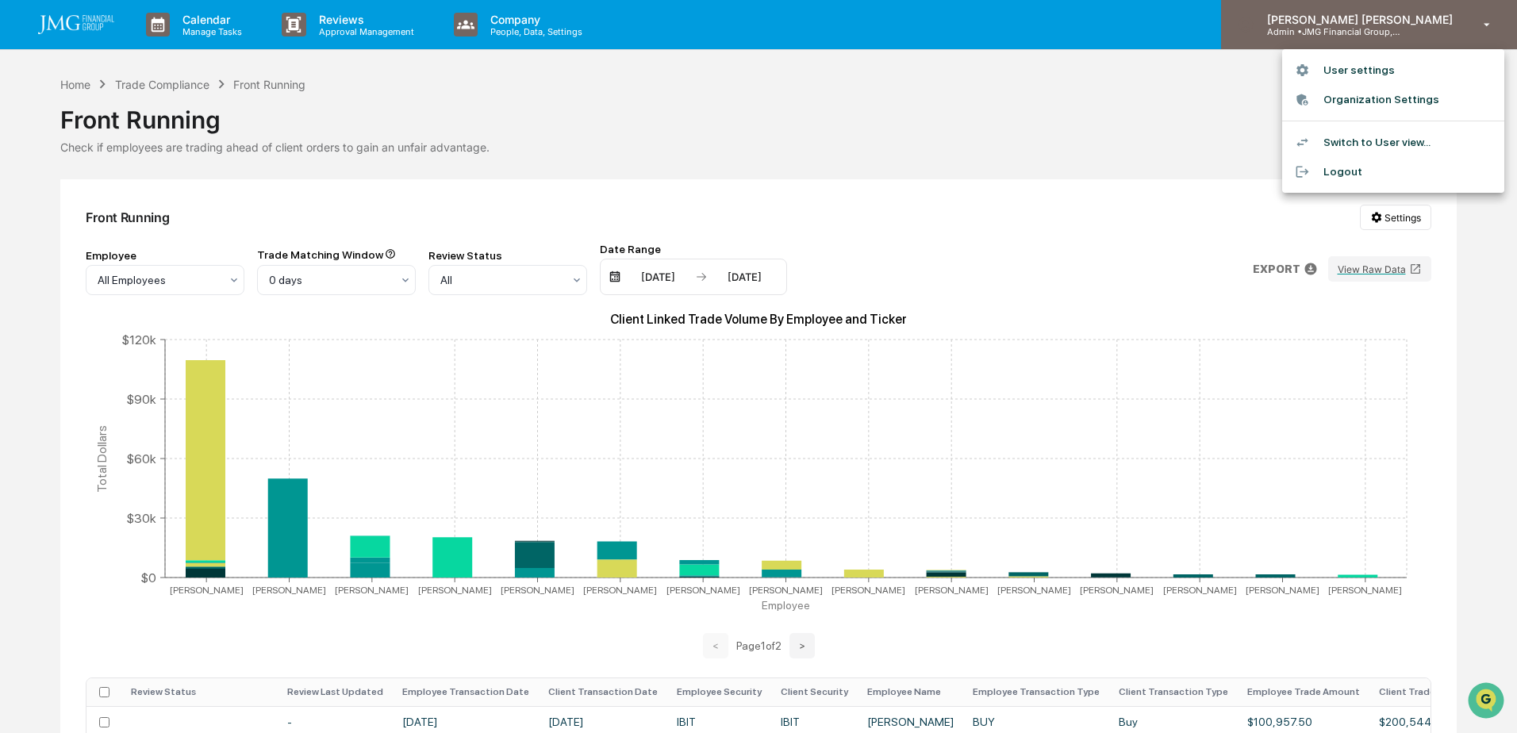
click at [1351, 170] on li "Logout" at bounding box center [1393, 171] width 222 height 29
